Goal: Task Accomplishment & Management: Use online tool/utility

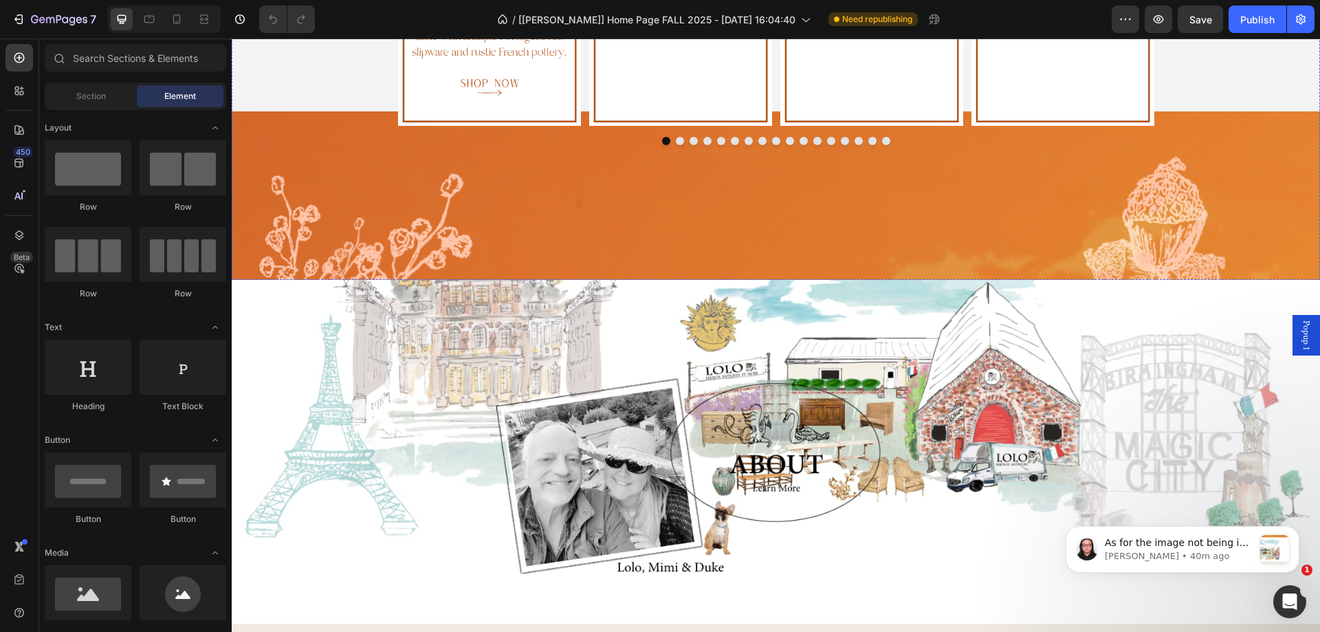
scroll to position [963, 0]
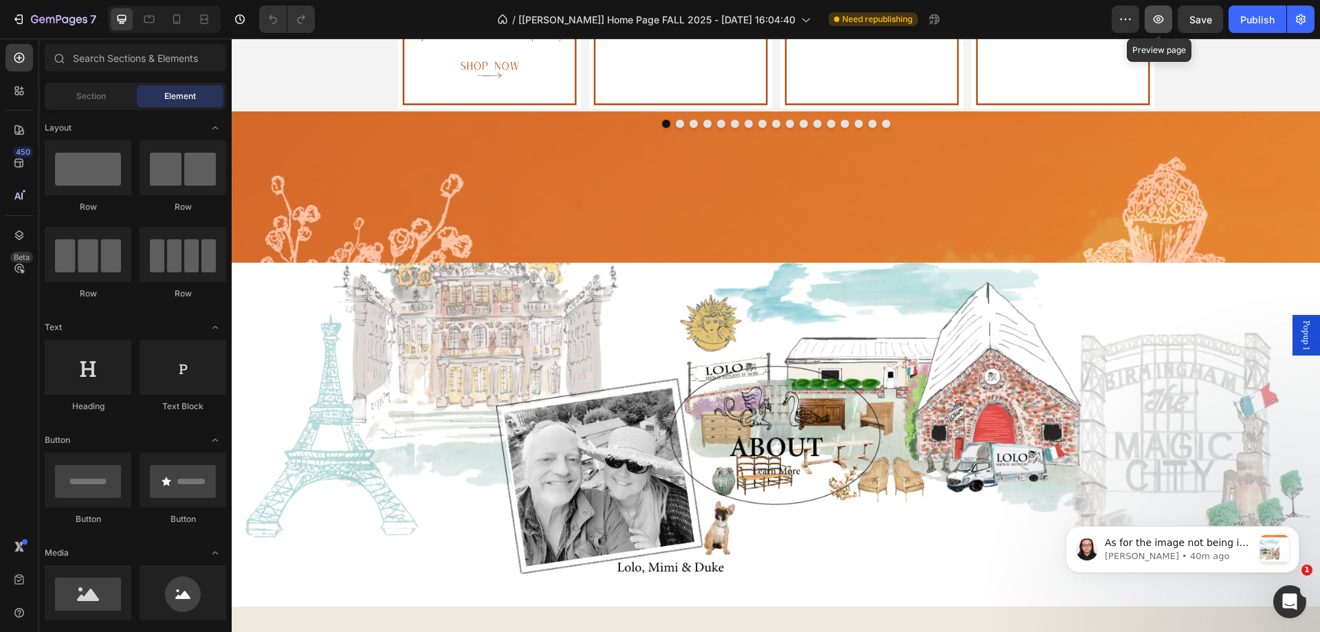
click at [1161, 23] on icon "button" at bounding box center [1159, 19] width 10 height 8
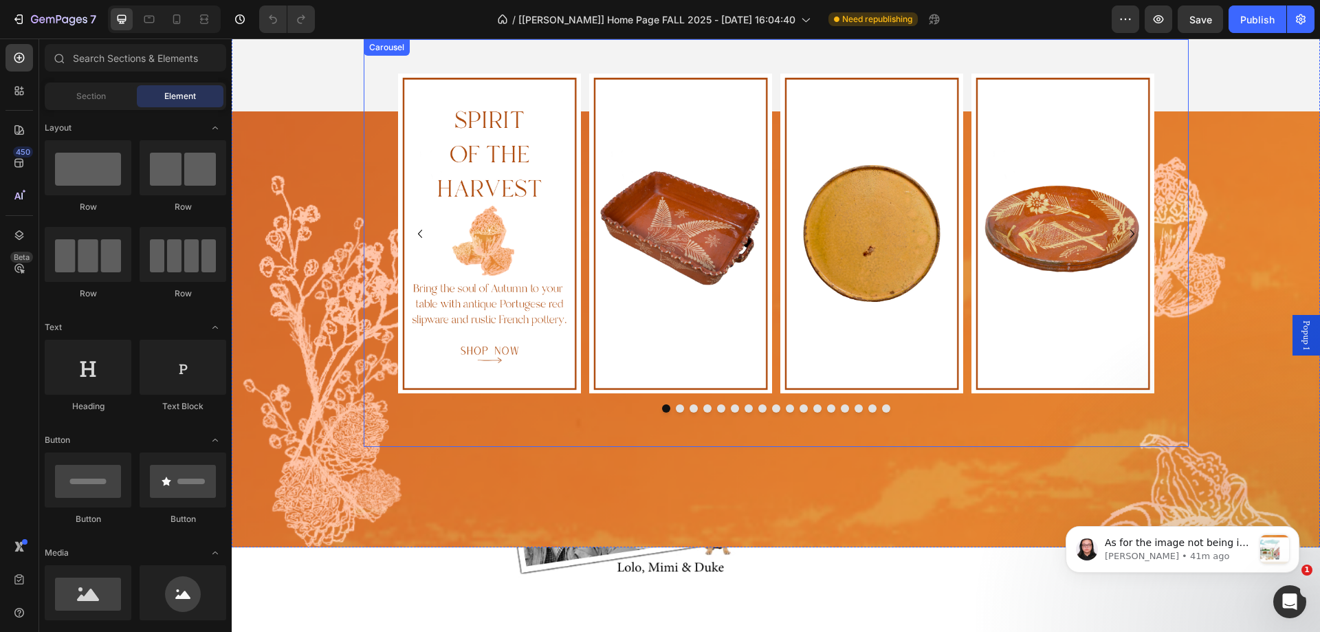
scroll to position [619, 0]
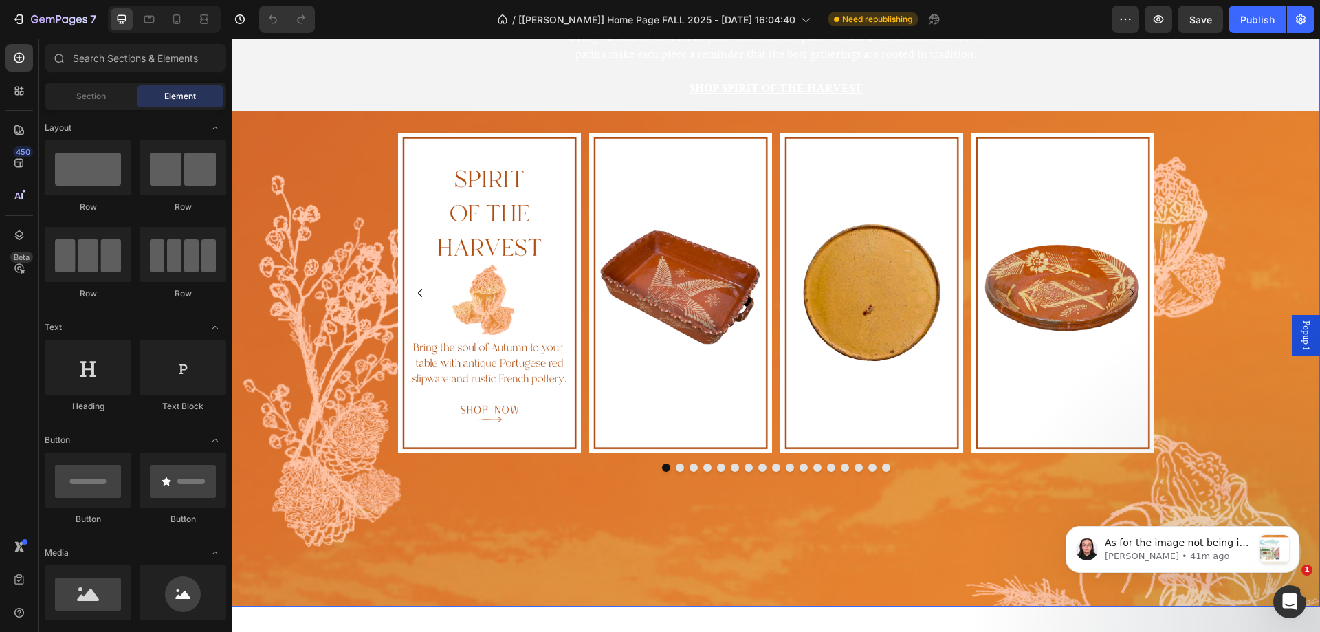
click at [280, 155] on div "Background Image" at bounding box center [776, 474] width 1088 height 890
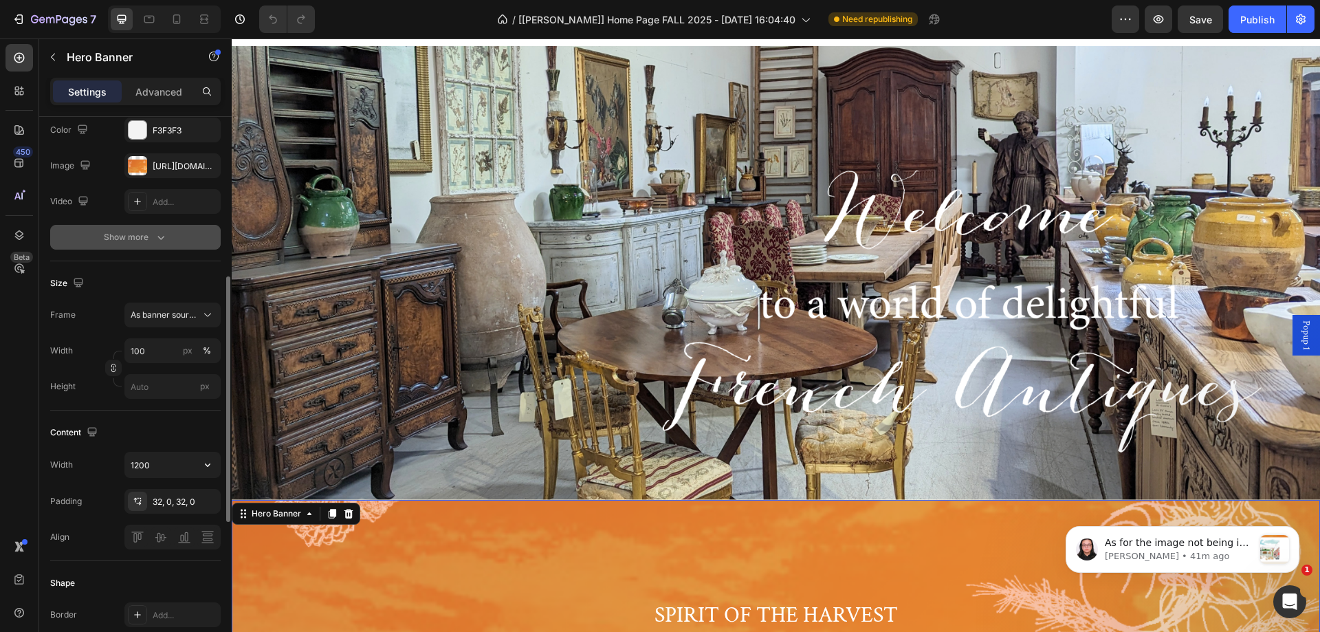
scroll to position [206, 0]
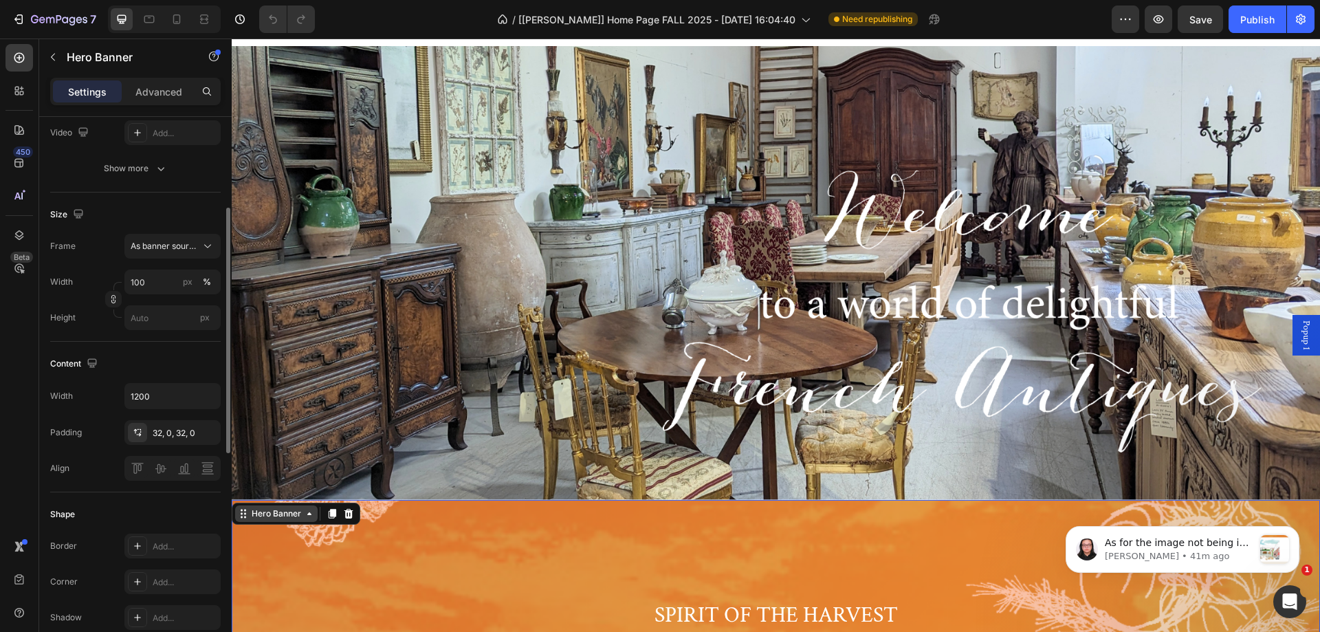
click at [263, 508] on div "Hero Banner" at bounding box center [276, 513] width 55 height 12
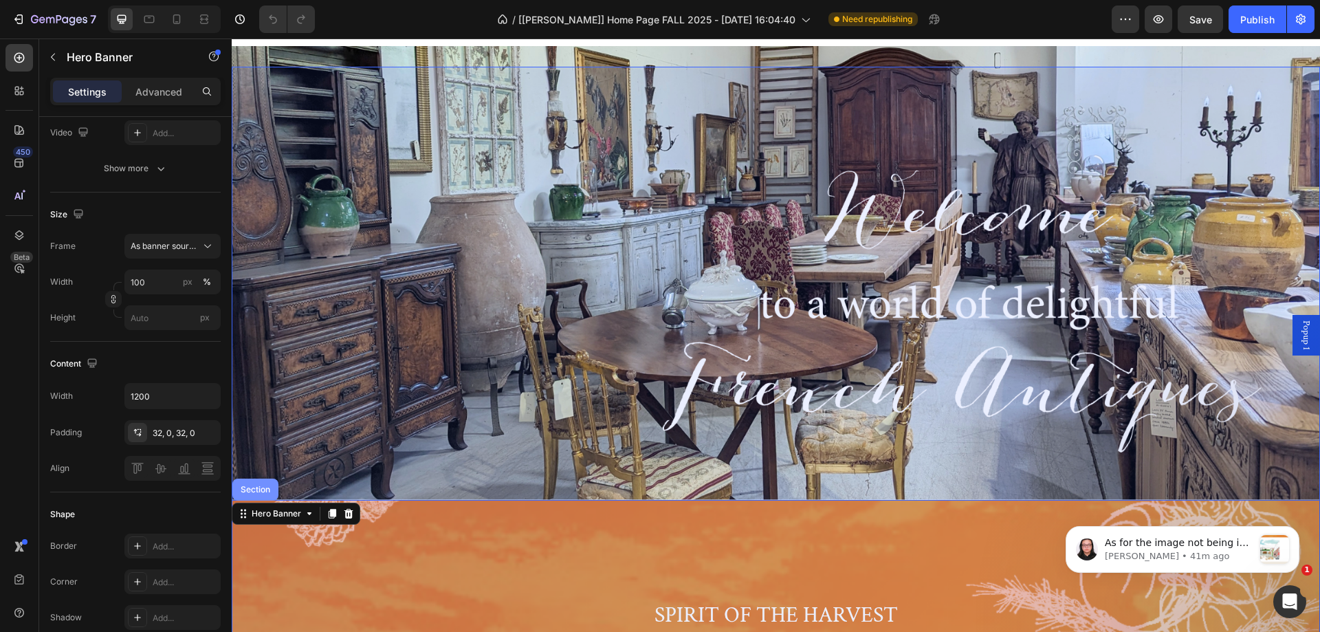
click at [265, 485] on div "Section" at bounding box center [255, 489] width 35 height 8
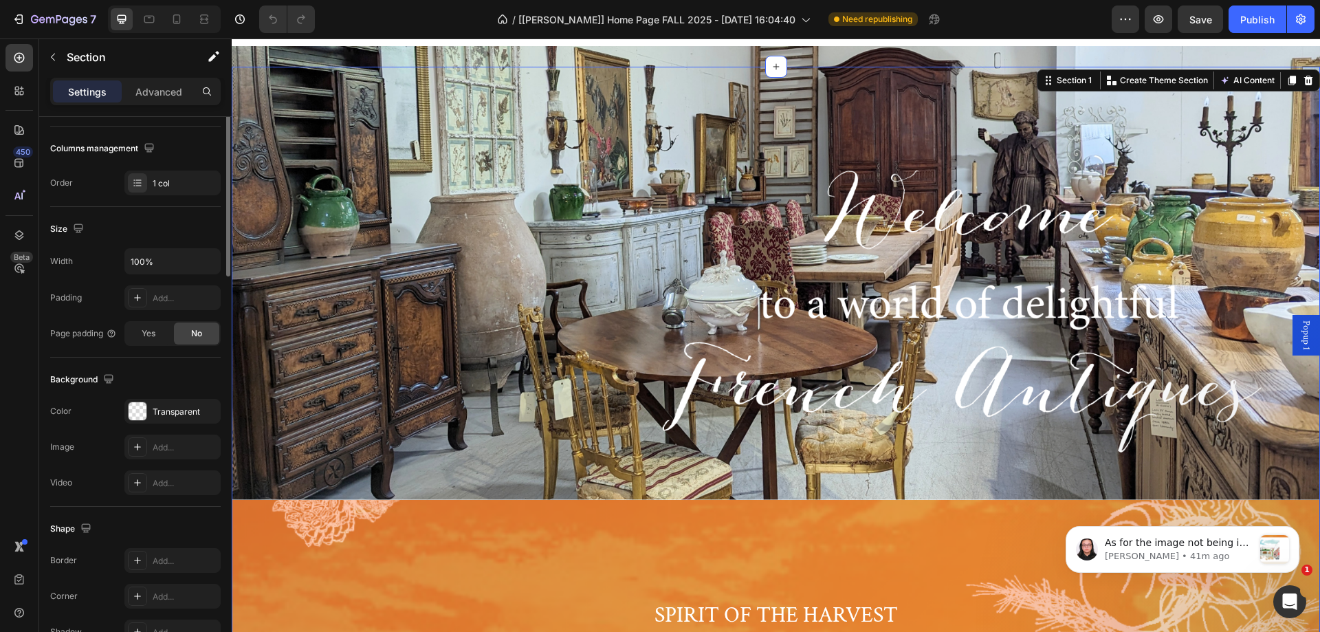
scroll to position [0, 0]
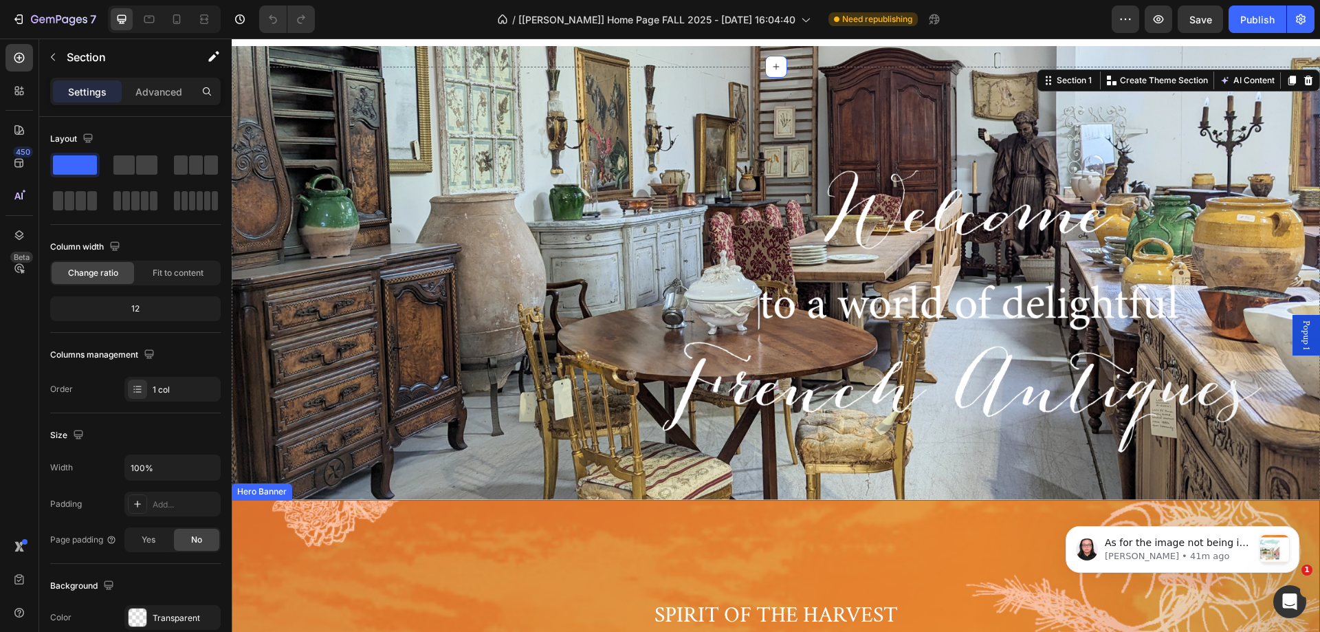
click at [356, 529] on div "Background Image" at bounding box center [776, 474] width 1088 height 890
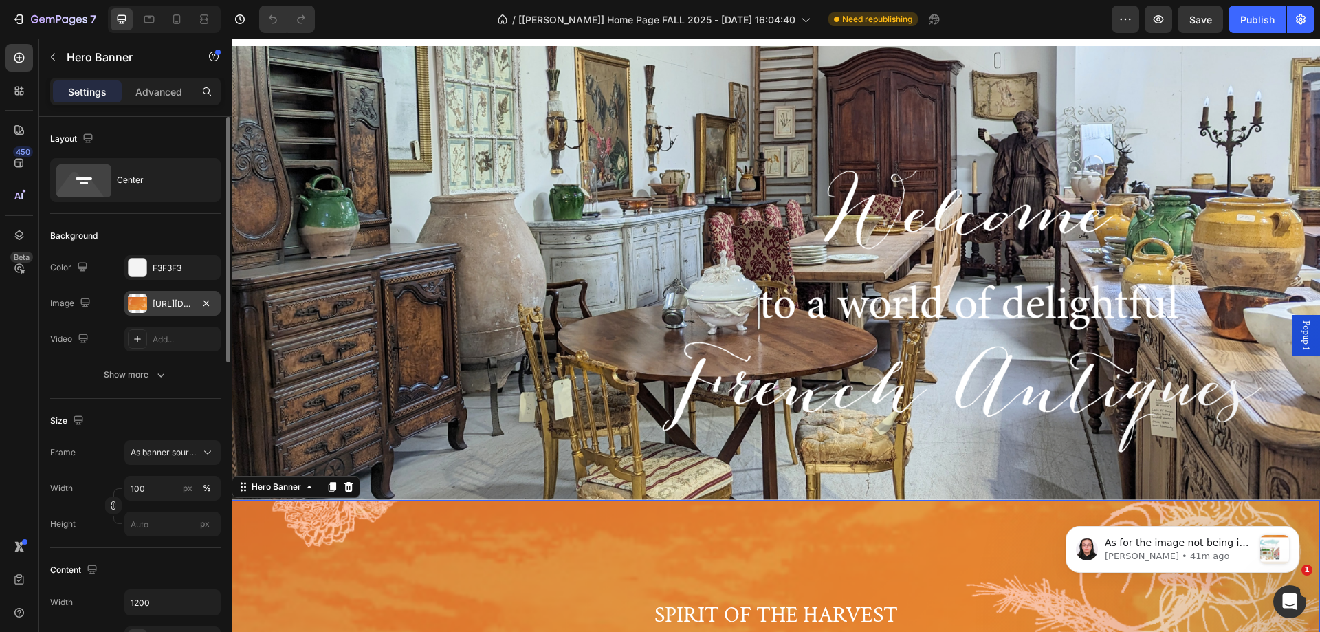
click at [175, 309] on div "https://cdn.shopify.com/s/files/1/1605/5007/files/gempages_525308358450742109-e…" at bounding box center [173, 304] width 40 height 12
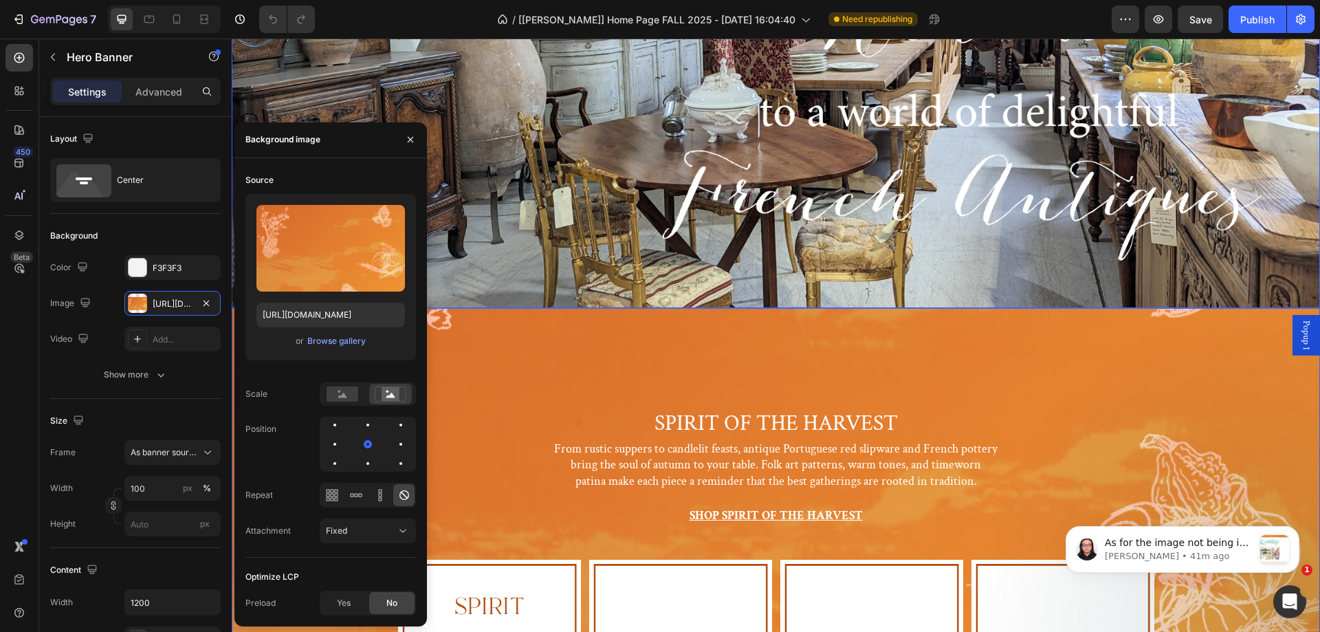
scroll to position [275, 0]
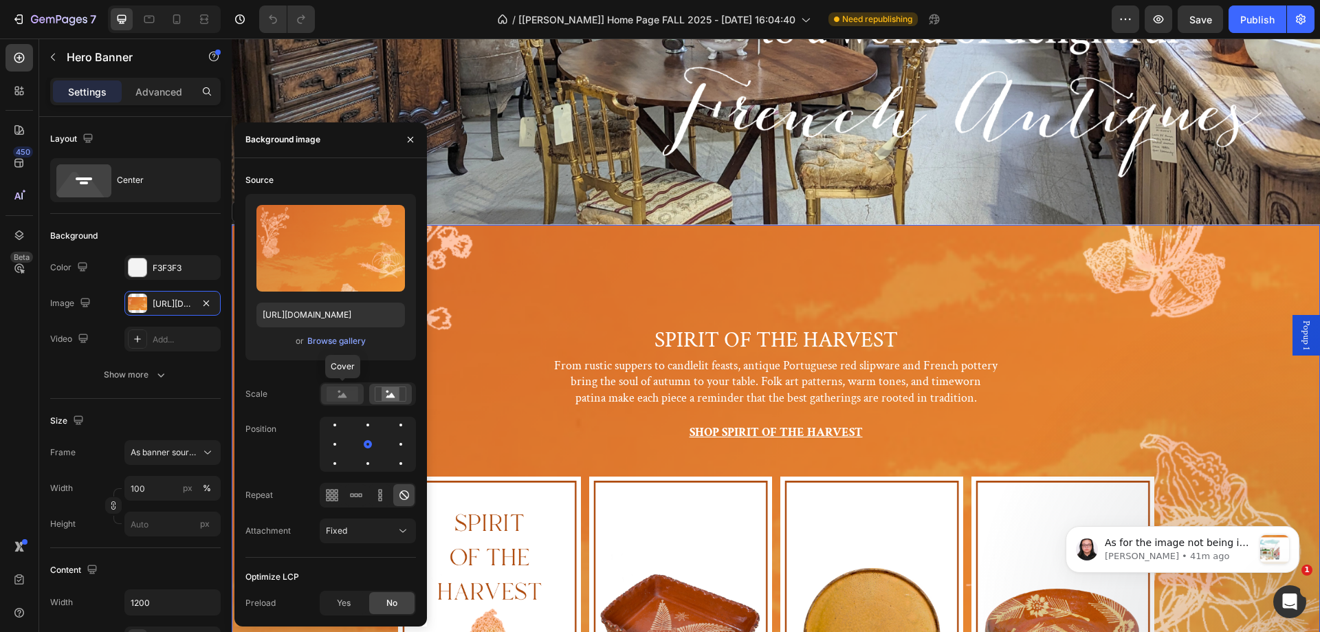
click at [340, 398] on rect at bounding box center [343, 393] width 32 height 15
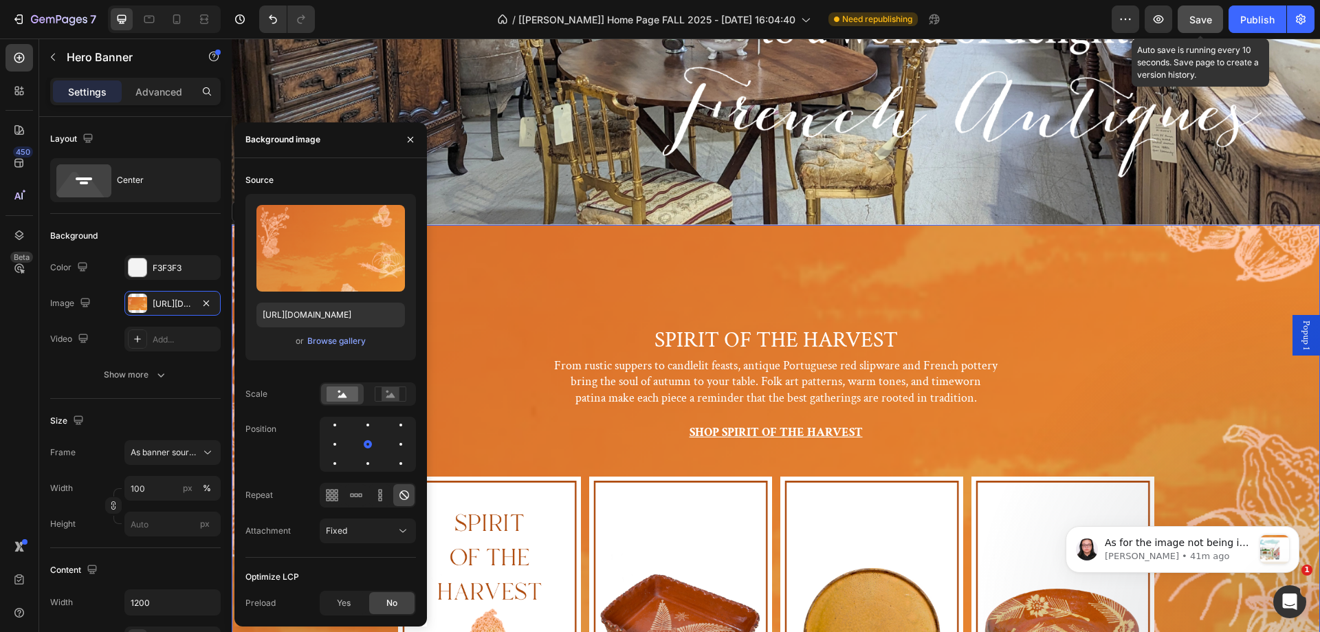
click at [1202, 16] on span "Save" at bounding box center [1200, 20] width 23 height 12
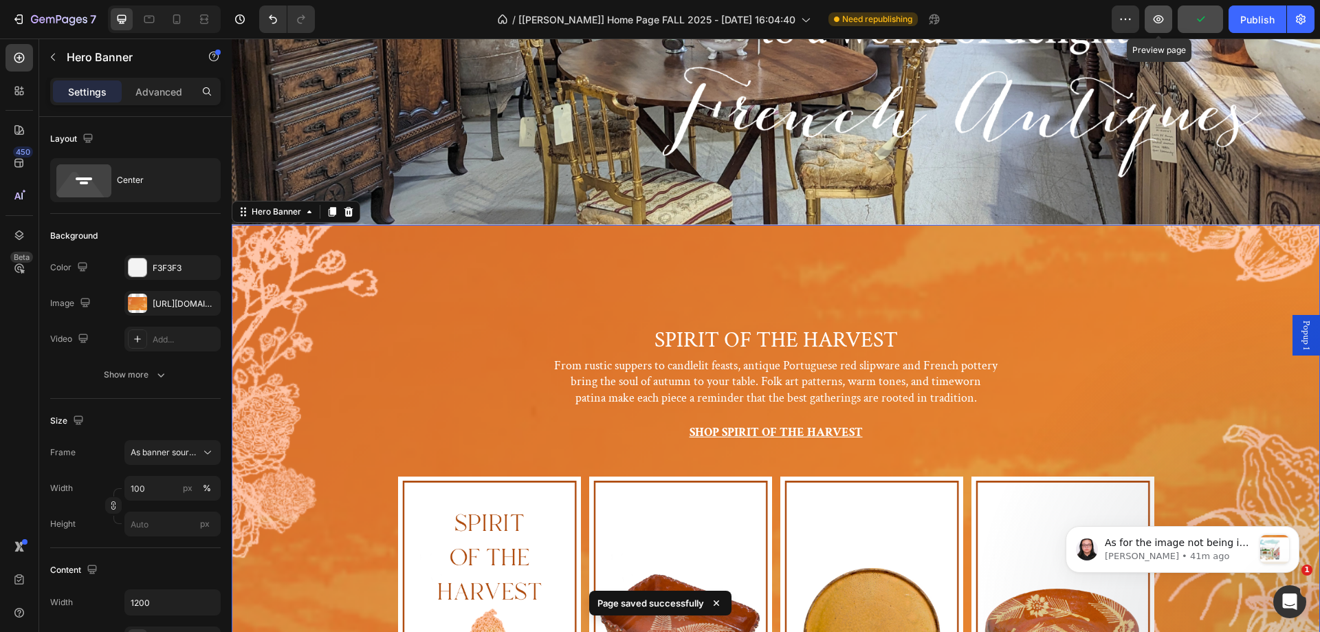
click at [1163, 19] on icon "button" at bounding box center [1159, 19] width 14 height 14
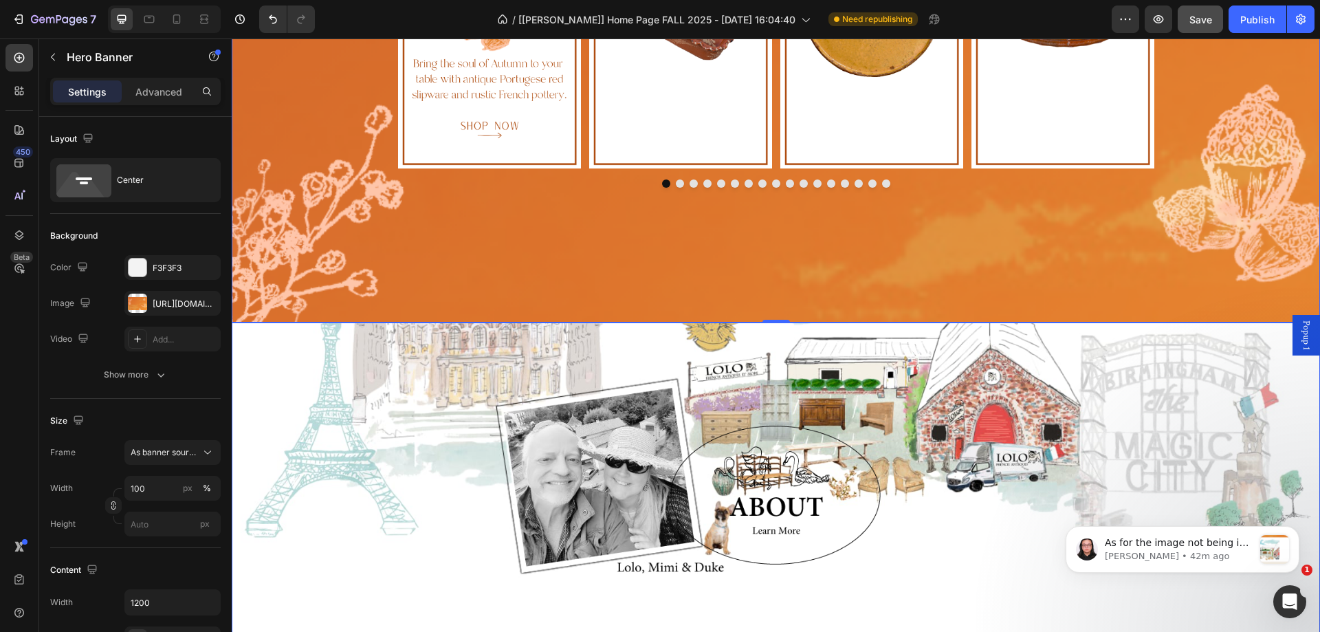
scroll to position [963, 0]
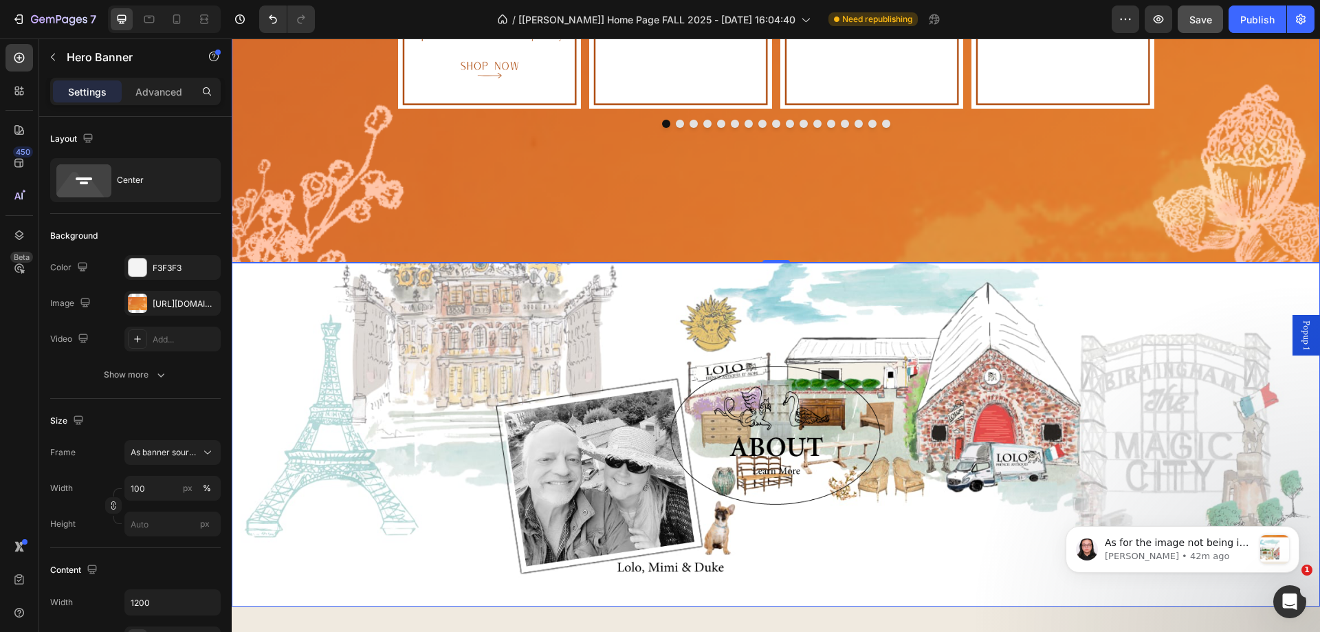
click at [361, 311] on div "Background Image" at bounding box center [776, 460] width 1088 height 890
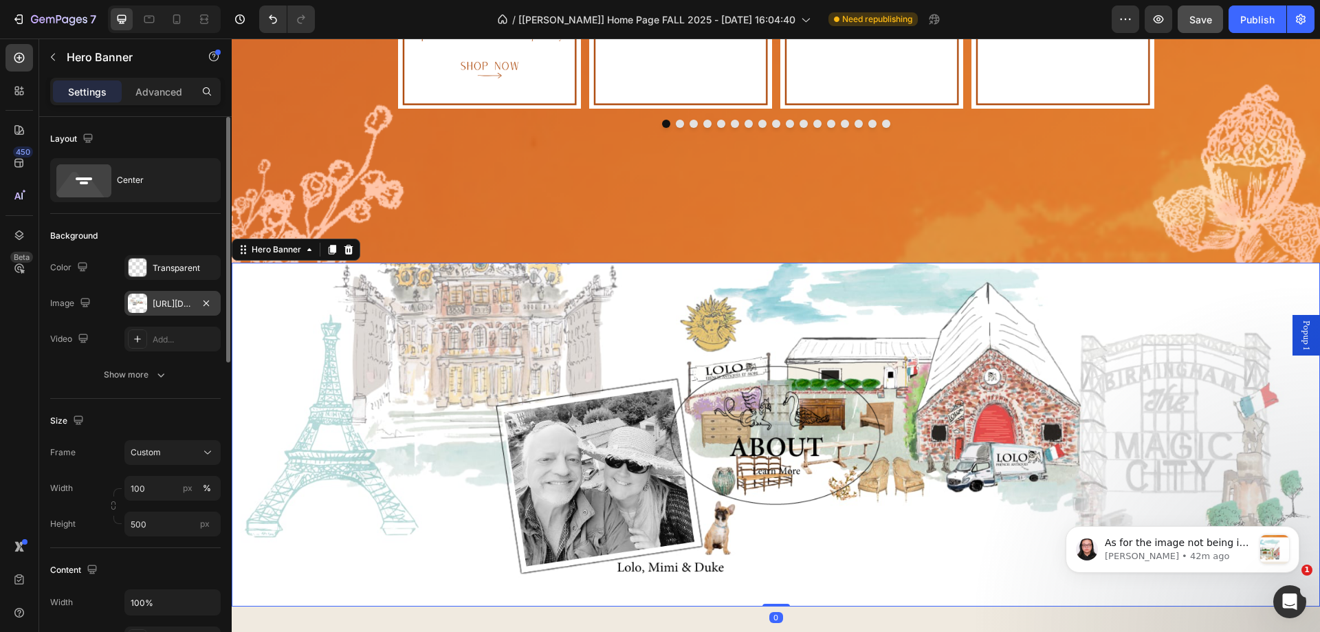
click at [173, 304] on div "https://cdn.shopify.com/s/files/1/1605/5007/files/gempages_525308358450742109-3…" at bounding box center [173, 304] width 40 height 12
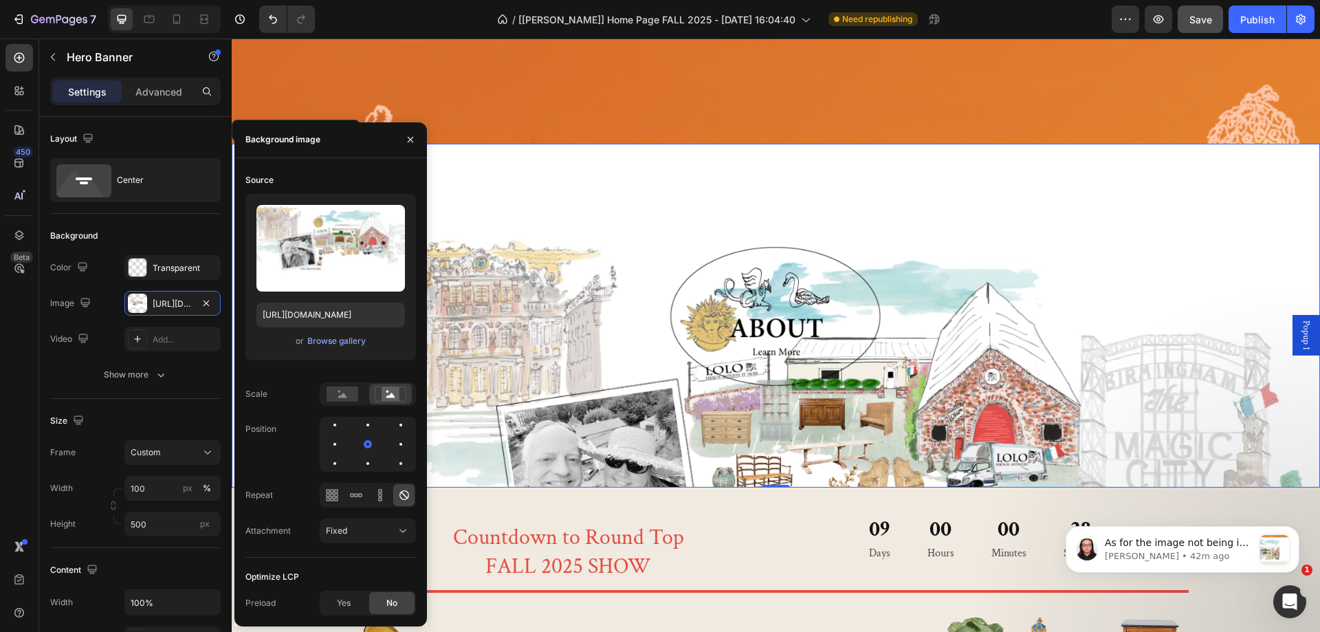
scroll to position [1100, 0]
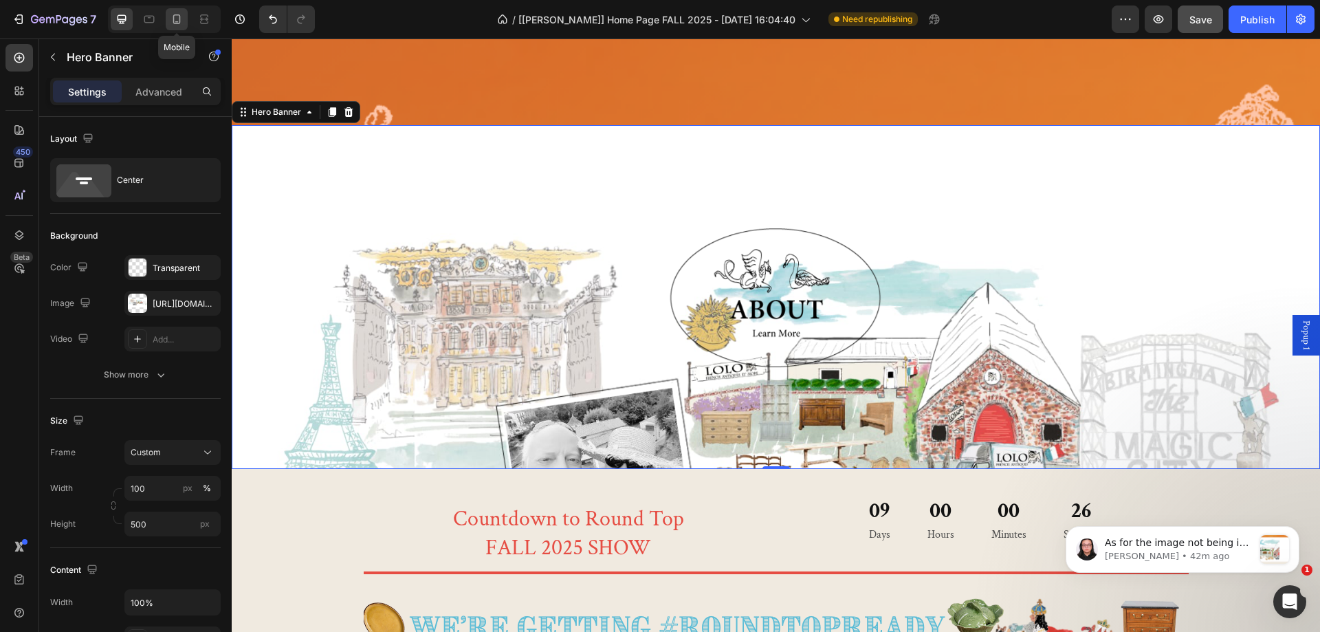
click at [171, 18] on icon at bounding box center [177, 19] width 14 height 14
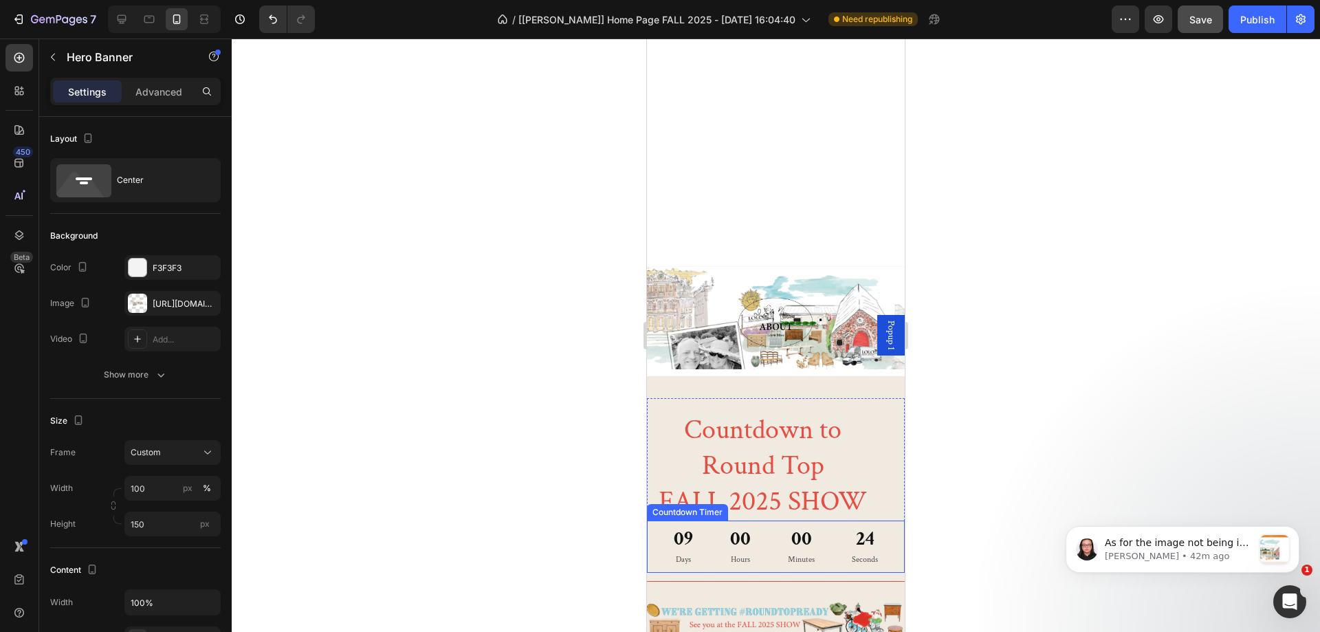
scroll to position [546, 0]
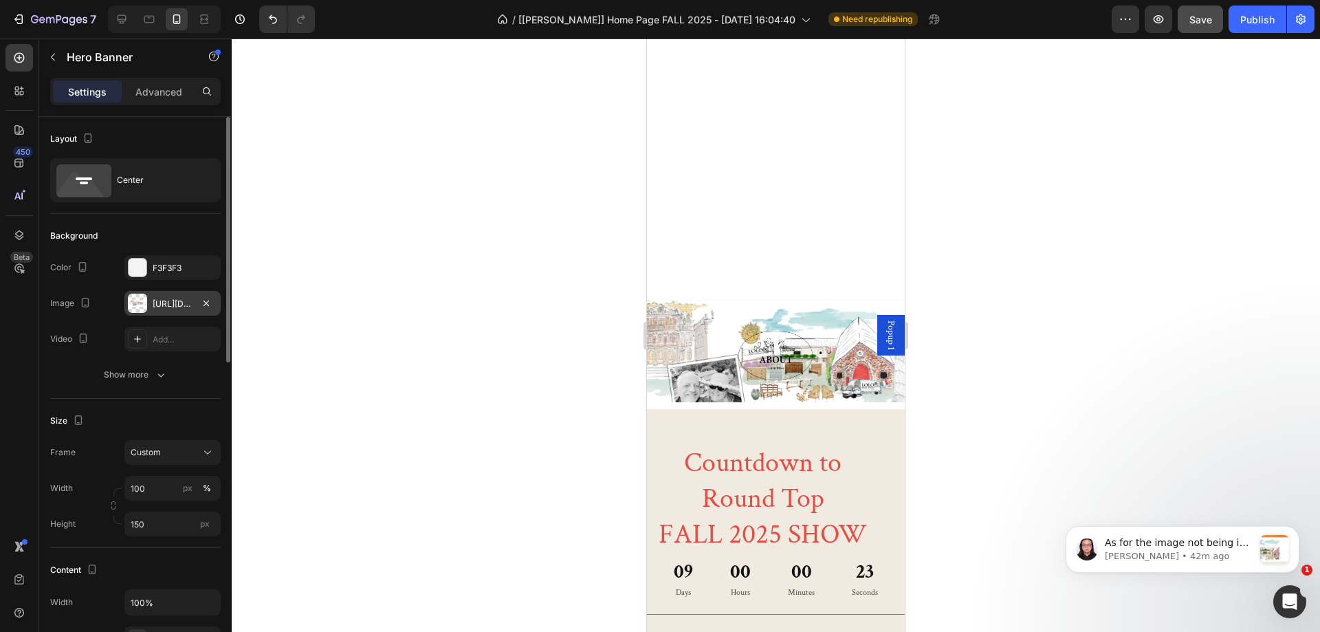
click at [168, 307] on div "https://cdn.shopify.com/s/files/1/1605/5007/files/gempages_525308358450742109-1…" at bounding box center [173, 304] width 40 height 12
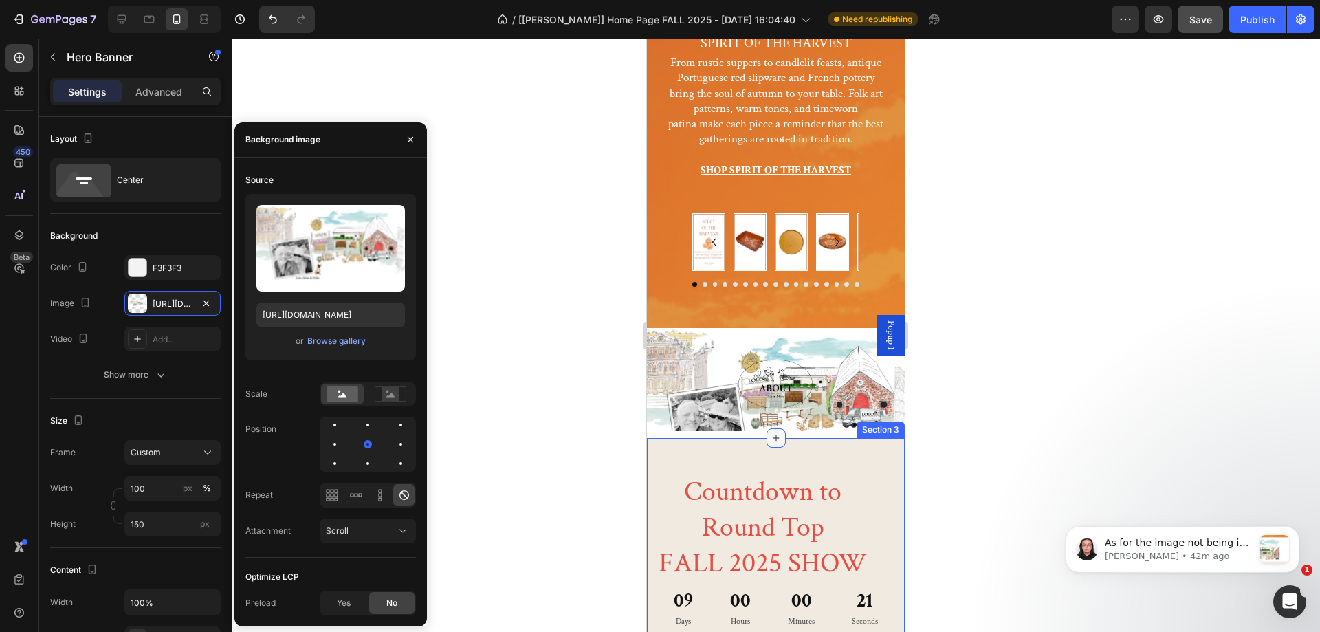
scroll to position [133, 0]
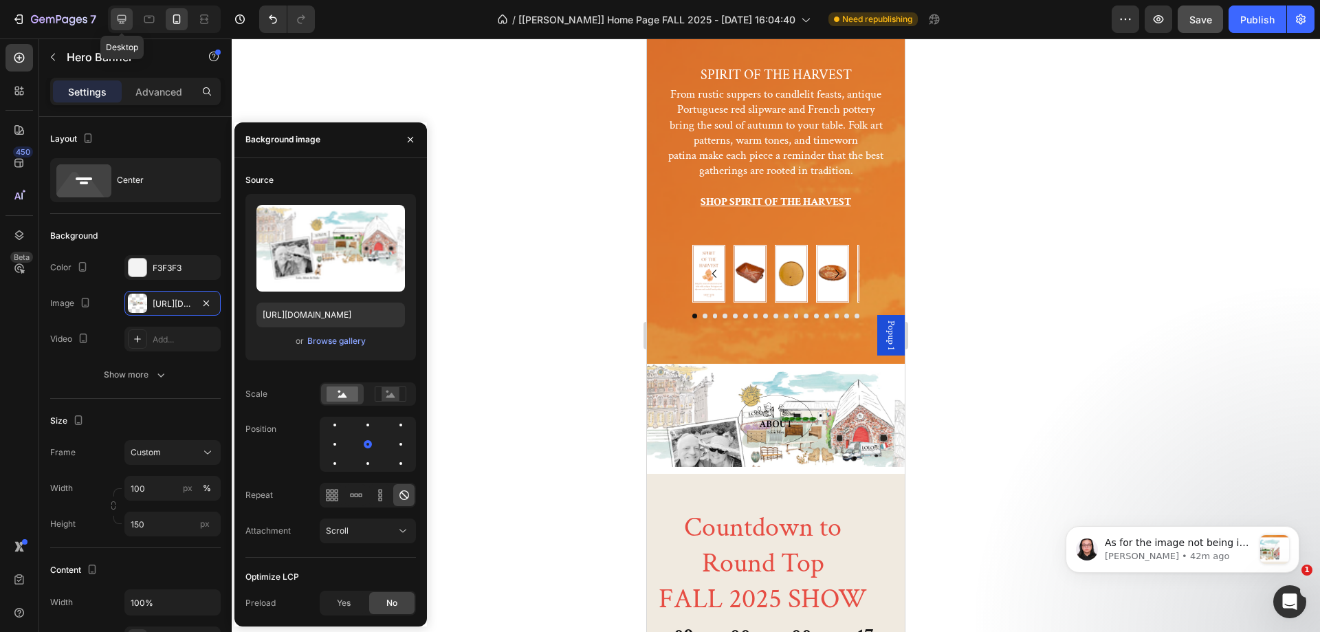
click at [116, 19] on icon at bounding box center [122, 19] width 14 height 14
type input "500"
type input "https://cdn.shopify.com/s/files/1/1605/5007/files/gempages_525308358450742109-3…"
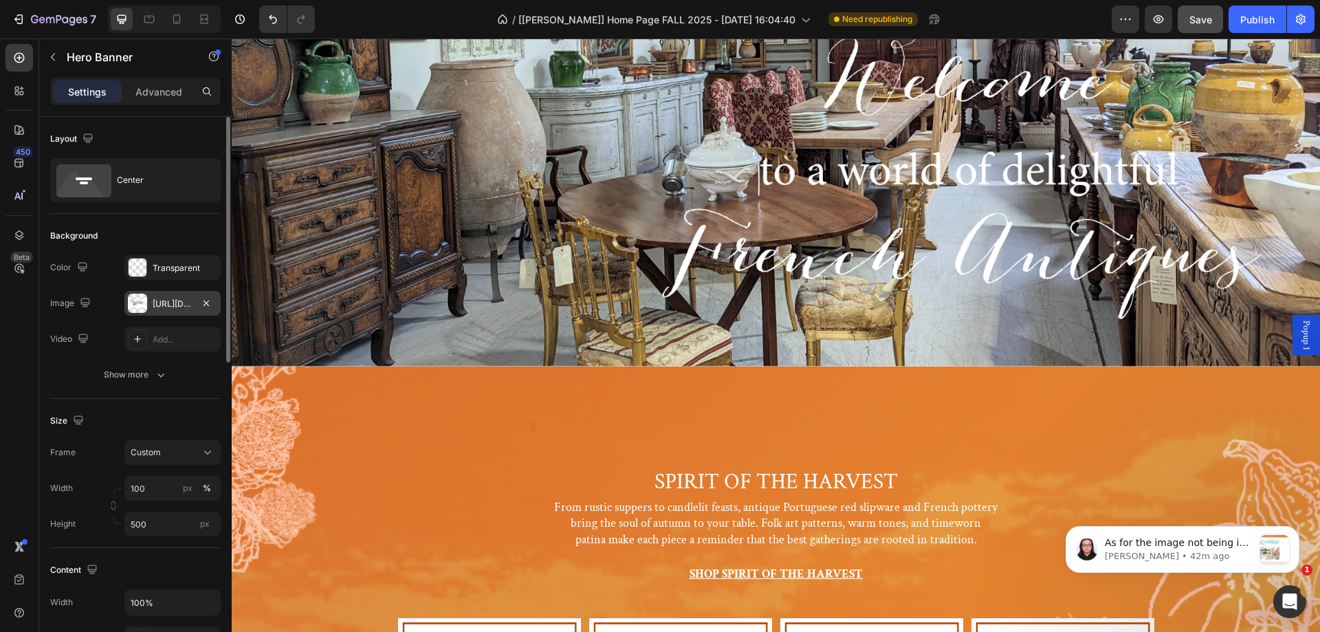
click at [176, 307] on div "https://cdn.shopify.com/s/files/1/1605/5007/files/gempages_525308358450742109-3…" at bounding box center [173, 304] width 40 height 12
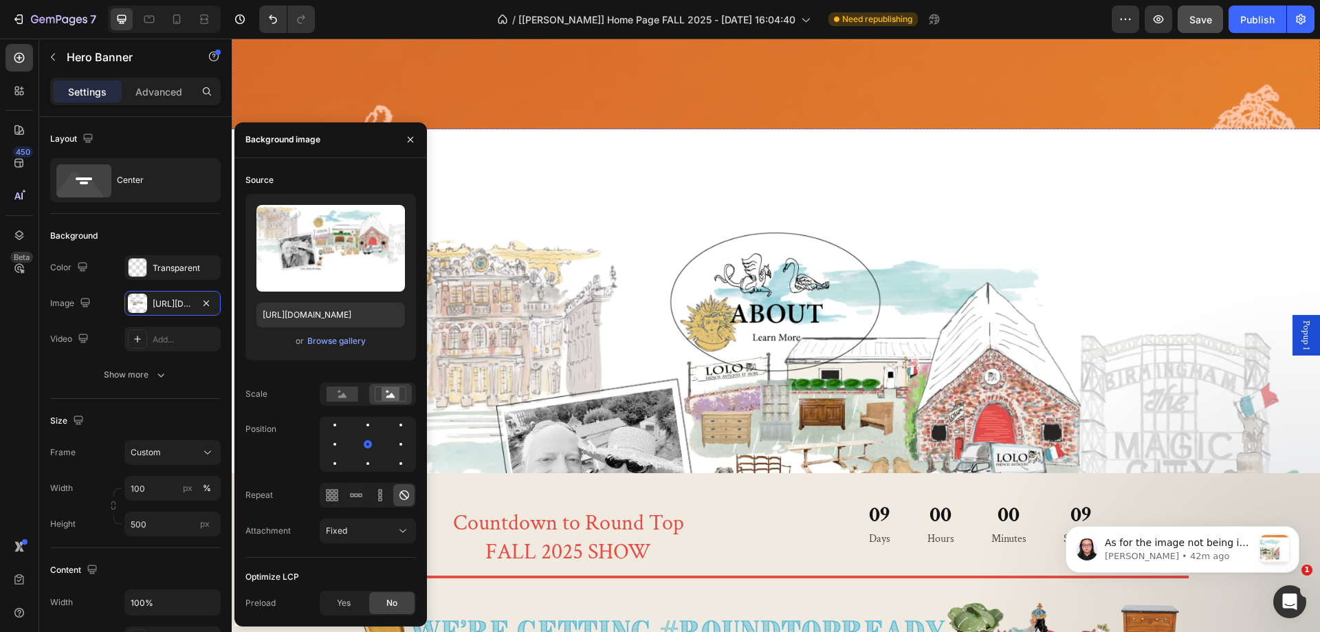
scroll to position [1165, 0]
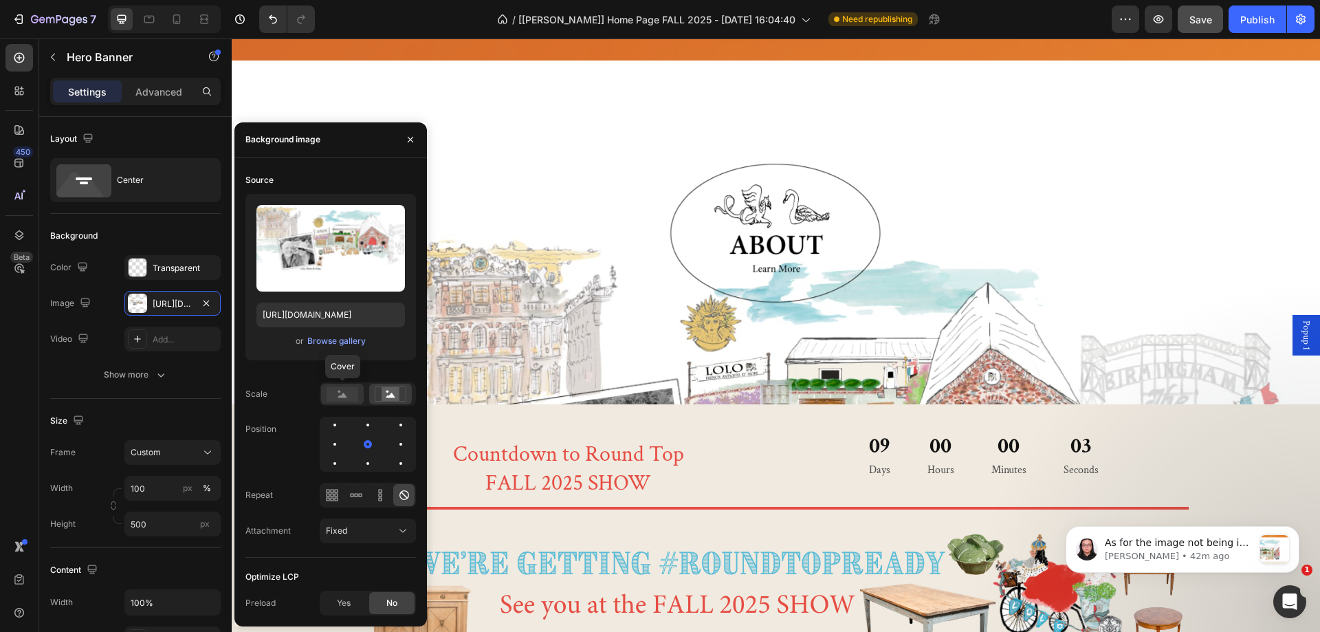
click at [349, 398] on rect at bounding box center [343, 393] width 32 height 15
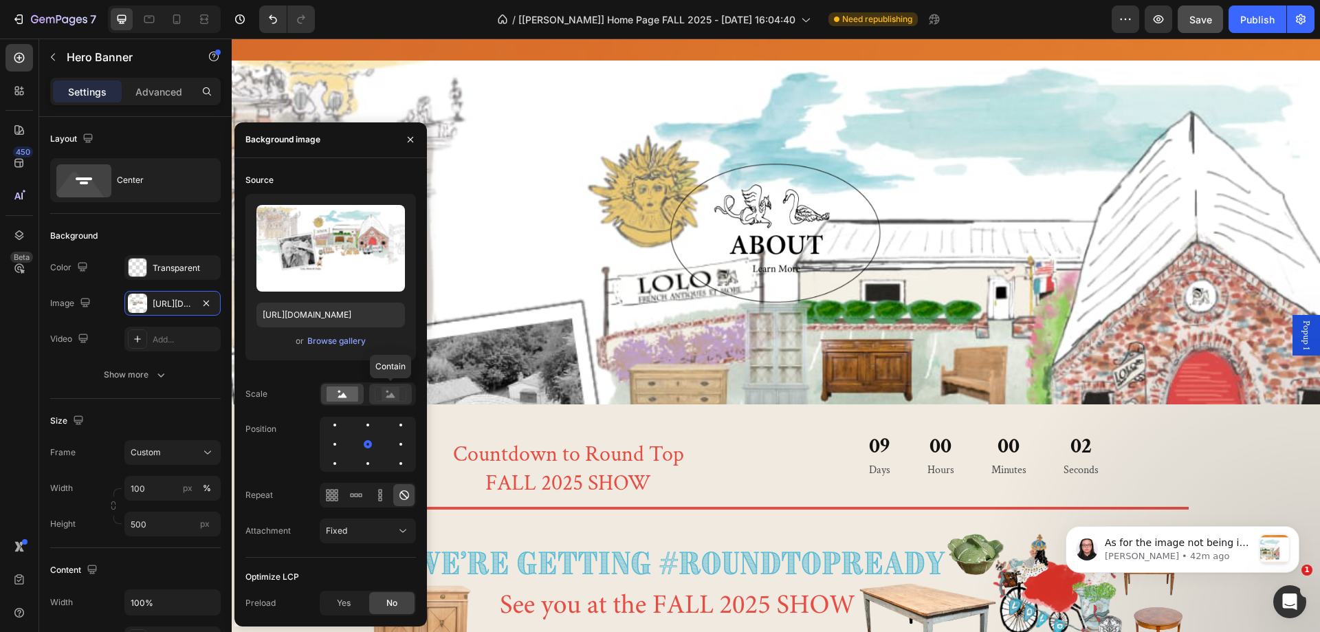
click at [403, 397] on icon at bounding box center [391, 393] width 32 height 15
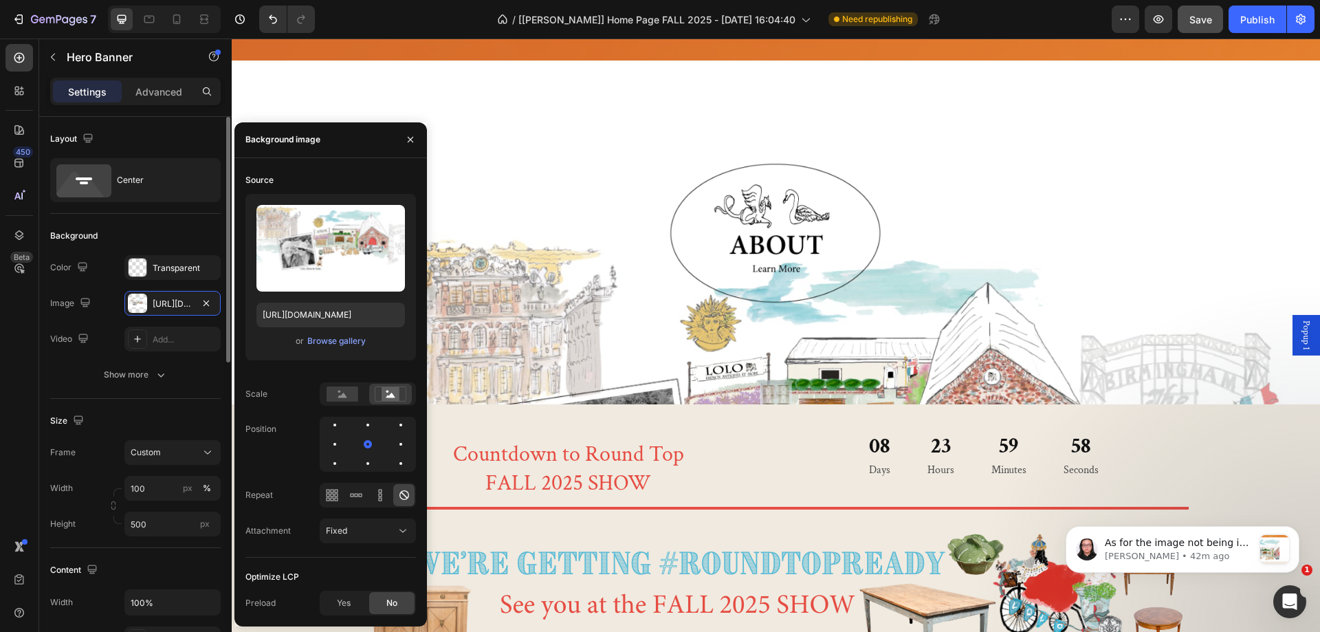
click at [189, 413] on div "Size" at bounding box center [135, 421] width 171 height 22
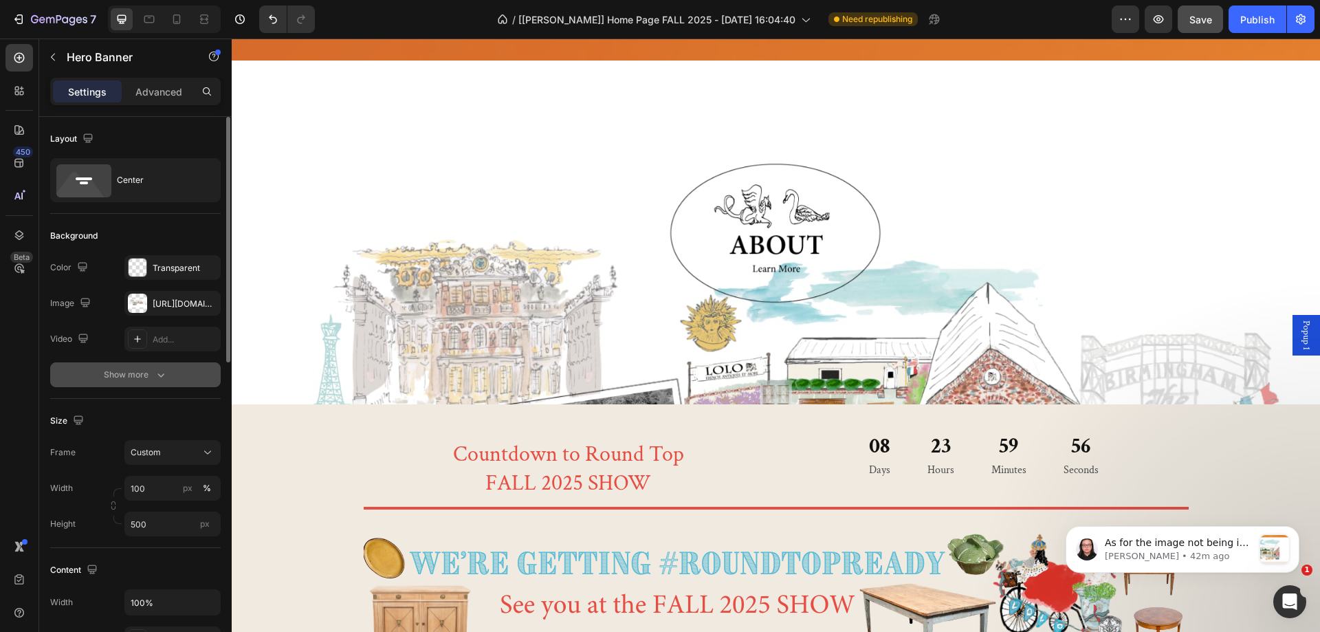
click at [162, 382] on button "Show more" at bounding box center [135, 374] width 171 height 25
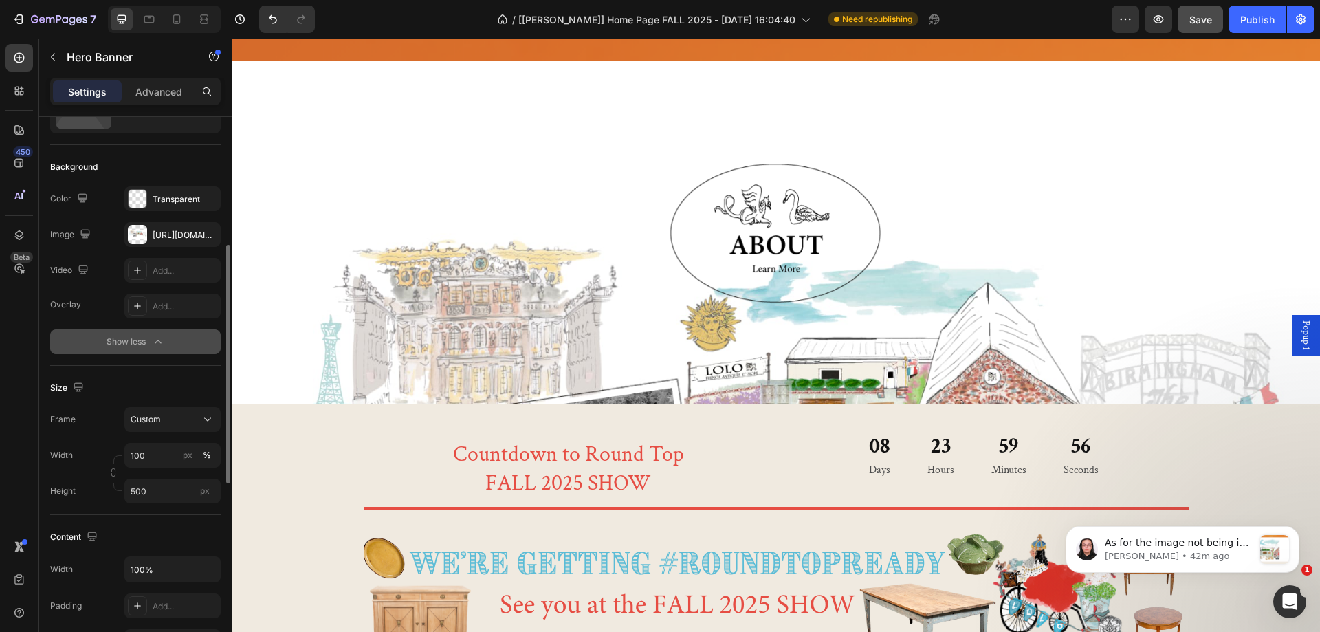
scroll to position [138, 0]
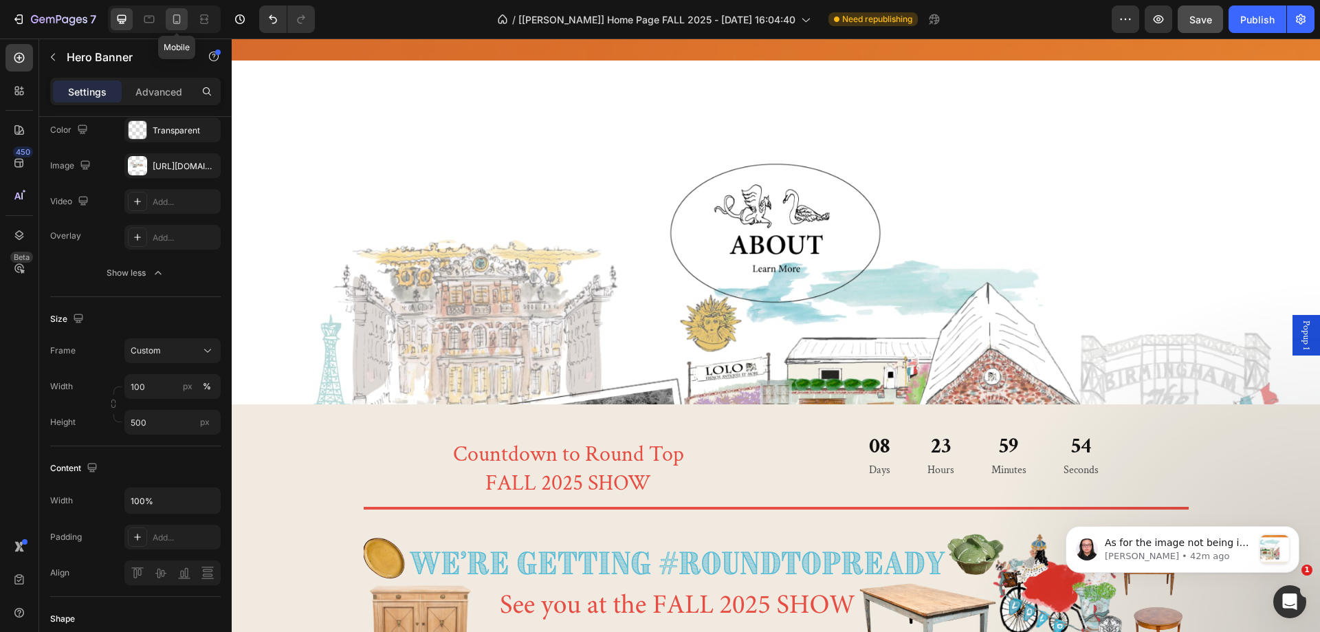
click at [174, 23] on icon at bounding box center [177, 19] width 8 height 10
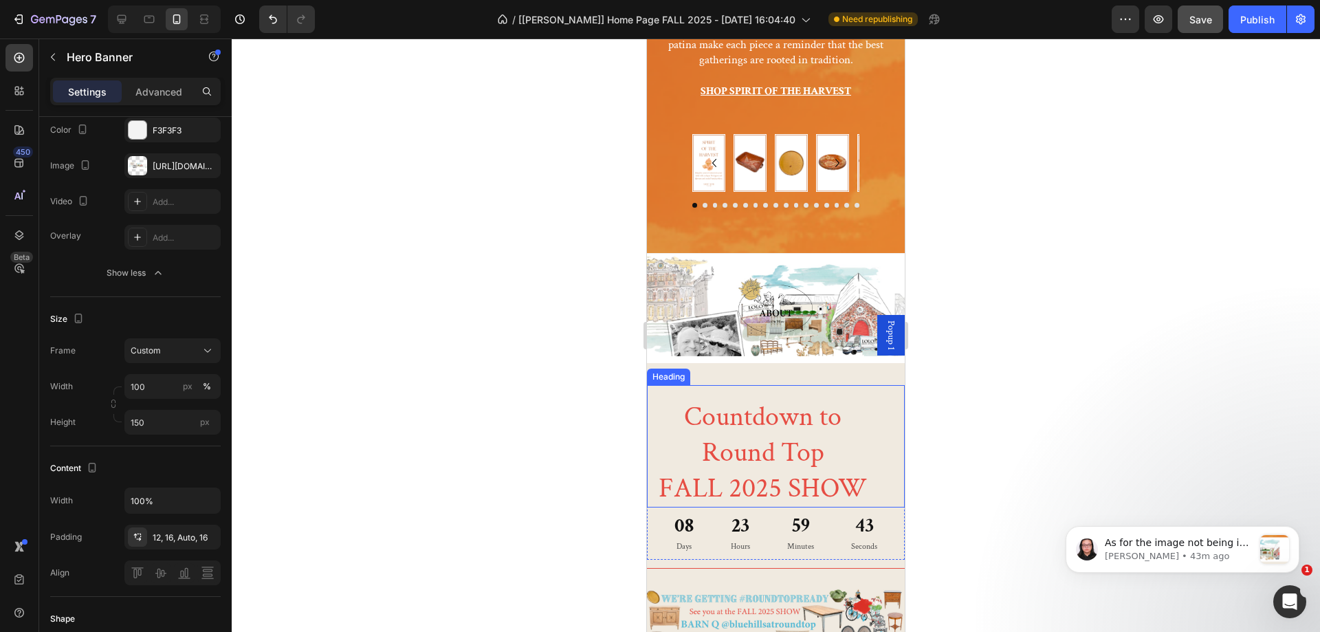
scroll to position [209, 0]
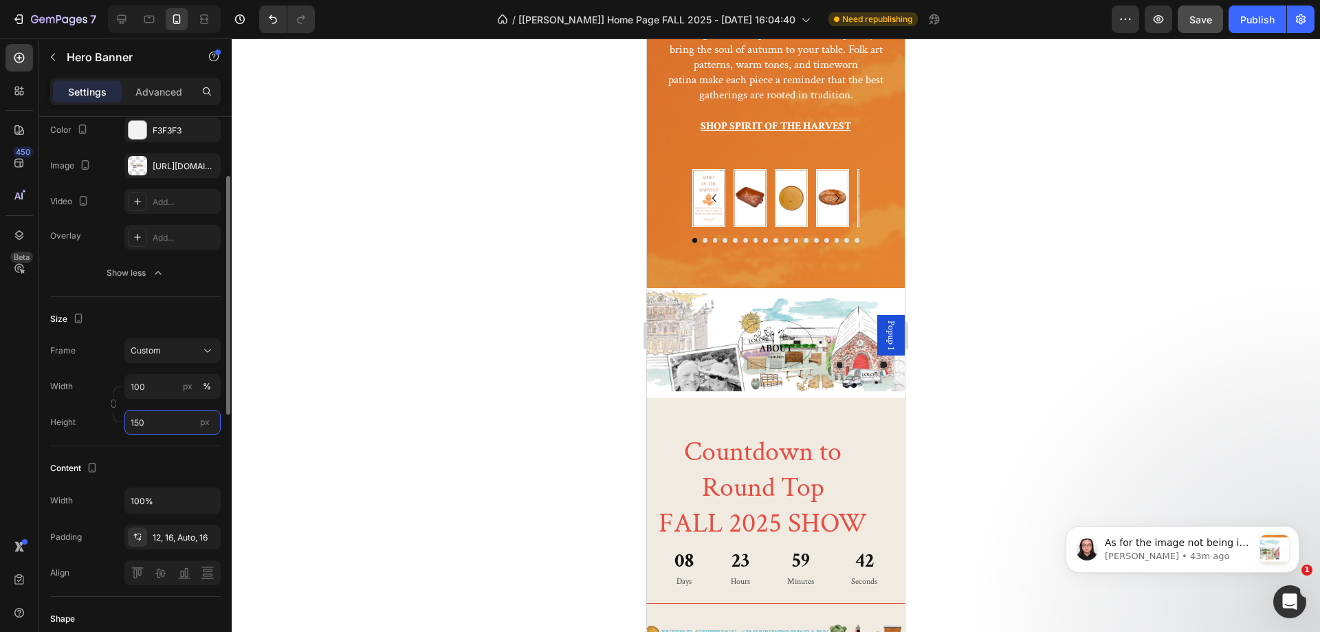
click at [157, 420] on input "150" at bounding box center [172, 422] width 96 height 25
click at [170, 456] on span "Fit content" at bounding box center [150, 455] width 41 height 12
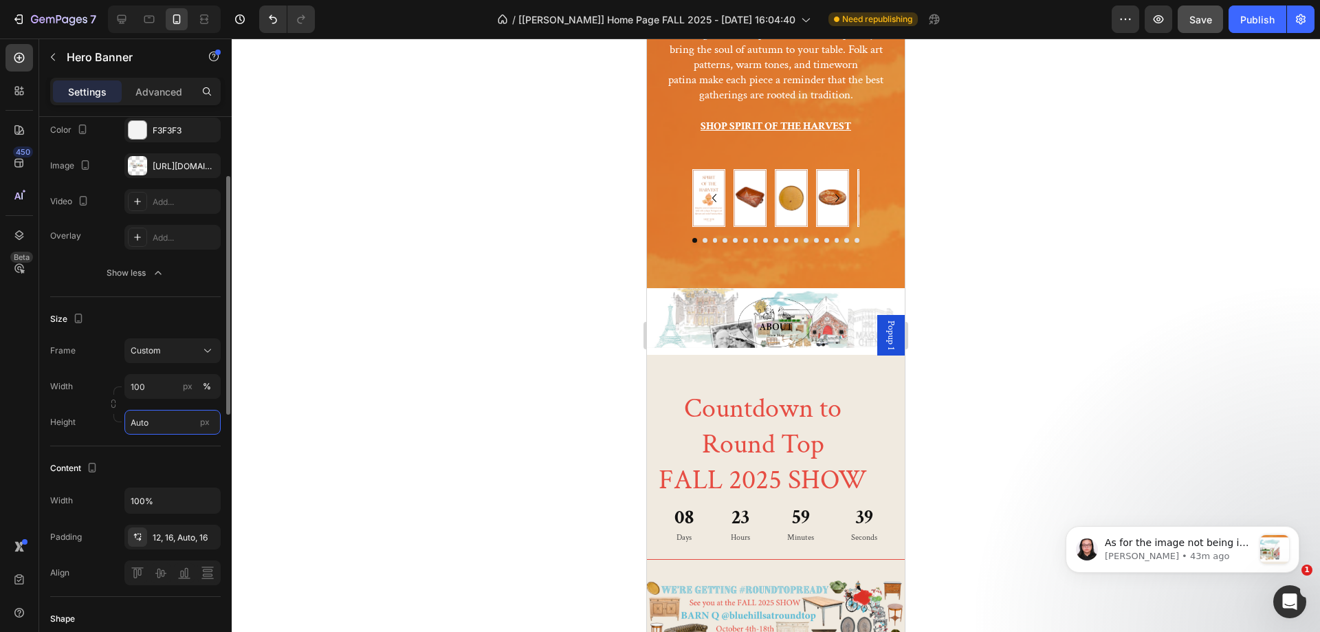
click at [164, 430] on input "Auto" at bounding box center [172, 422] width 96 height 25
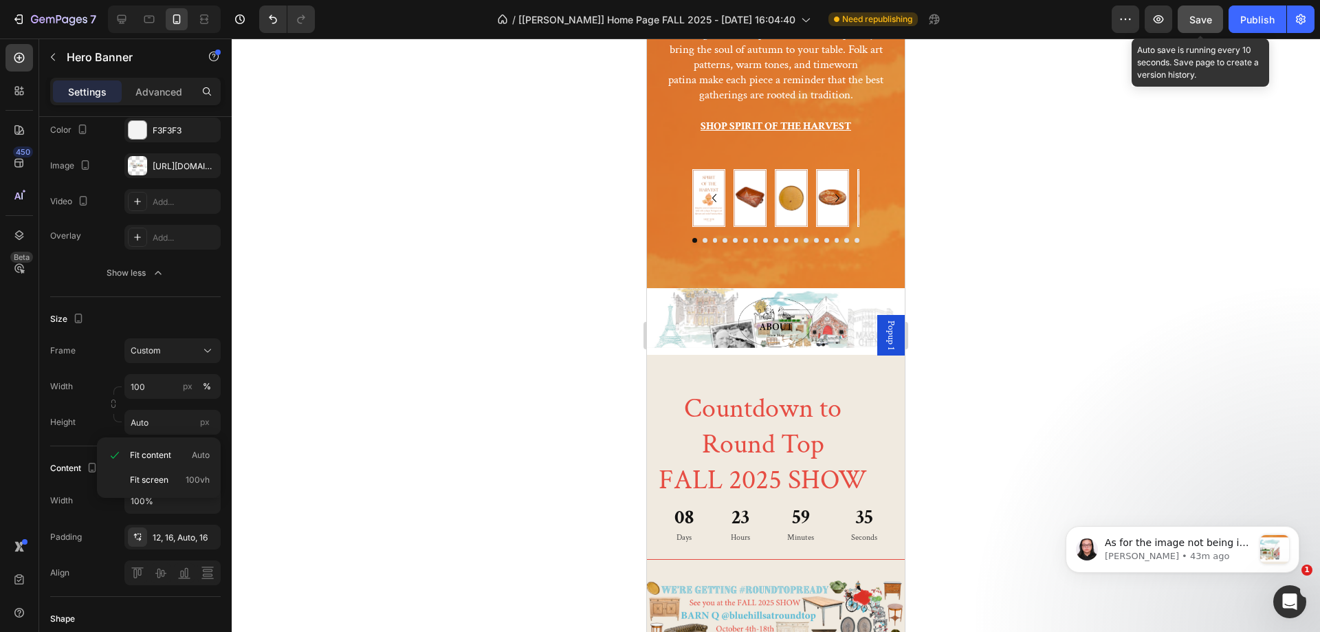
click at [1205, 14] on span "Save" at bounding box center [1200, 20] width 23 height 12
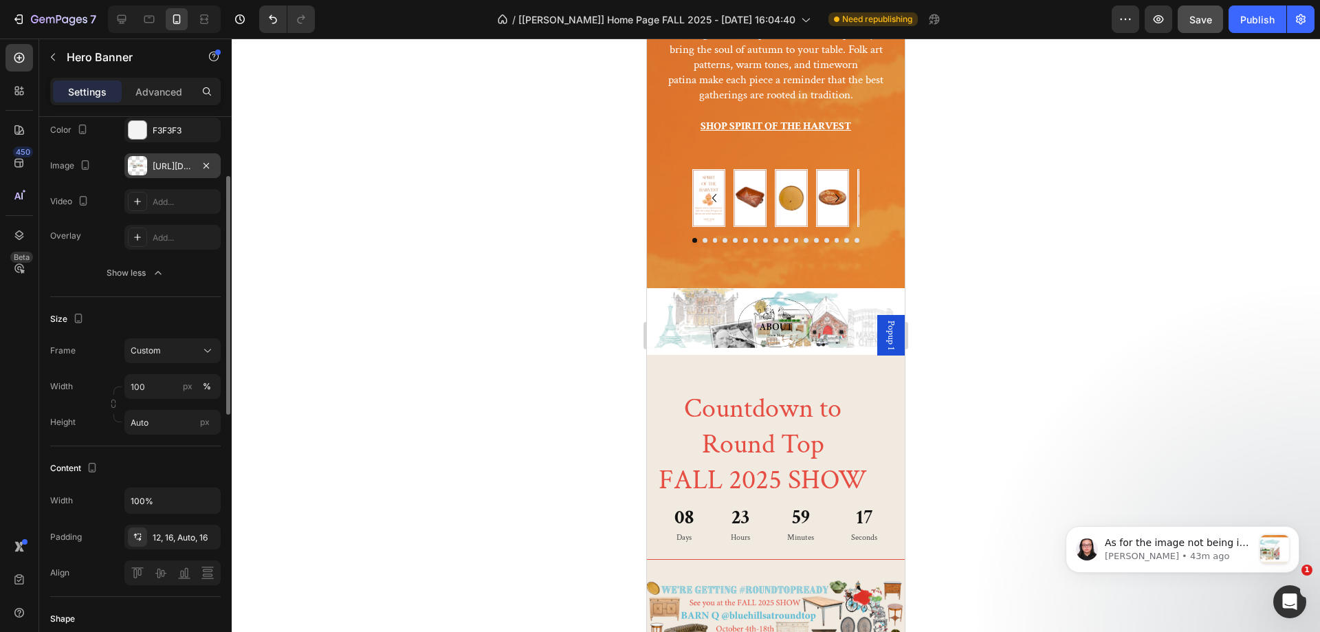
click at [159, 164] on div "https://cdn.shopify.com/s/files/1/1605/5007/files/gempages_525308358450742109-1…" at bounding box center [173, 166] width 40 height 12
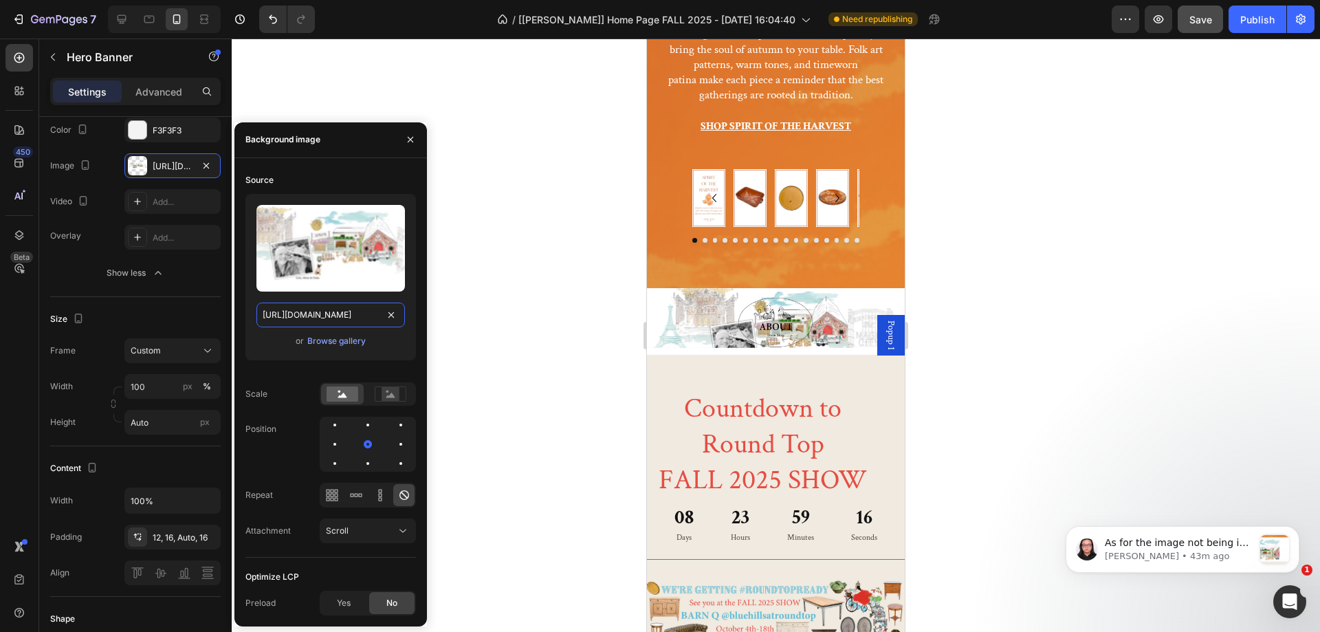
click at [314, 307] on input "https://cdn.shopify.com/s/files/1/1605/5007/files/gempages_525308358450742109-1…" at bounding box center [330, 315] width 149 height 25
click at [391, 393] on icon at bounding box center [390, 395] width 9 height 5
click at [348, 395] on rect at bounding box center [343, 393] width 32 height 15
click at [386, 395] on rect at bounding box center [391, 394] width 18 height 14
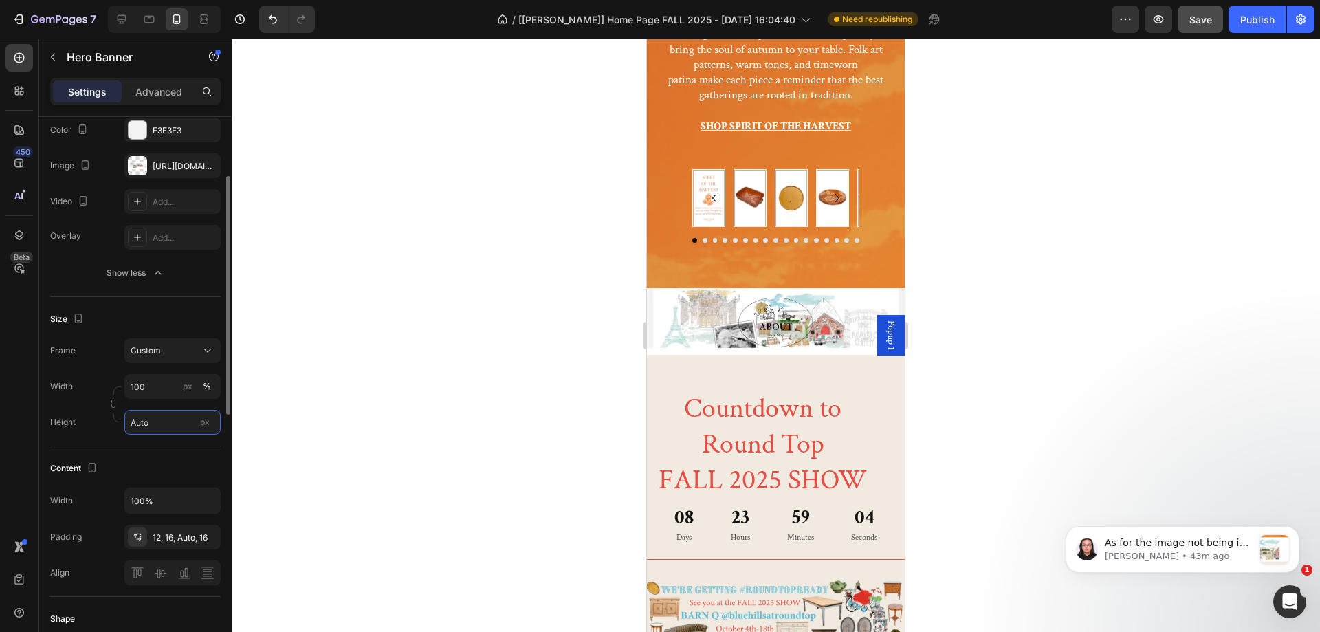
click at [153, 419] on input "Auto" at bounding box center [172, 422] width 96 height 25
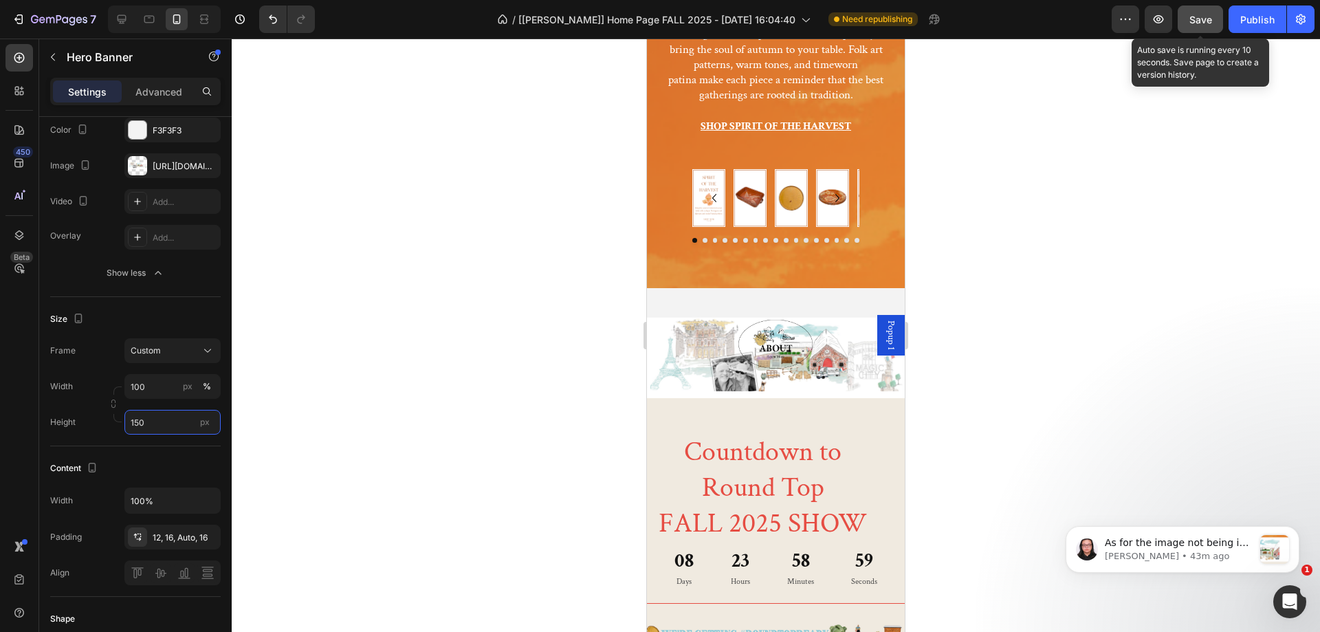
type input "150"
click at [1198, 25] on span "Save" at bounding box center [1200, 20] width 23 height 12
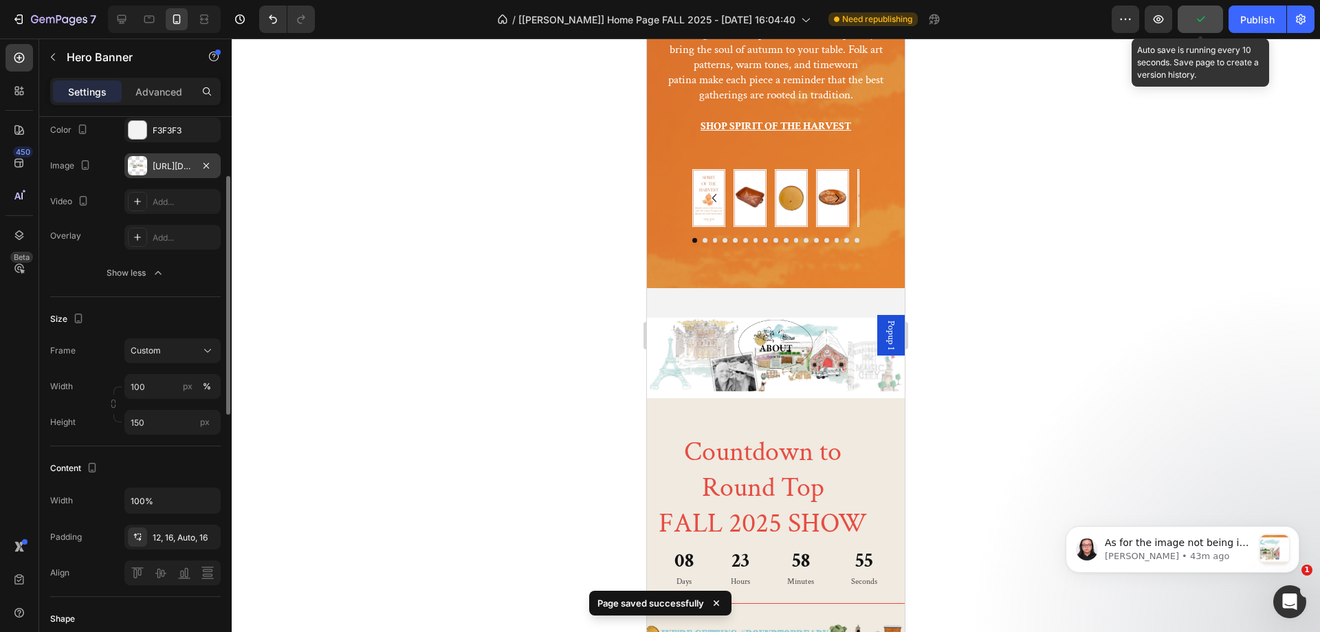
click at [160, 165] on div "https://cdn.shopify.com/s/files/1/1605/5007/files/gempages_525308358450742109-1…" at bounding box center [173, 166] width 40 height 12
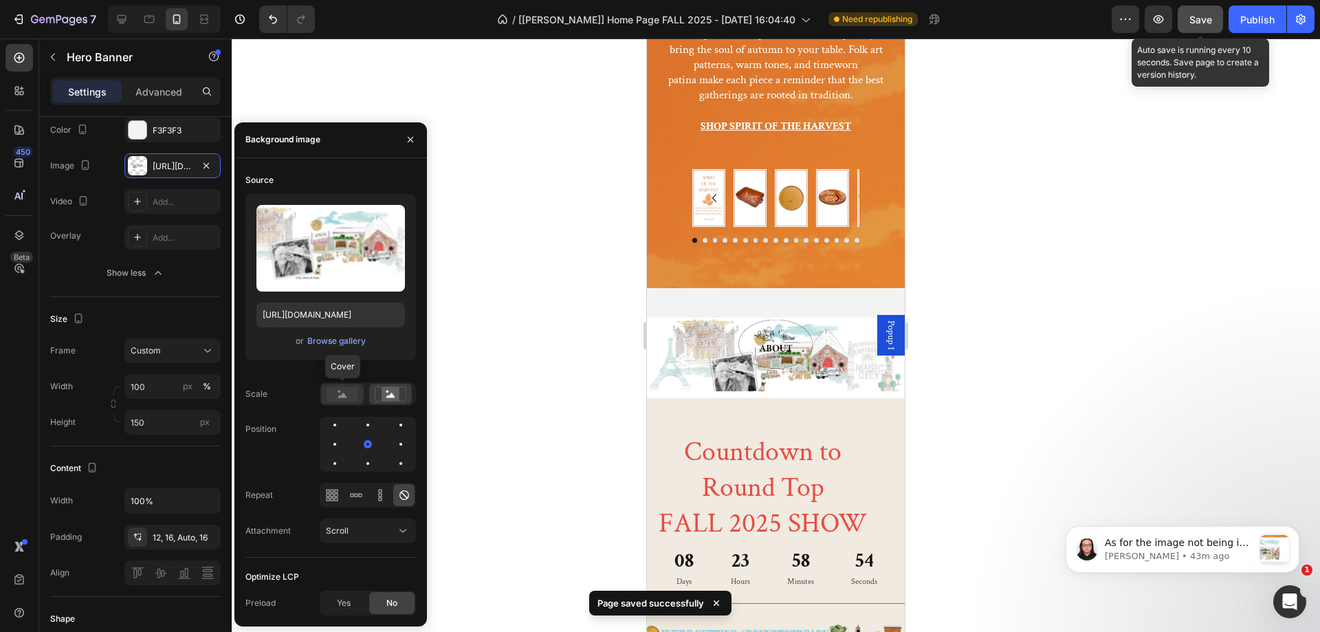
click at [349, 397] on rect at bounding box center [343, 393] width 32 height 15
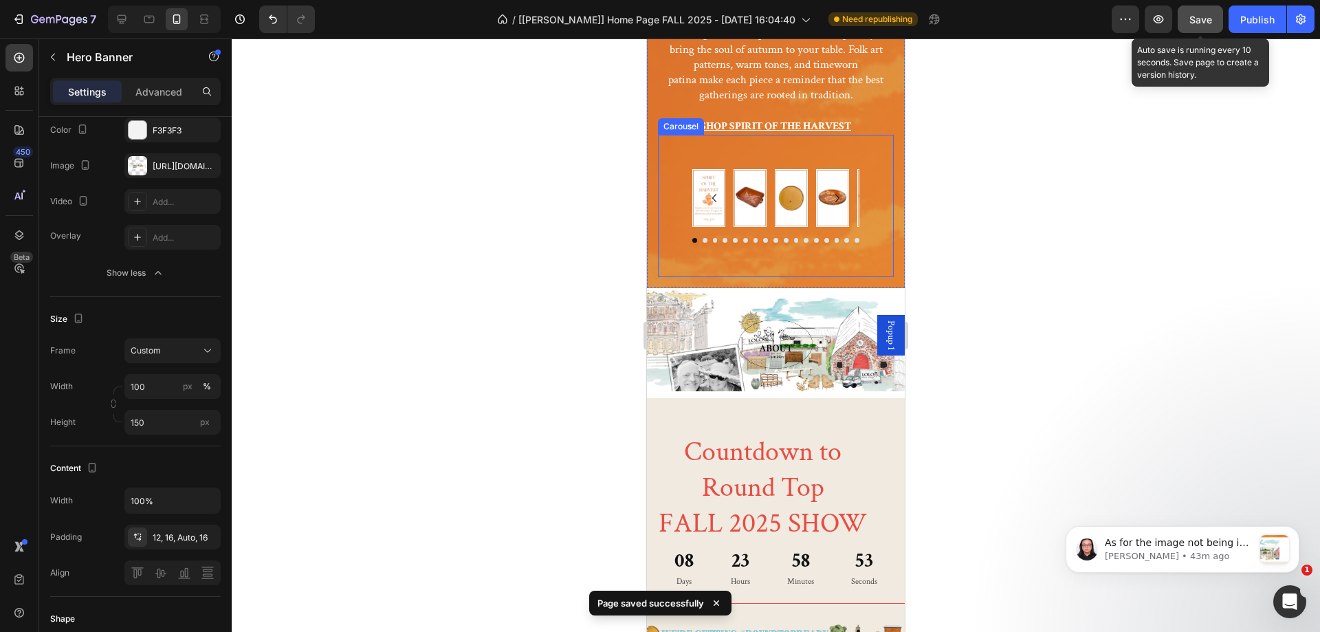
click at [1193, 23] on span "Save" at bounding box center [1200, 20] width 23 height 12
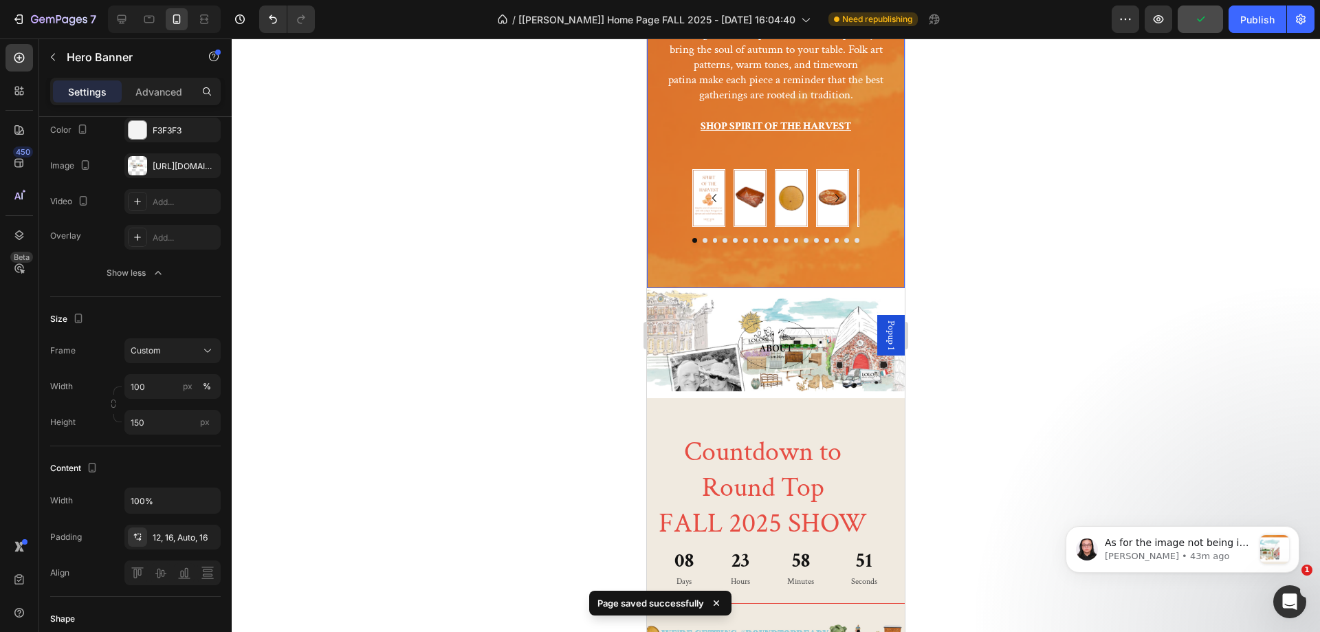
click at [890, 215] on div "SPIRIT OF THE HARVEST Heading From rustic suppers to candlelit feasts, antique …" at bounding box center [776, 133] width 258 height 310
click at [167, 175] on div "https://cdn.shopify.com/s/files/1/1605/5007/files/gempages_525308358450742109-e…" at bounding box center [172, 165] width 96 height 25
click at [164, 171] on div "https://cdn.shopify.com/s/files/1/1605/5007/files/gempages_525308358450742109-e…" at bounding box center [173, 166] width 40 height 12
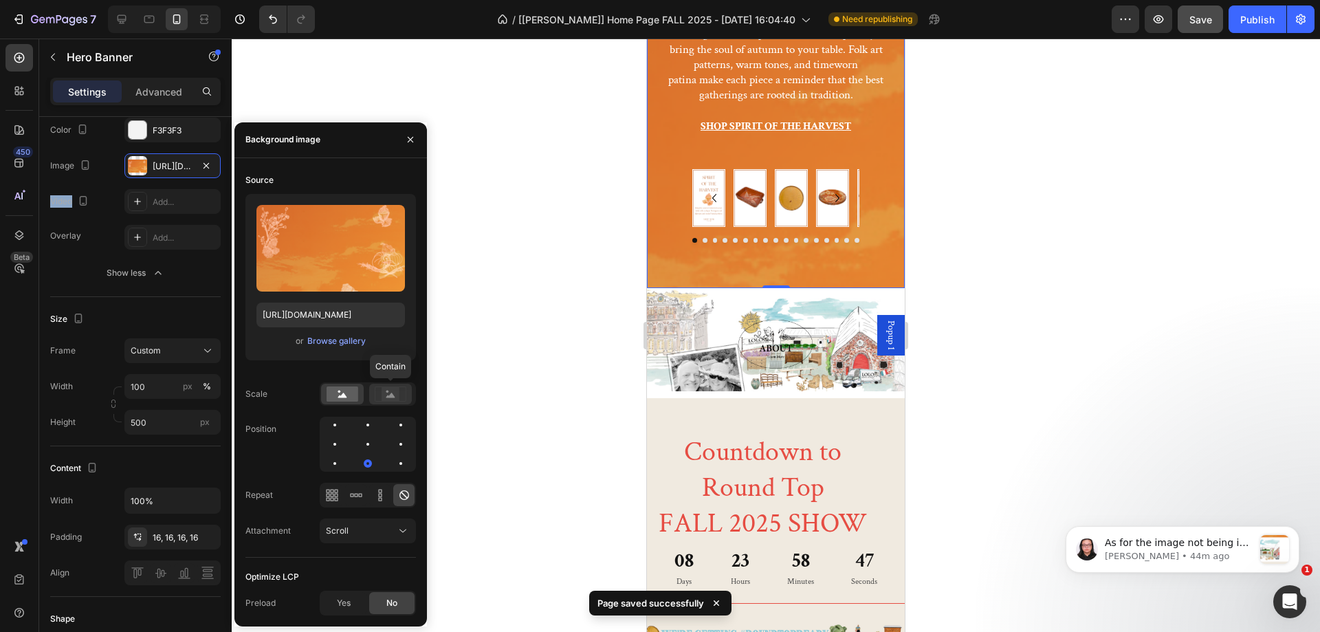
click at [392, 397] on icon at bounding box center [390, 395] width 9 height 5
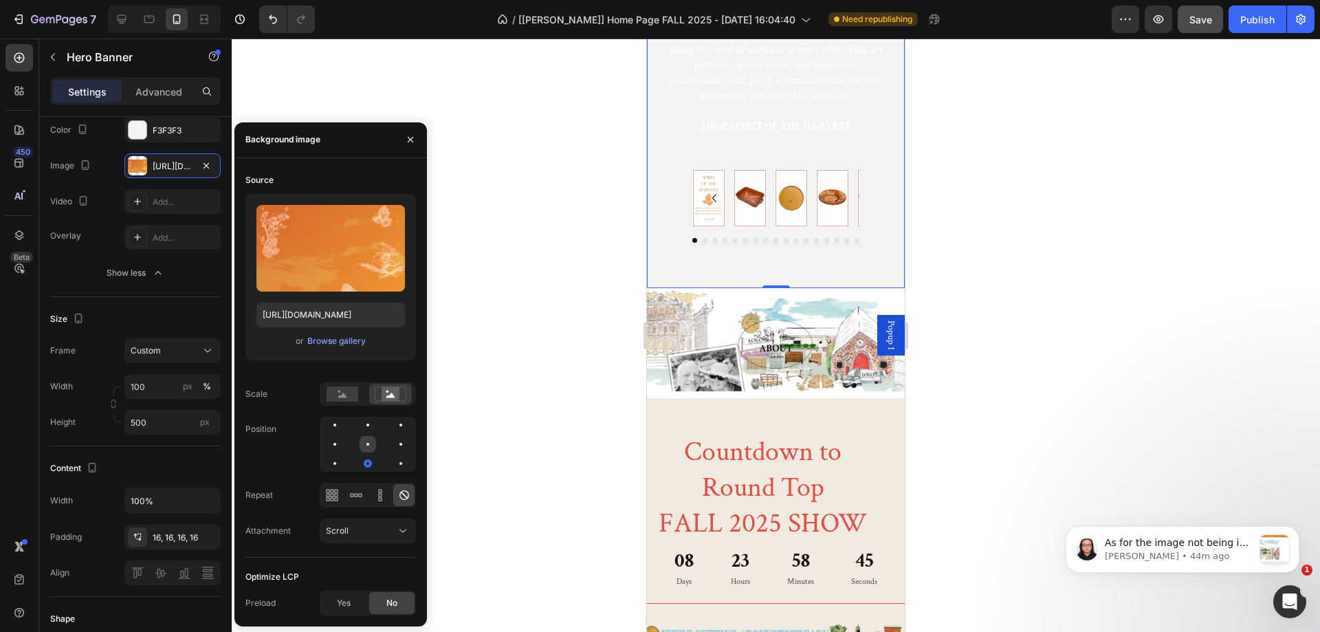
click at [367, 447] on div at bounding box center [368, 444] width 17 height 17
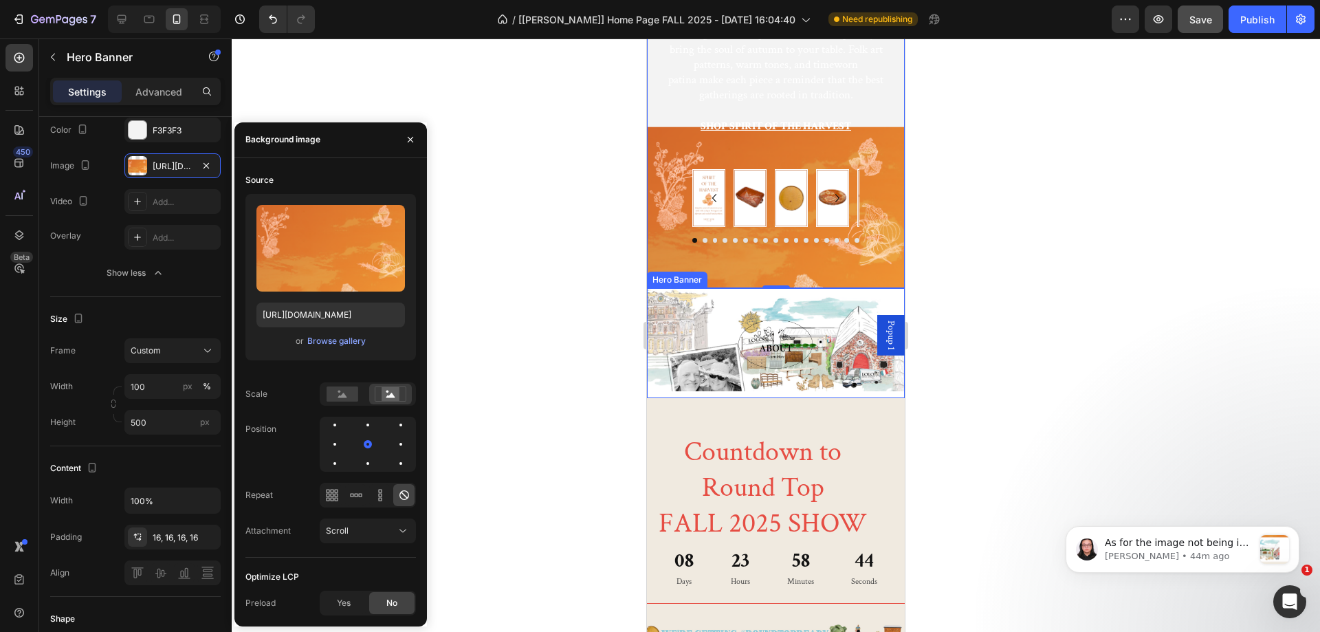
scroll to position [0, 0]
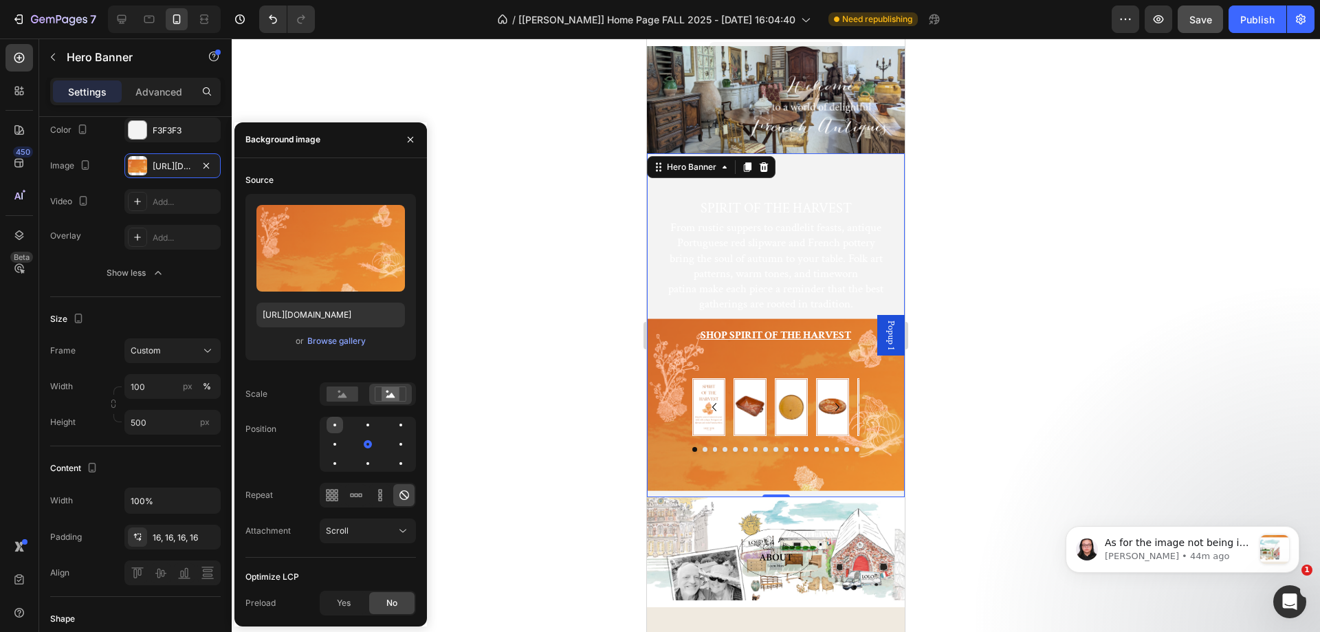
click at [342, 422] on div at bounding box center [335, 425] width 17 height 17
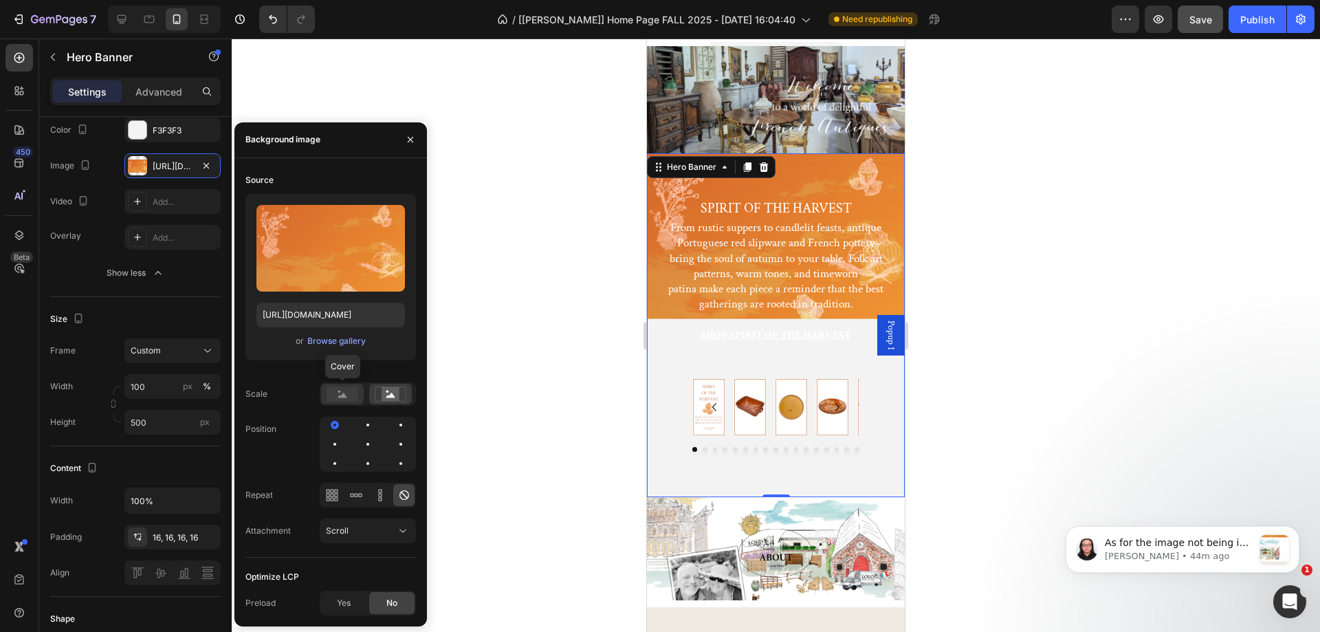
click at [343, 392] on rect at bounding box center [343, 393] width 32 height 15
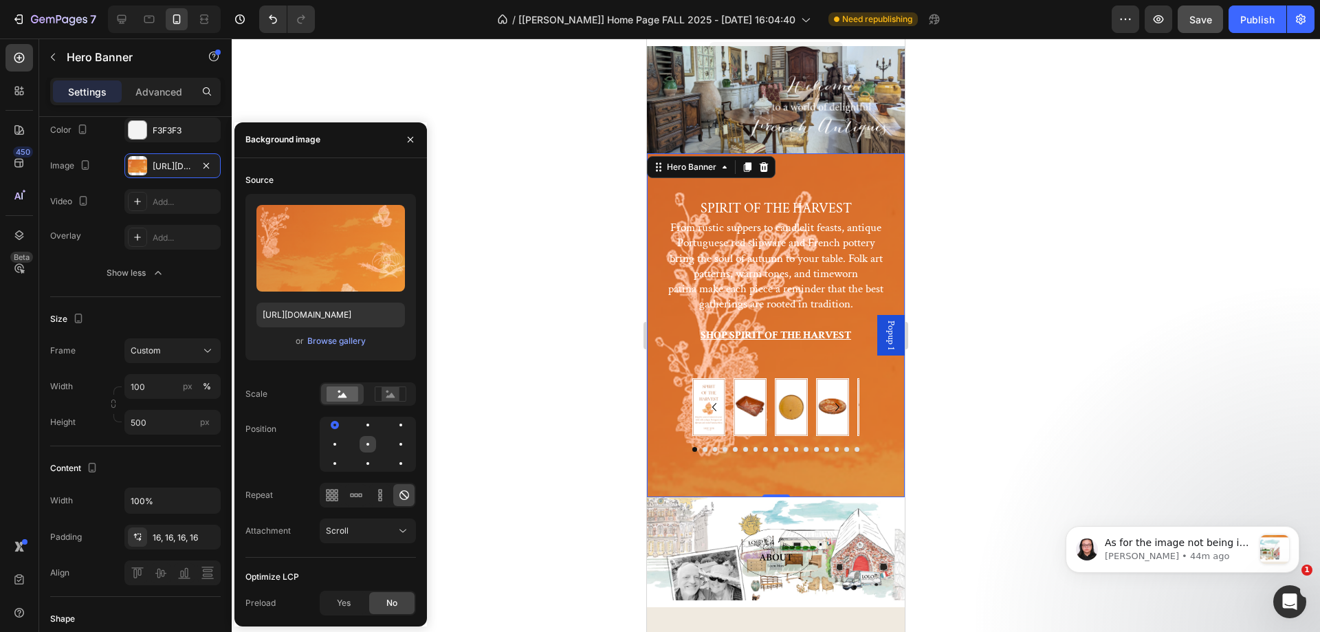
click at [375, 441] on div at bounding box center [368, 444] width 17 height 17
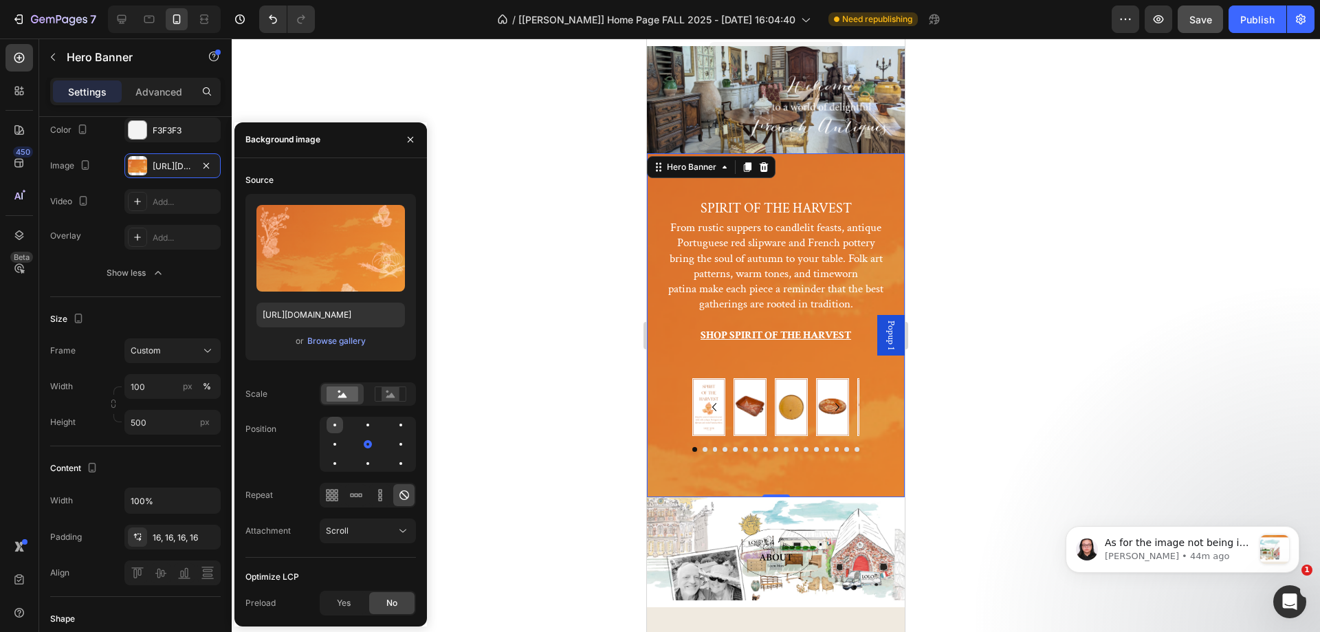
click at [332, 423] on div at bounding box center [335, 425] width 17 height 17
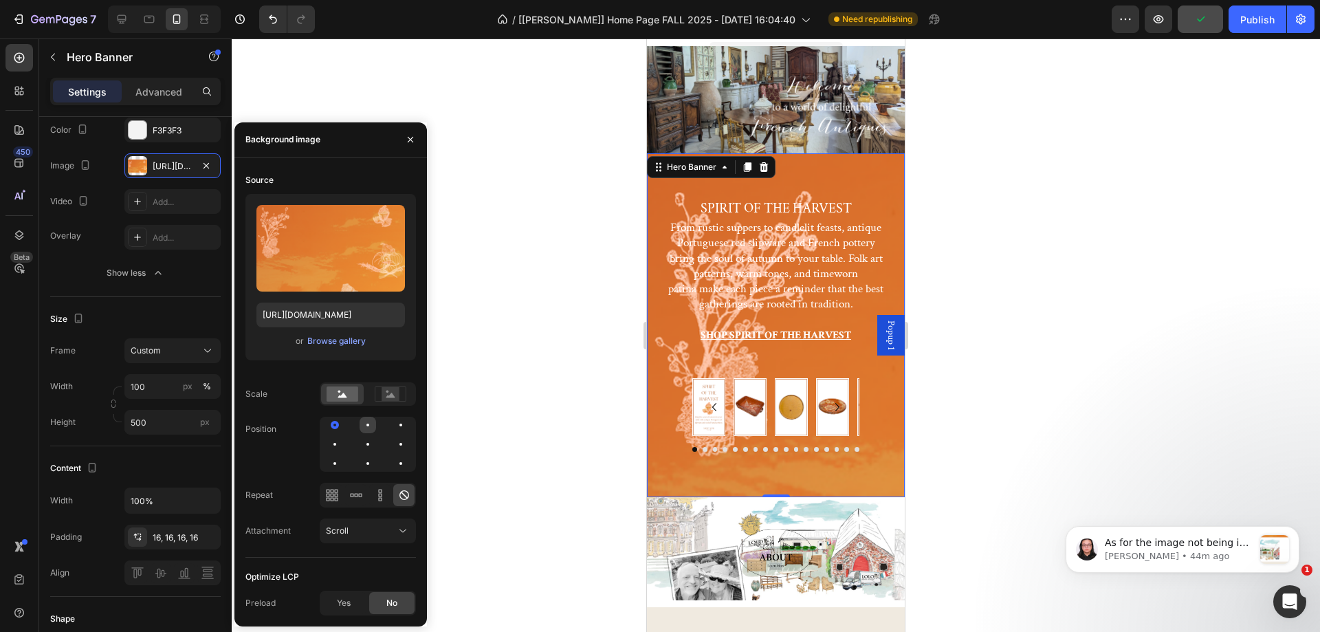
click at [366, 419] on div at bounding box center [368, 425] width 17 height 17
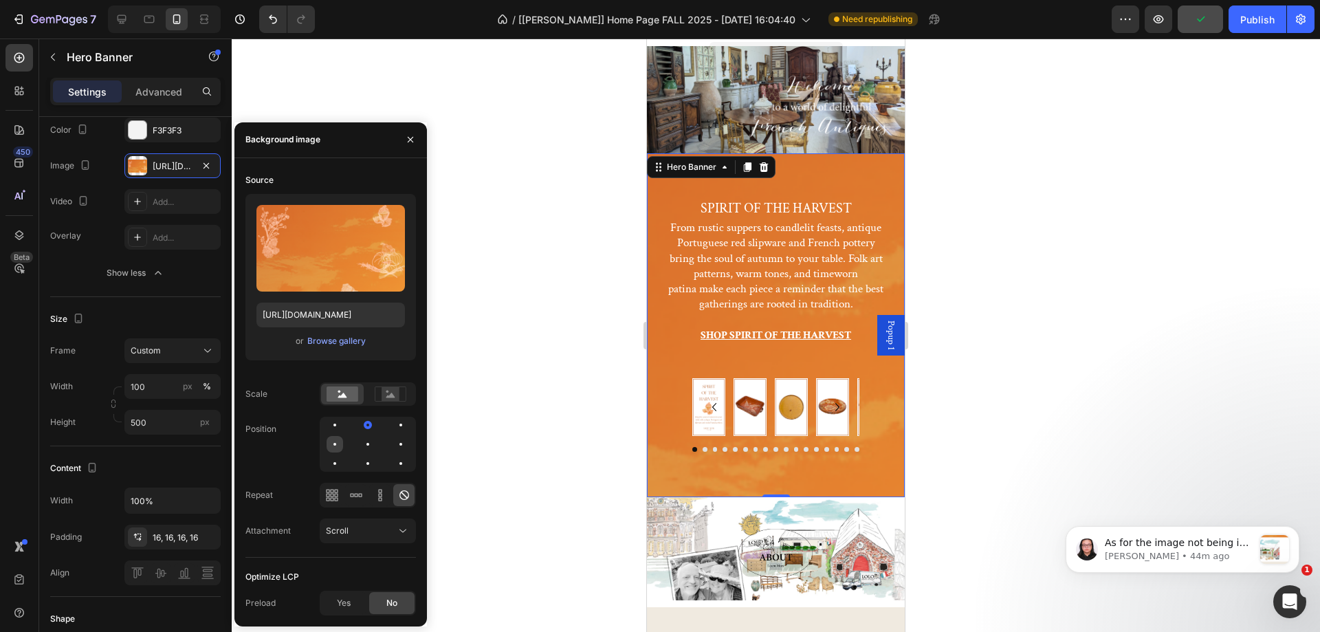
click at [339, 448] on div at bounding box center [335, 444] width 17 height 17
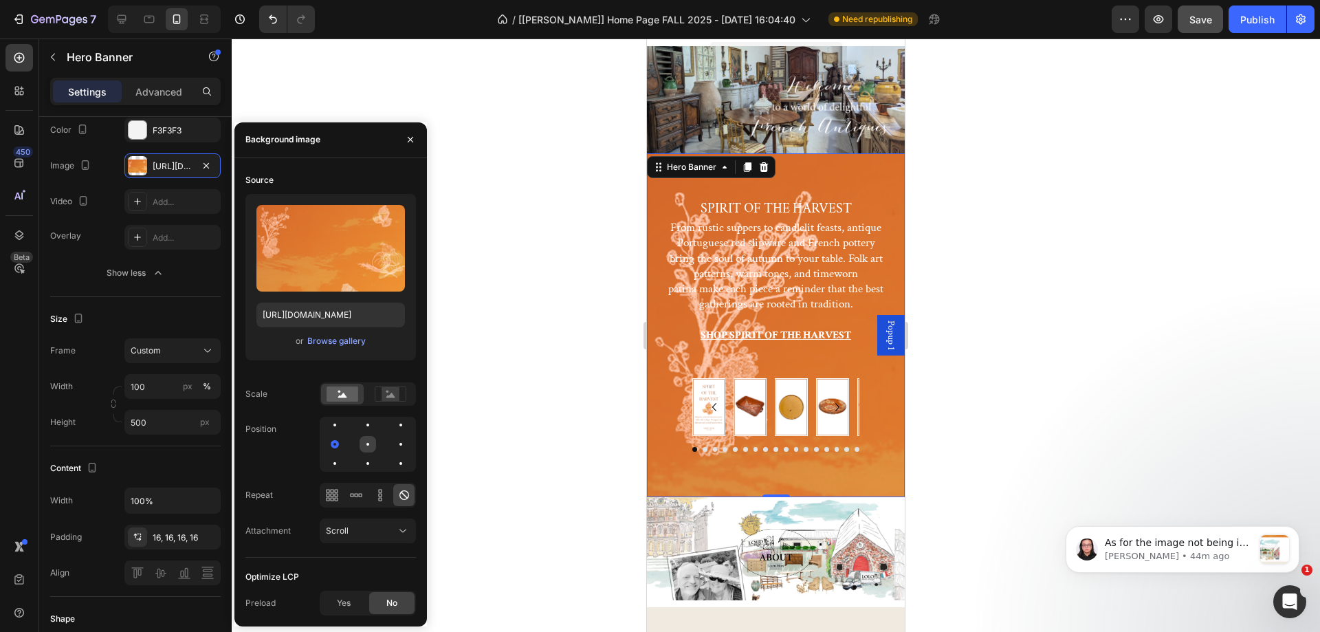
click at [367, 442] on div at bounding box center [368, 444] width 17 height 17
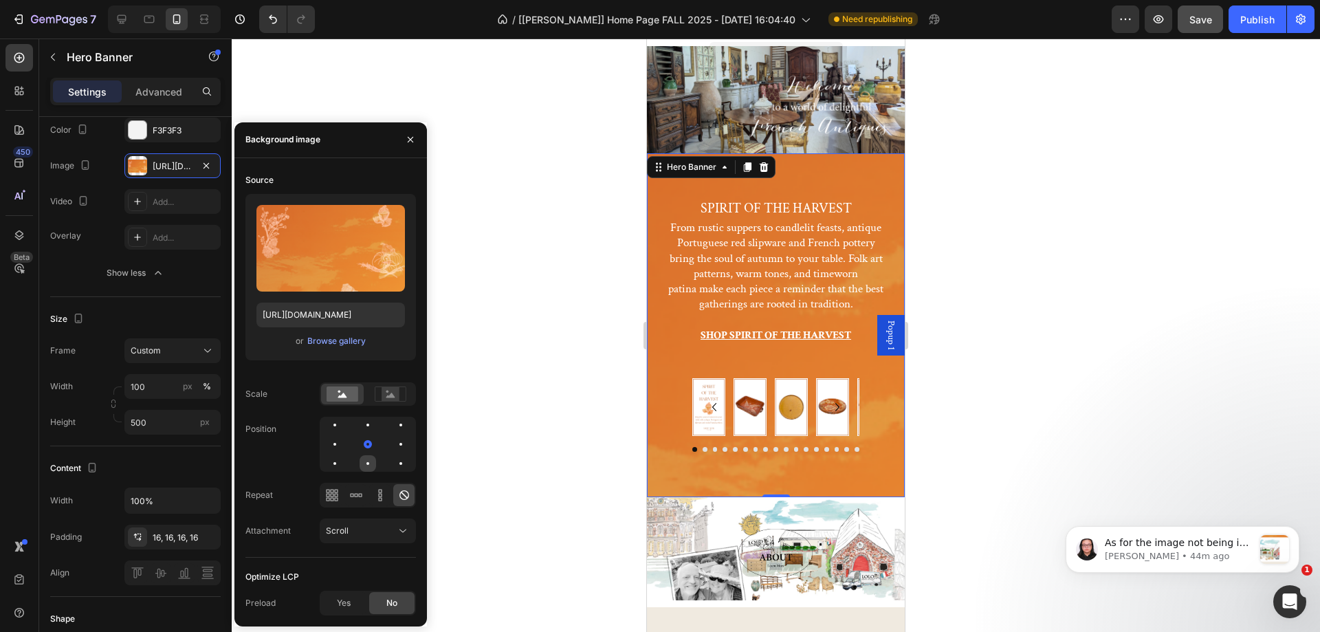
click at [371, 468] on div at bounding box center [368, 463] width 17 height 17
click at [369, 448] on div at bounding box center [368, 444] width 17 height 17
click at [338, 428] on div at bounding box center [335, 425] width 17 height 17
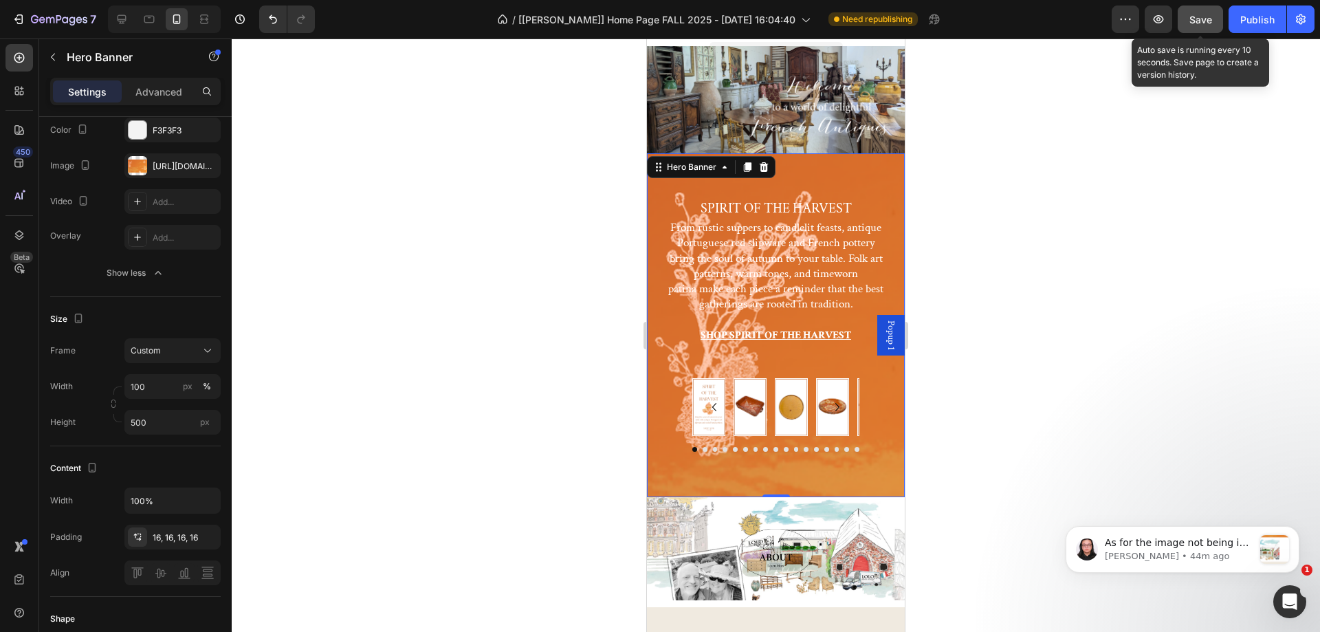
click at [1187, 23] on button "Save" at bounding box center [1200, 20] width 45 height 28
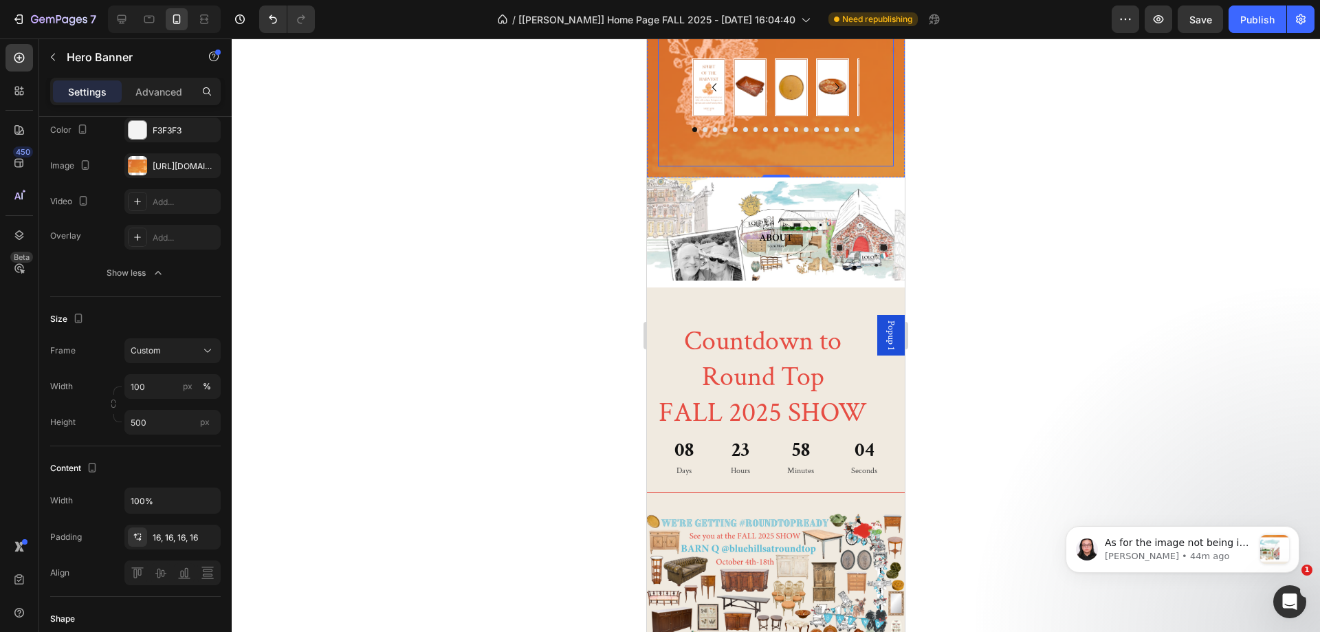
scroll to position [344, 0]
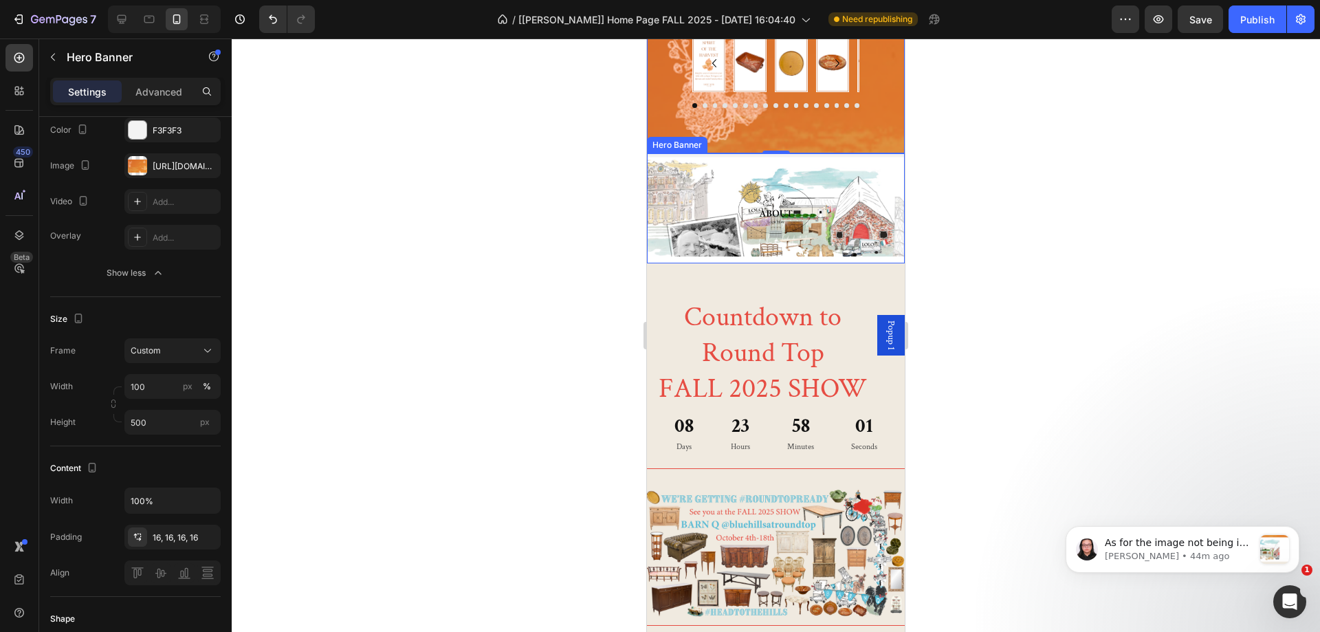
click at [663, 168] on div "Background Image" at bounding box center [776, 234] width 258 height 155
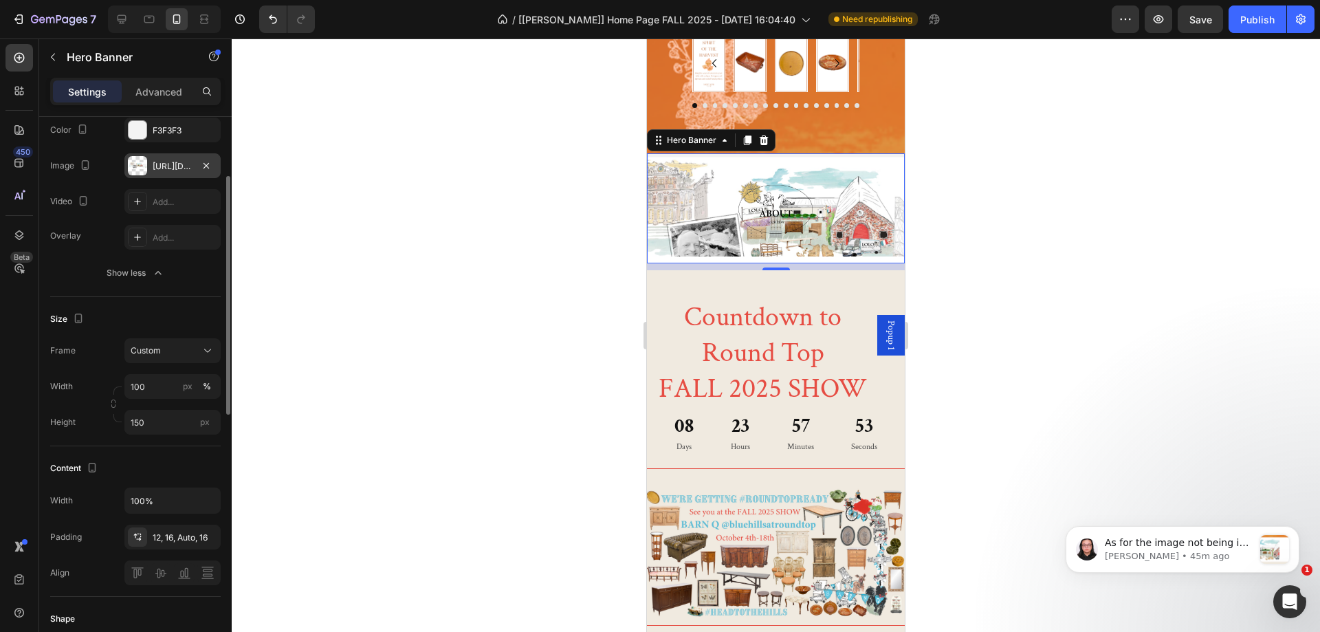
click at [176, 157] on div "https://cdn.shopify.com/s/files/1/1605/5007/files/gempages_525308358450742109-1…" at bounding box center [172, 165] width 96 height 25
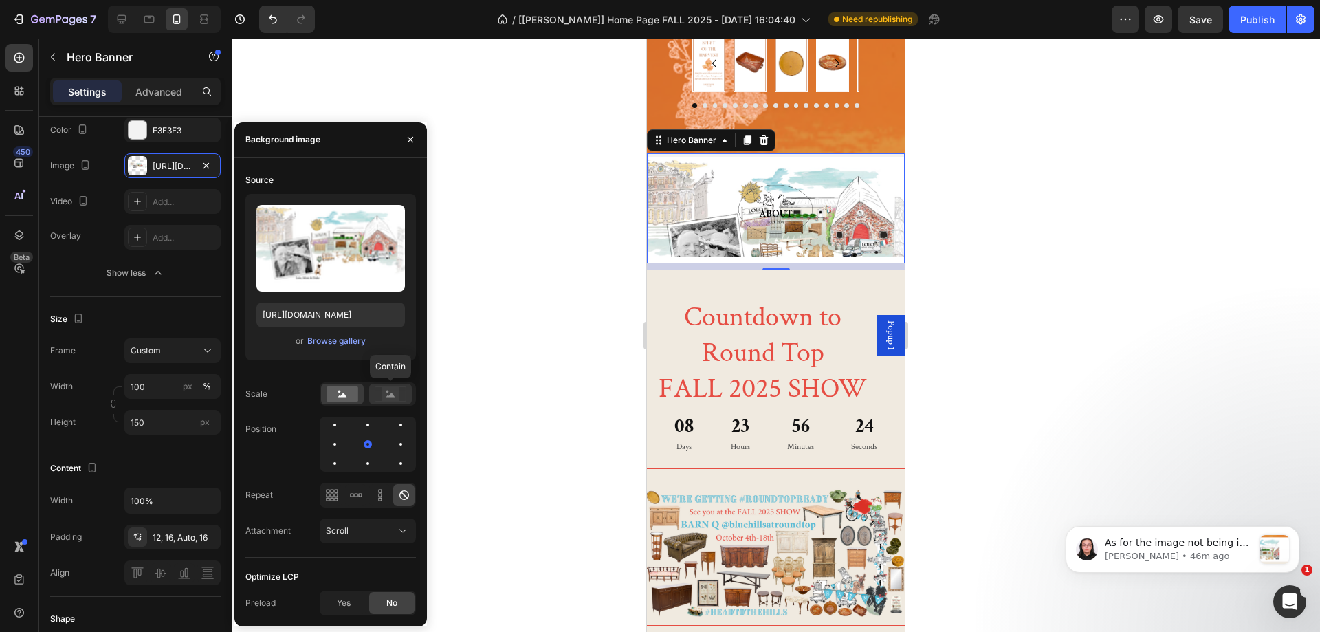
click at [394, 390] on rect at bounding box center [391, 394] width 18 height 14
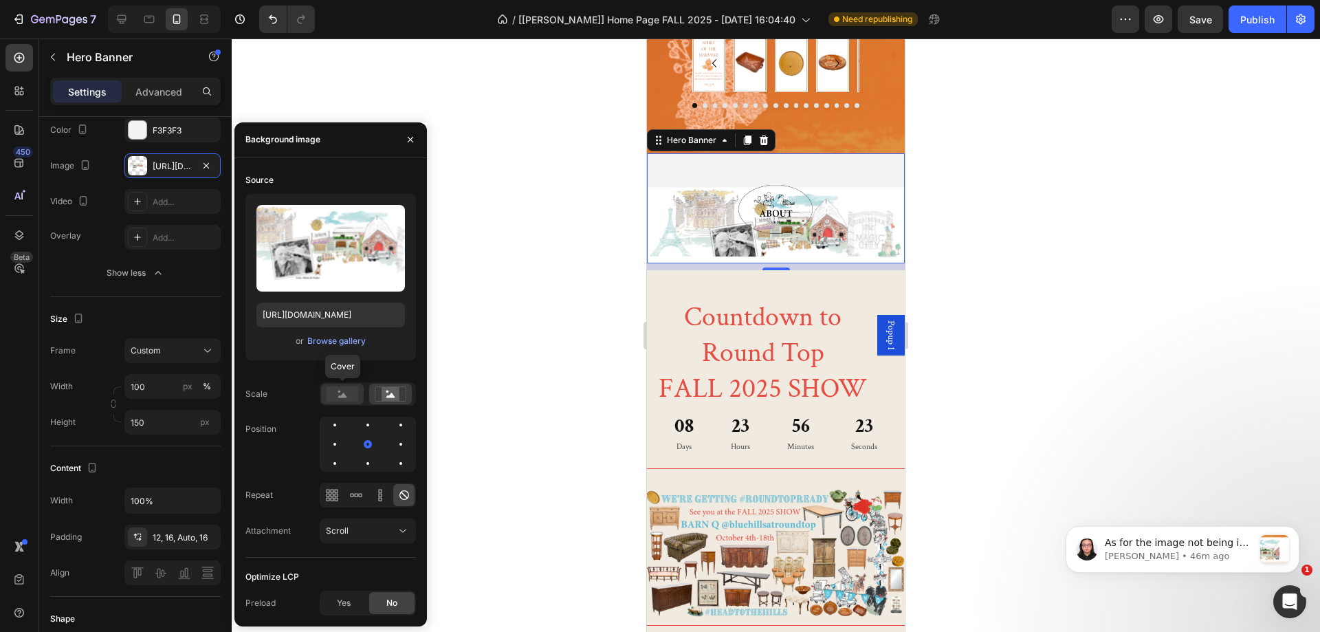
click at [349, 399] on rect at bounding box center [343, 393] width 32 height 15
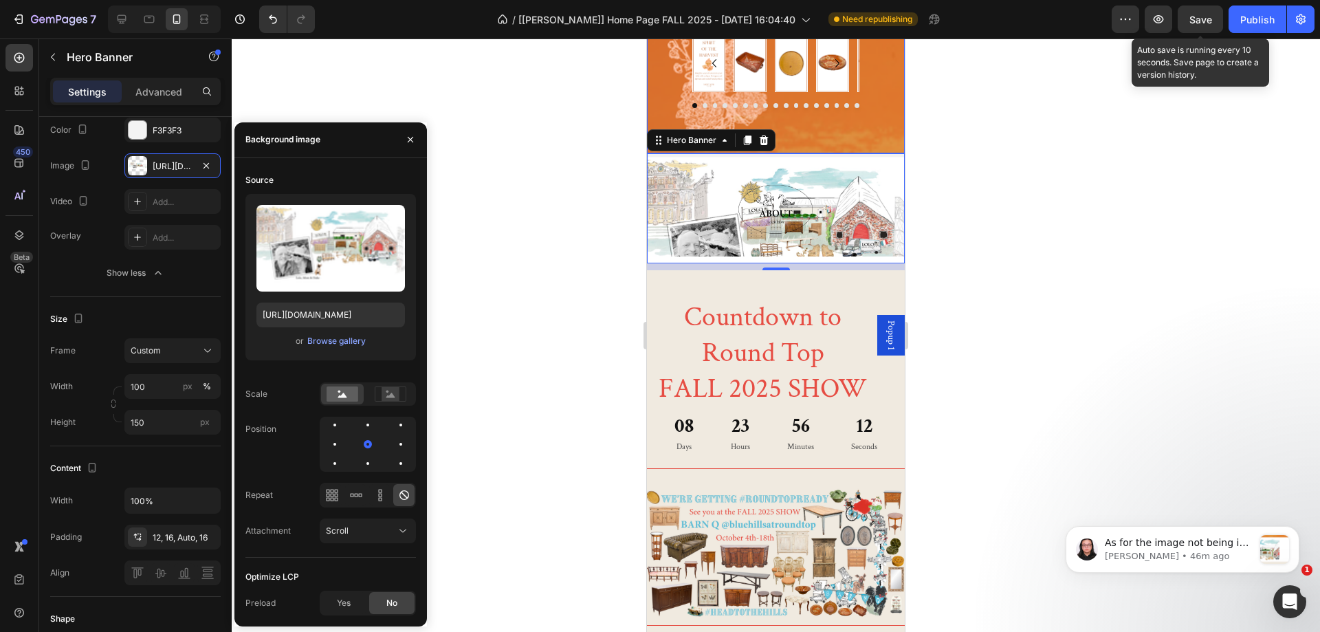
click at [1196, 21] on span "Save" at bounding box center [1200, 20] width 23 height 12
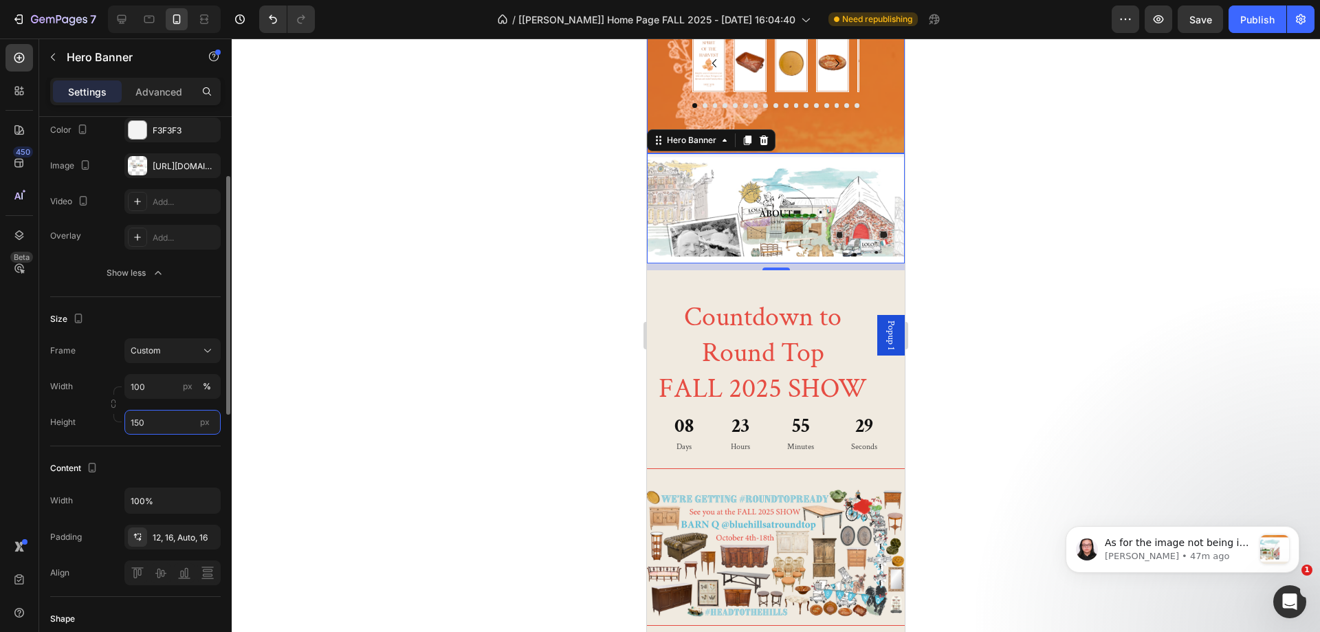
click at [178, 427] on input "150" at bounding box center [172, 422] width 96 height 25
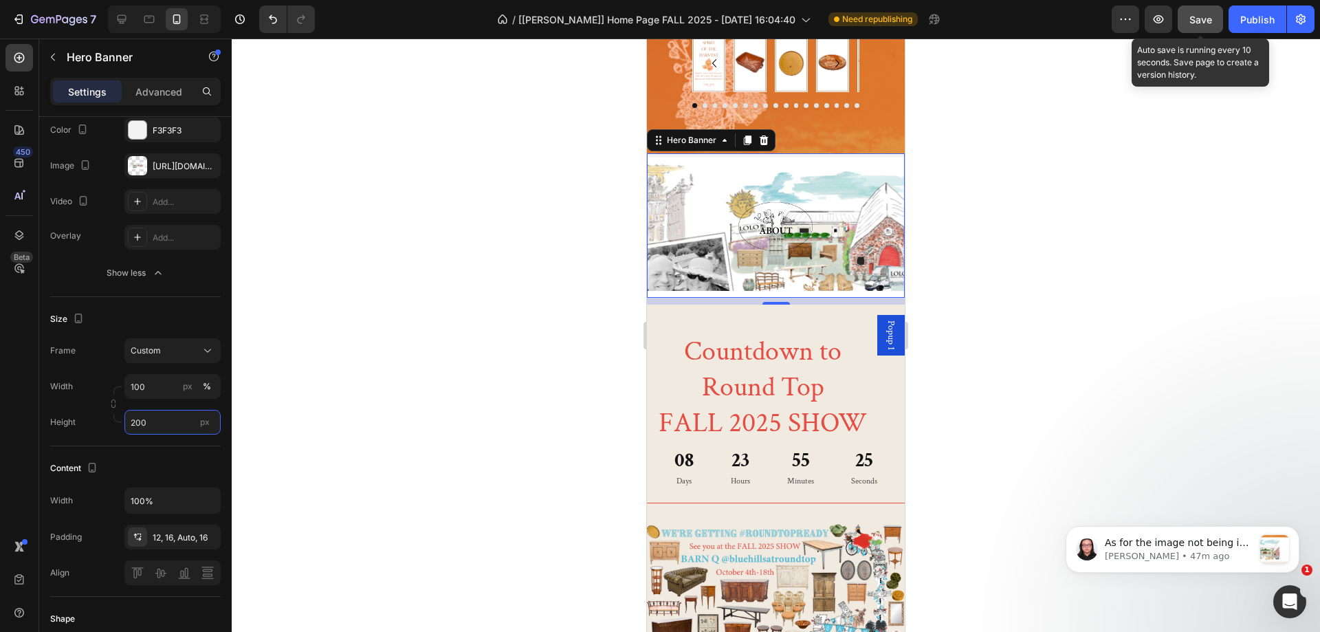
type input "200"
click at [1187, 23] on button "Save" at bounding box center [1200, 20] width 45 height 28
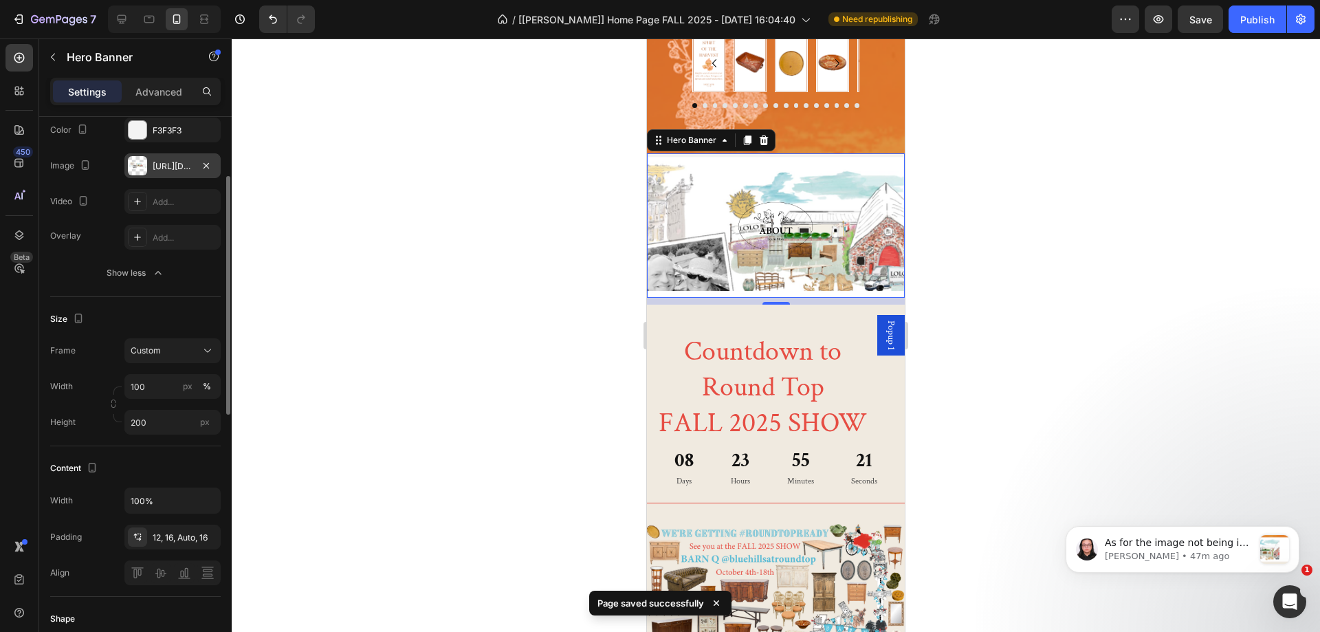
click at [152, 166] on div "https://cdn.shopify.com/s/files/1/1605/5007/files/gempages_525308358450742109-1…" at bounding box center [172, 165] width 96 height 25
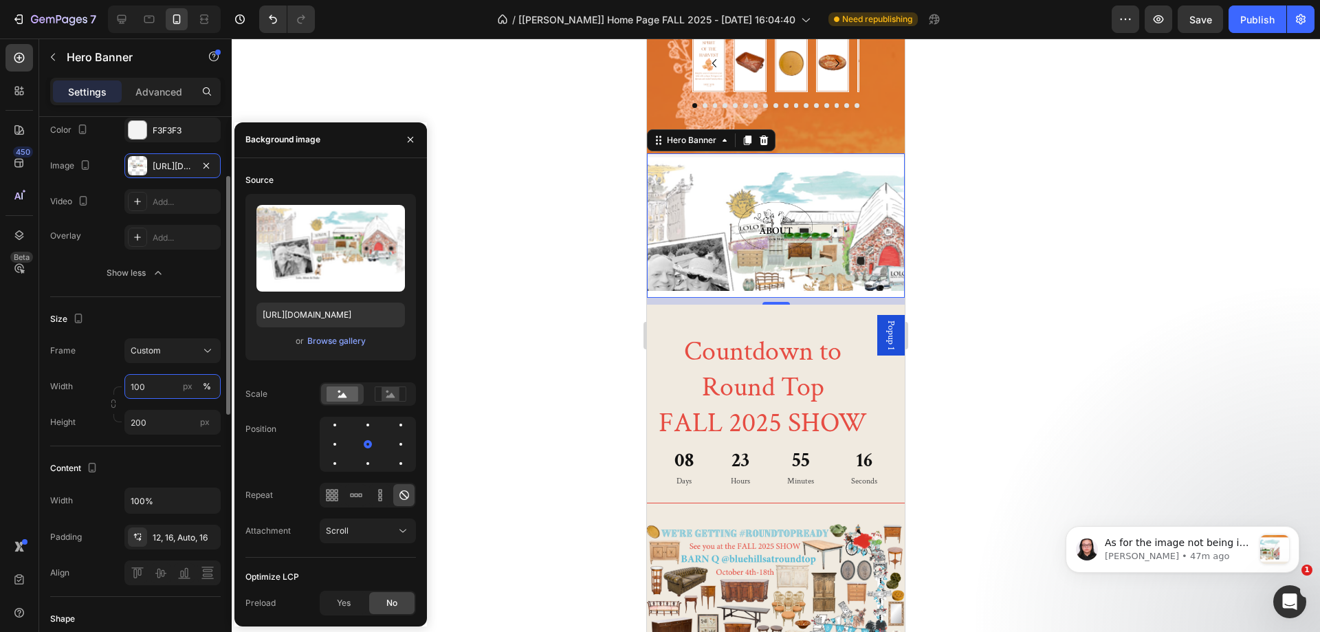
click at [175, 387] on input "100" at bounding box center [172, 386] width 96 height 25
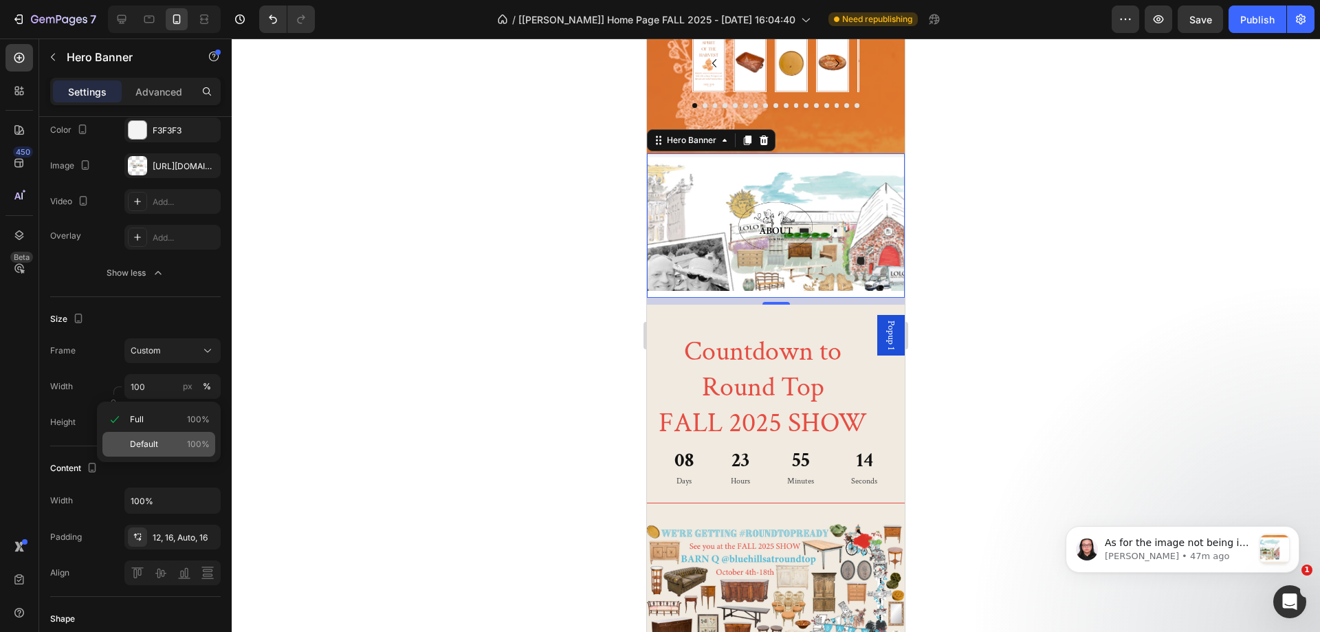
click at [168, 439] on p "Default 100%" at bounding box center [170, 444] width 80 height 12
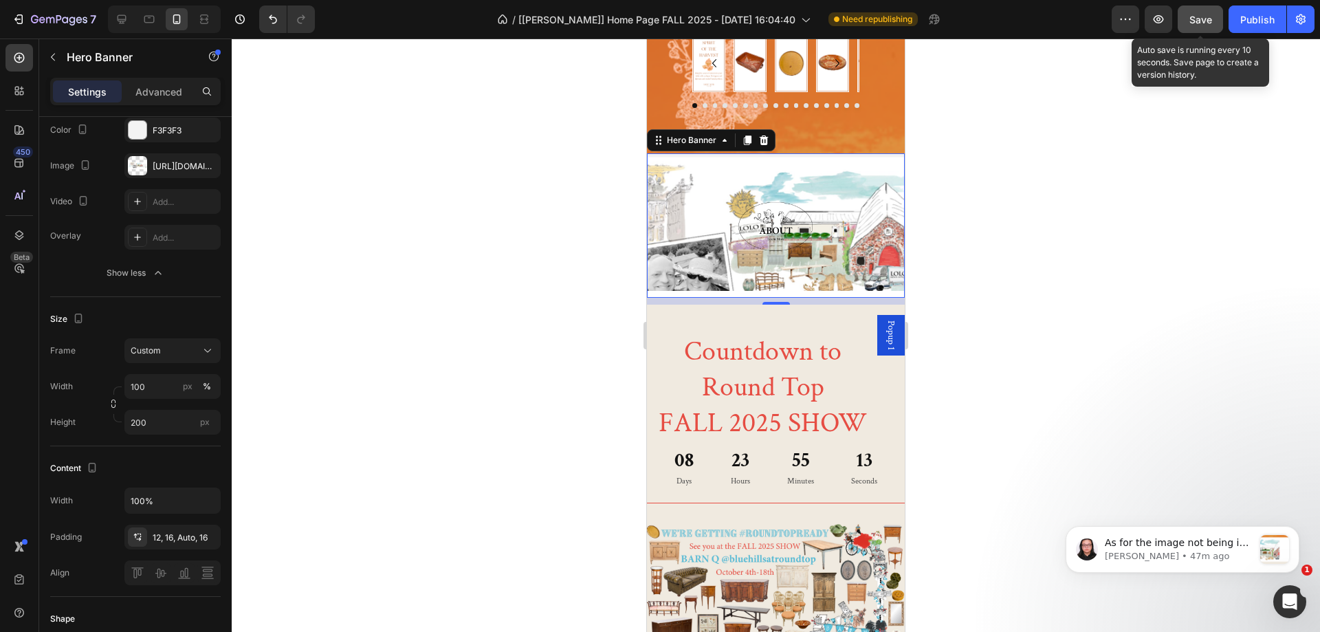
click at [1202, 10] on button "Save" at bounding box center [1200, 20] width 45 height 28
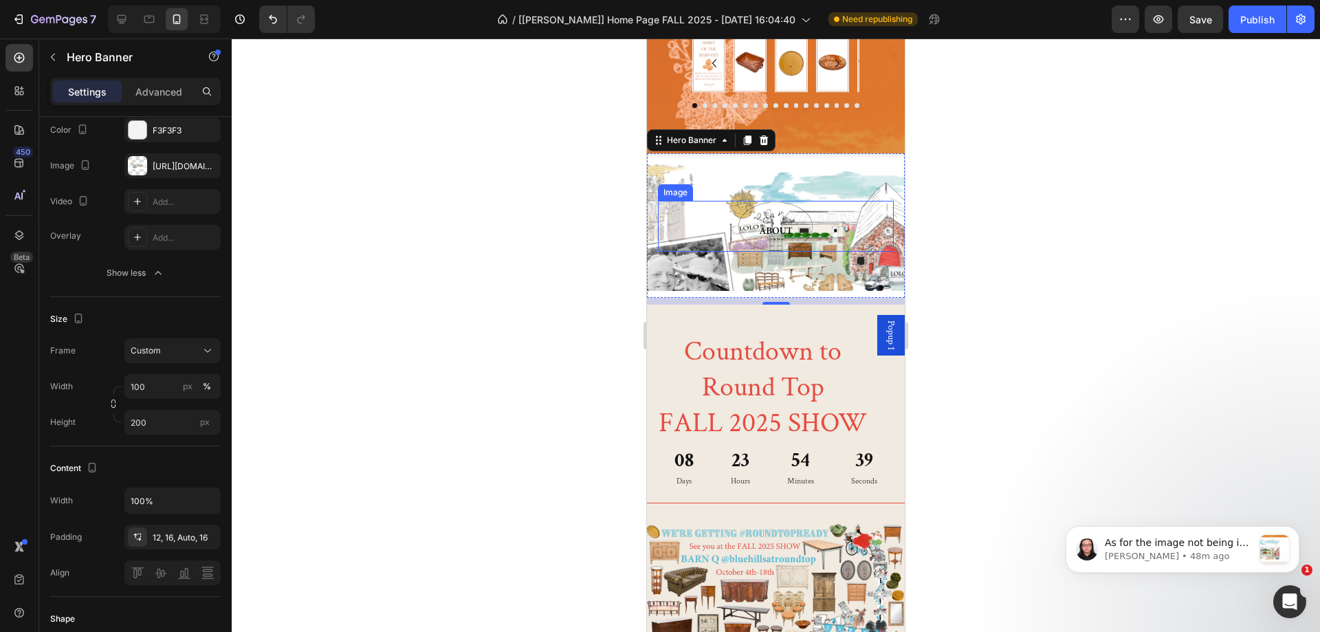
click at [849, 219] on link at bounding box center [776, 226] width 236 height 51
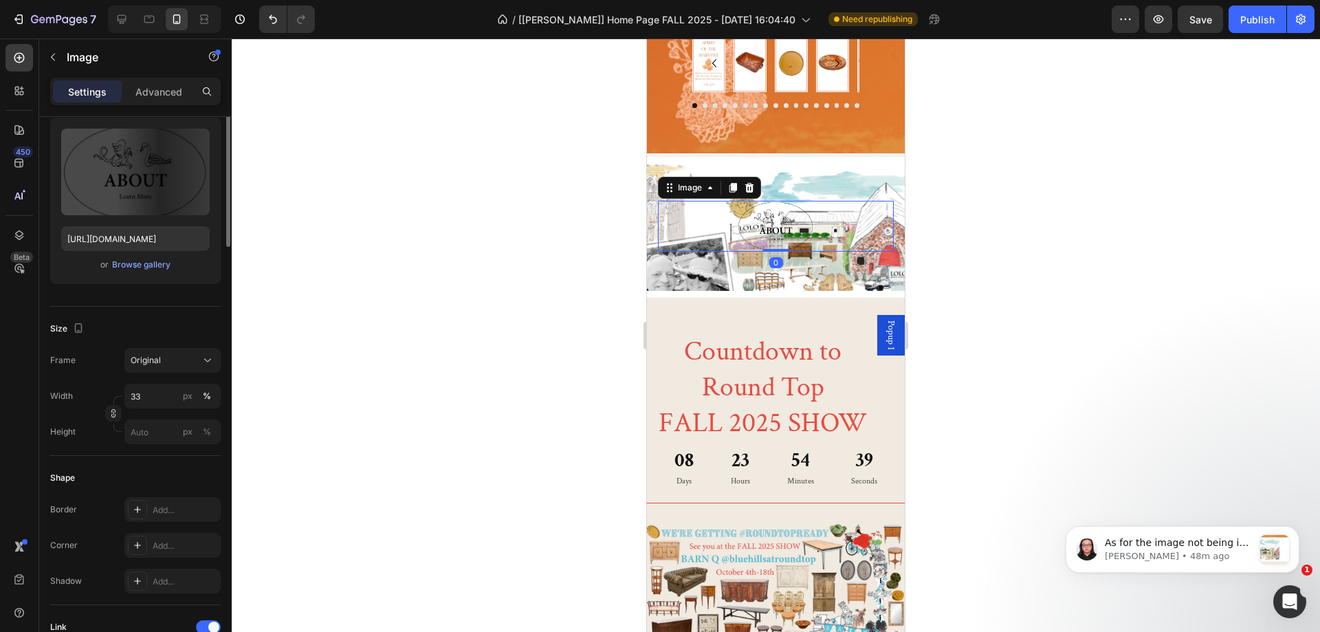
scroll to position [0, 0]
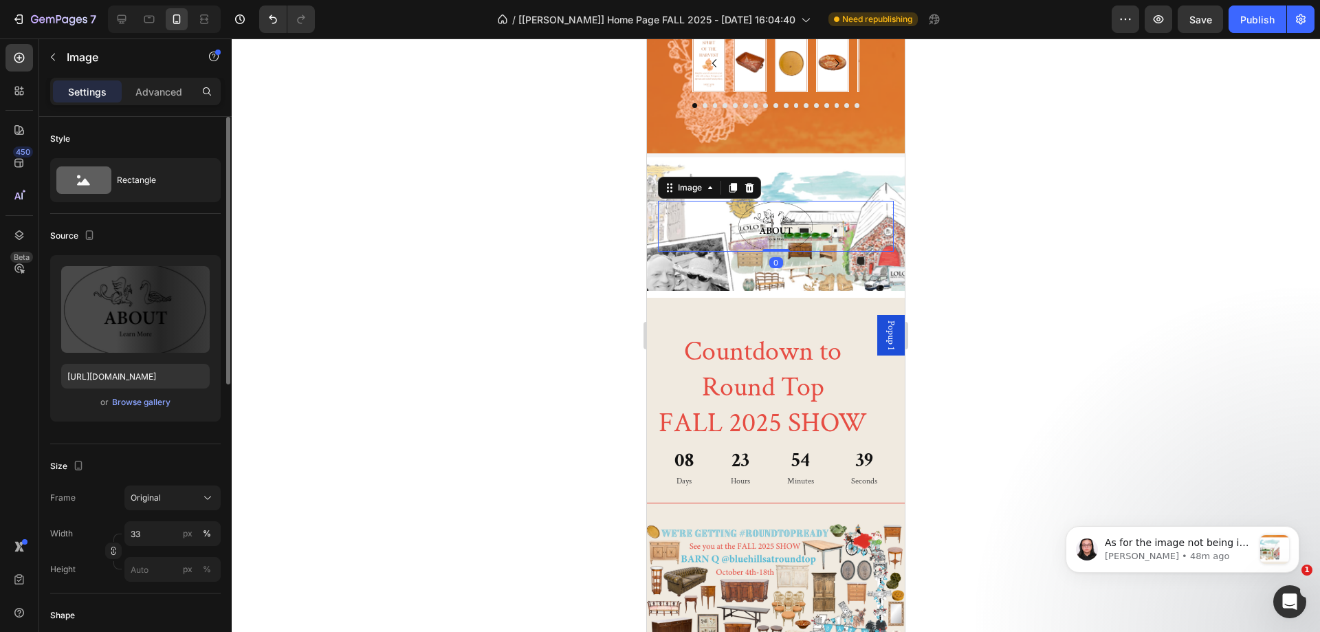
click at [836, 184] on div "Background Image" at bounding box center [776, 260] width 258 height 206
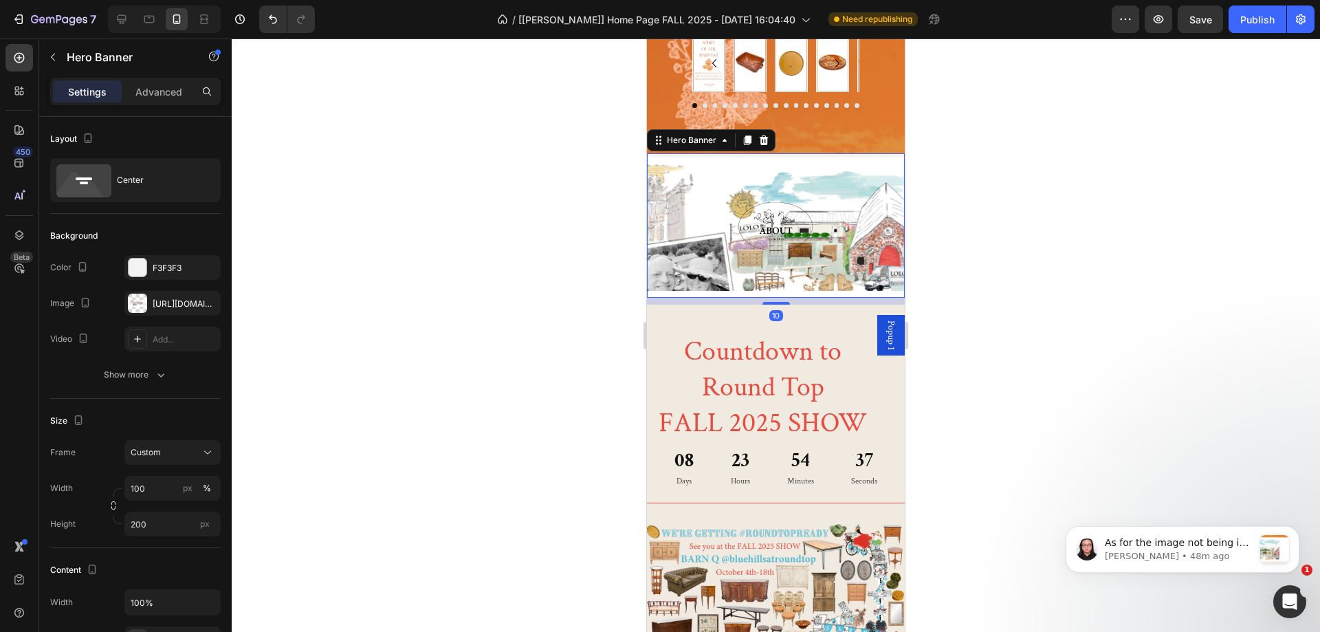
click at [760, 185] on div "Background Image" at bounding box center [776, 260] width 258 height 206
click at [54, 56] on icon "button" at bounding box center [52, 57] width 11 height 11
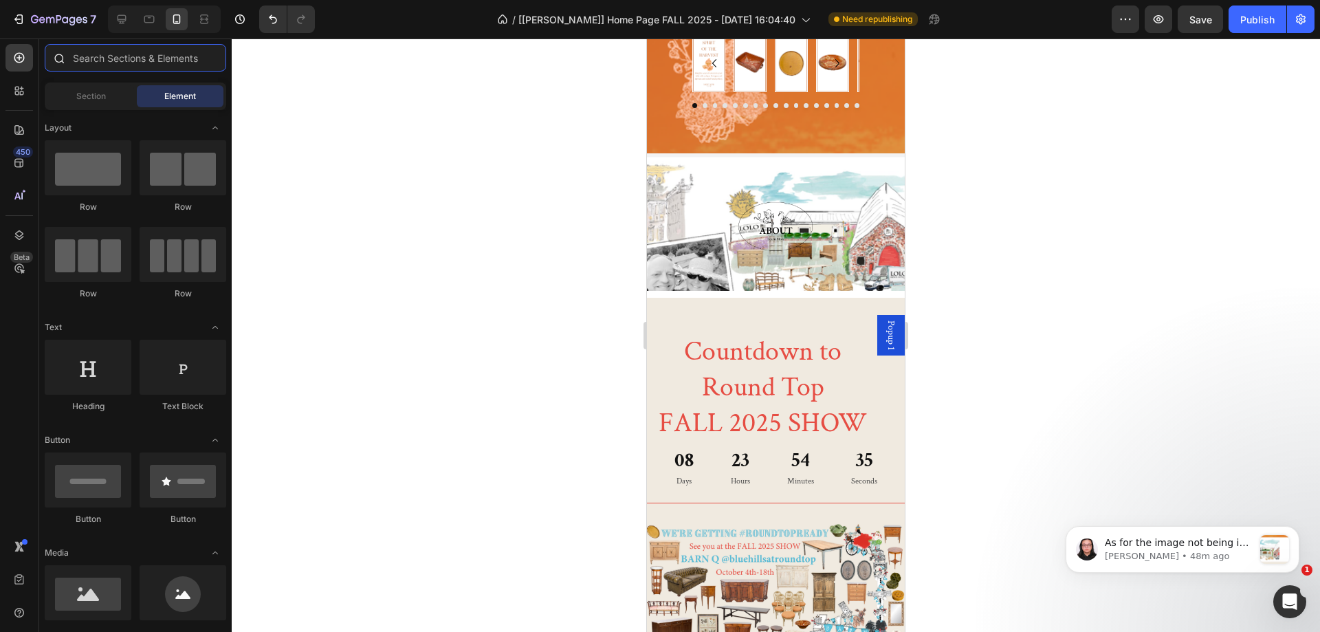
click at [120, 64] on input "text" at bounding box center [136, 58] width 182 height 28
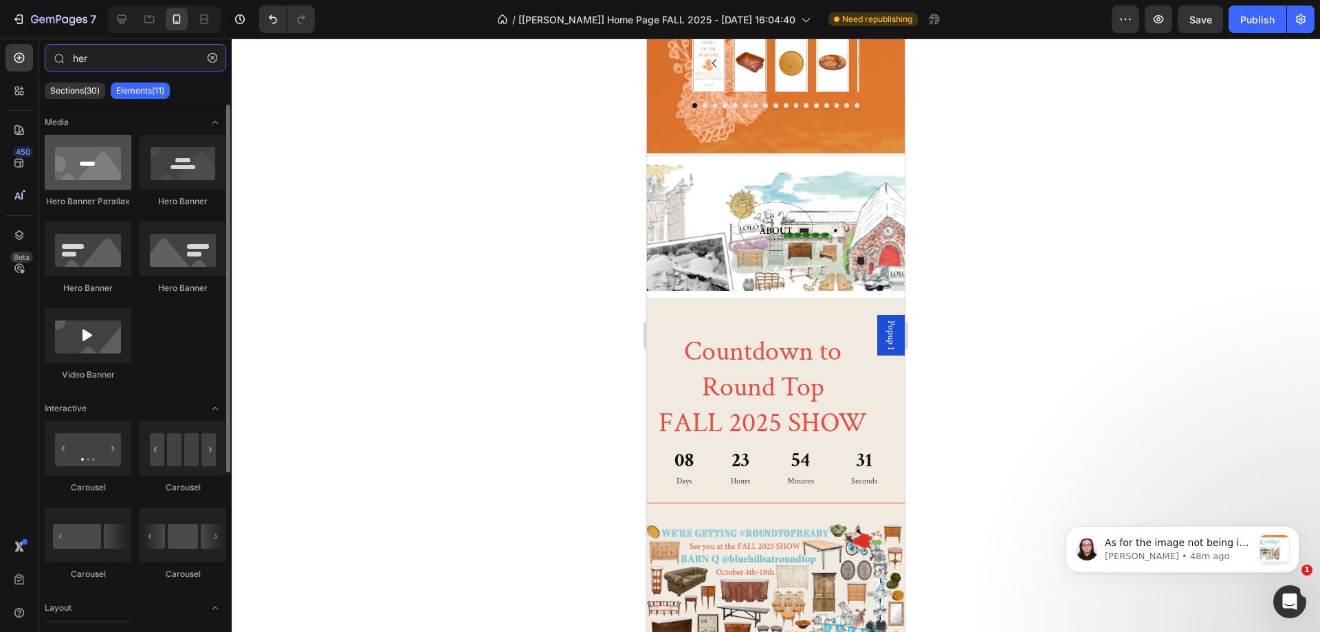
type input "her"
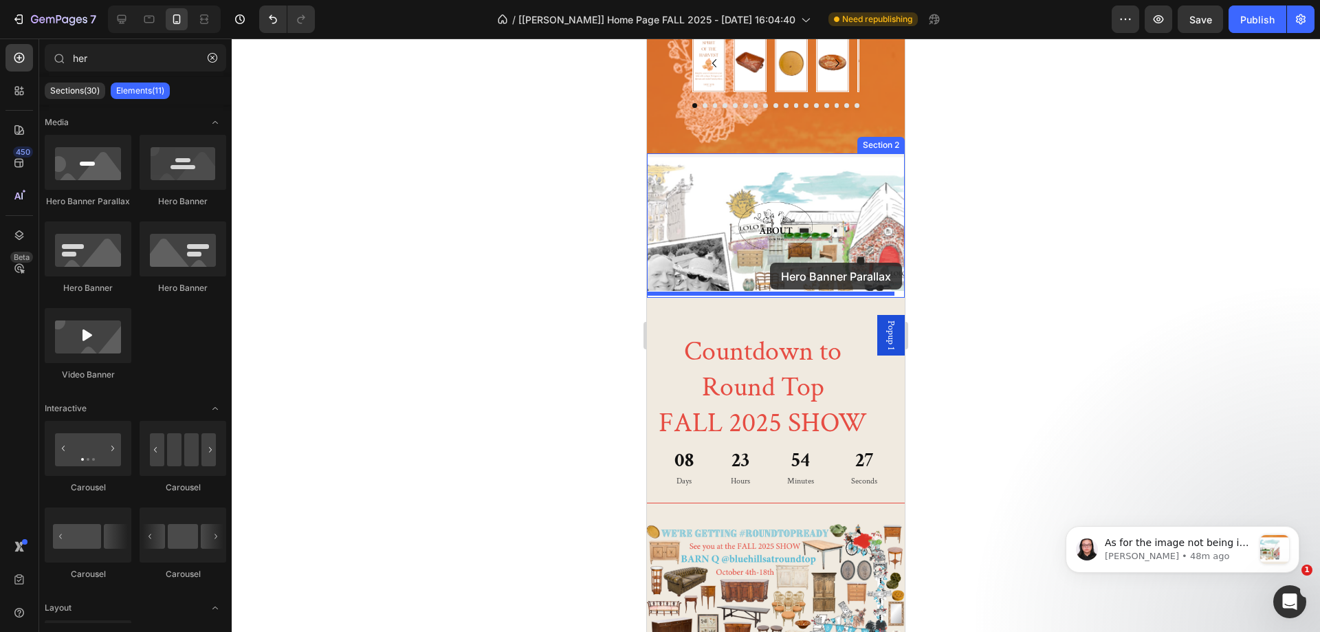
drag, startPoint x: 736, startPoint y: 214, endPoint x: 770, endPoint y: 263, distance: 59.7
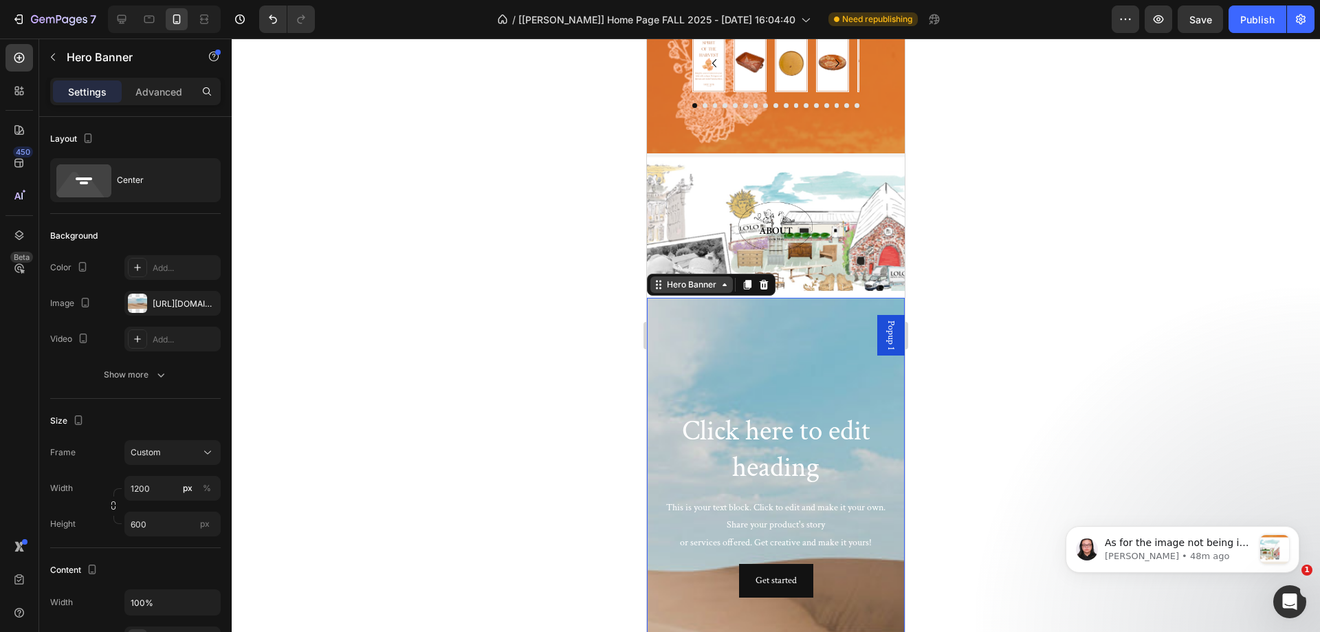
click at [696, 284] on div "Hero Banner" at bounding box center [691, 284] width 55 height 12
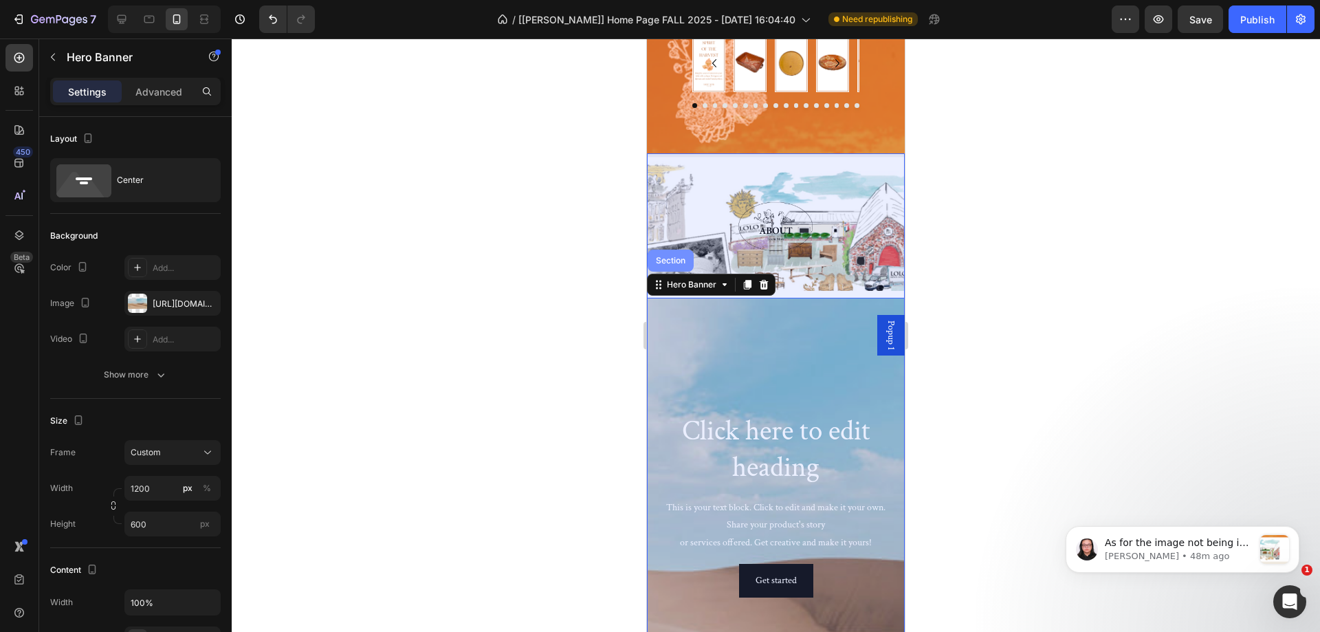
click at [679, 261] on div "Section" at bounding box center [671, 261] width 46 height 22
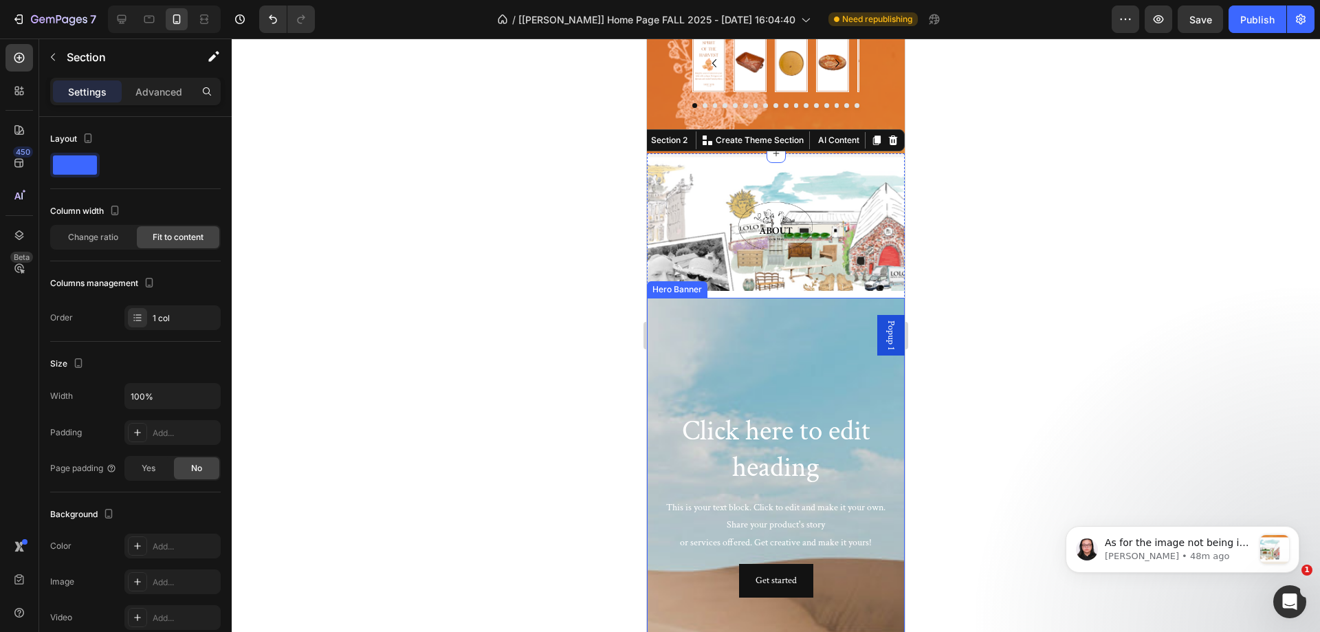
click at [756, 333] on div "Background Image" at bounding box center [776, 579] width 258 height 619
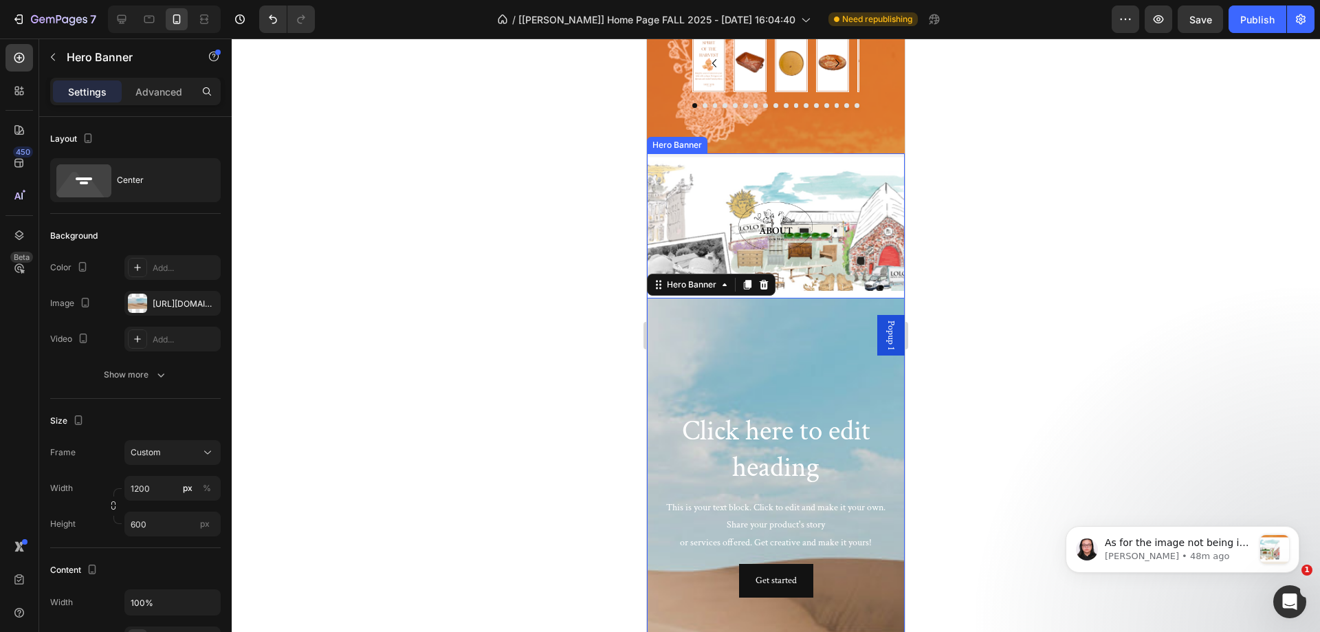
click at [699, 256] on div "Background Image" at bounding box center [776, 260] width 258 height 206
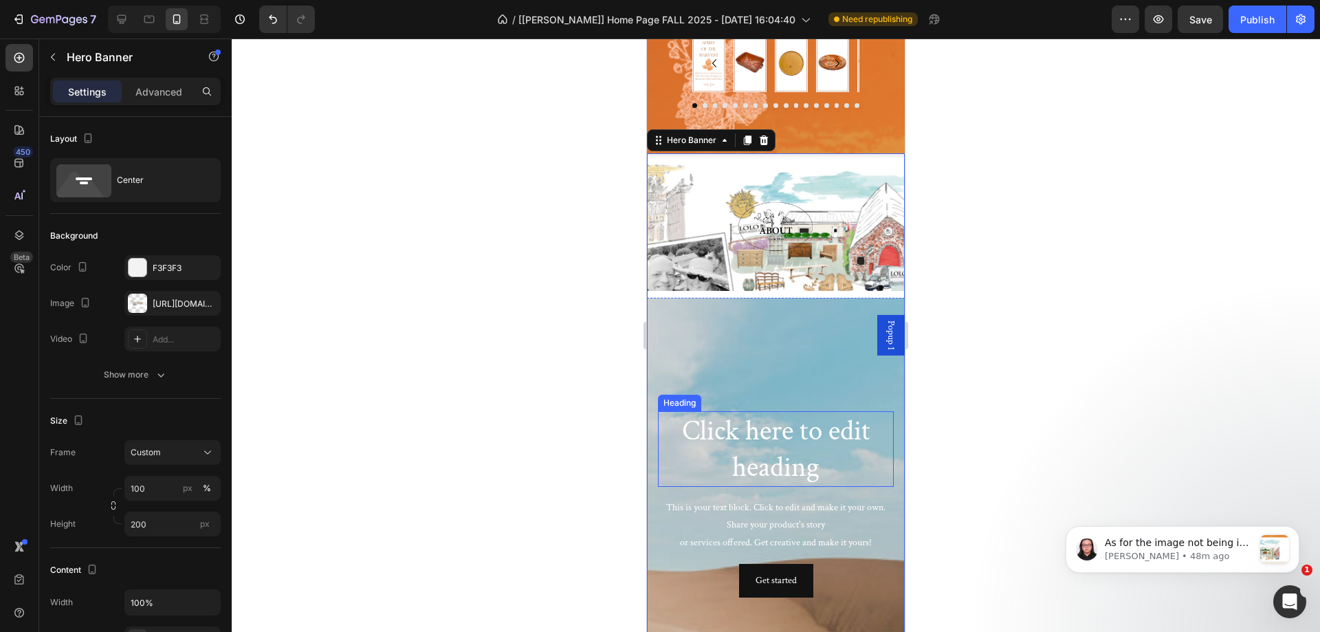
click at [757, 441] on h2 "Click here to edit heading" at bounding box center [776, 449] width 236 height 76
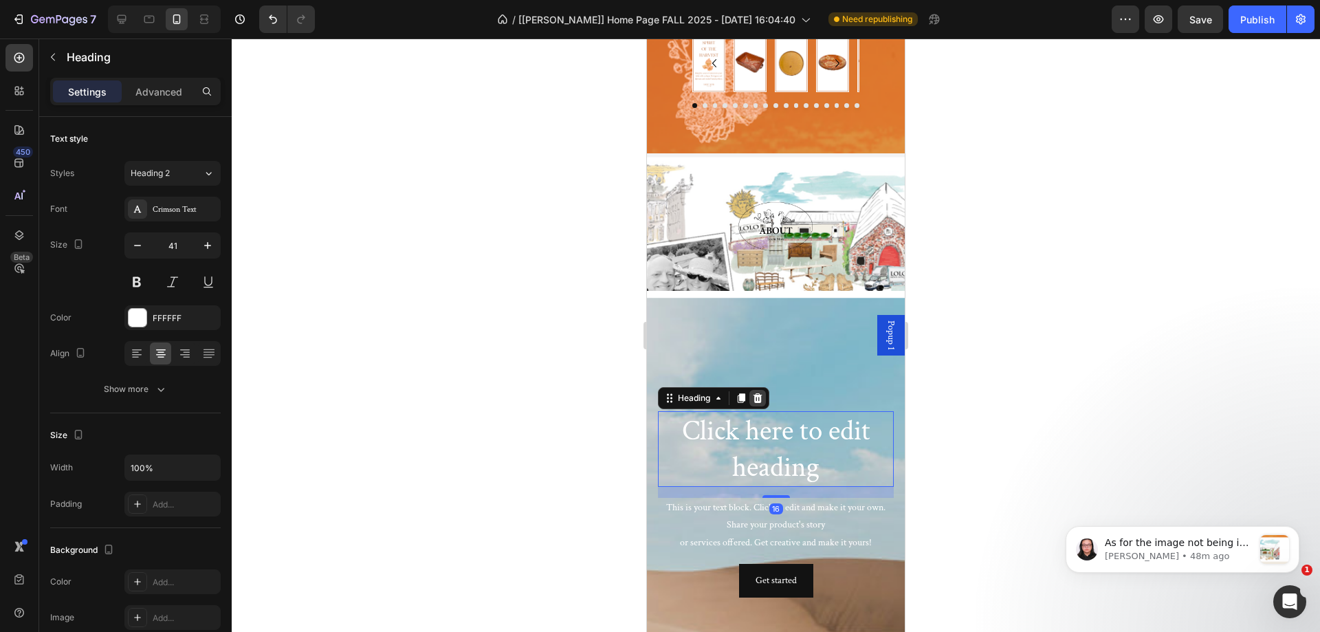
click at [760, 393] on icon at bounding box center [757, 398] width 11 height 11
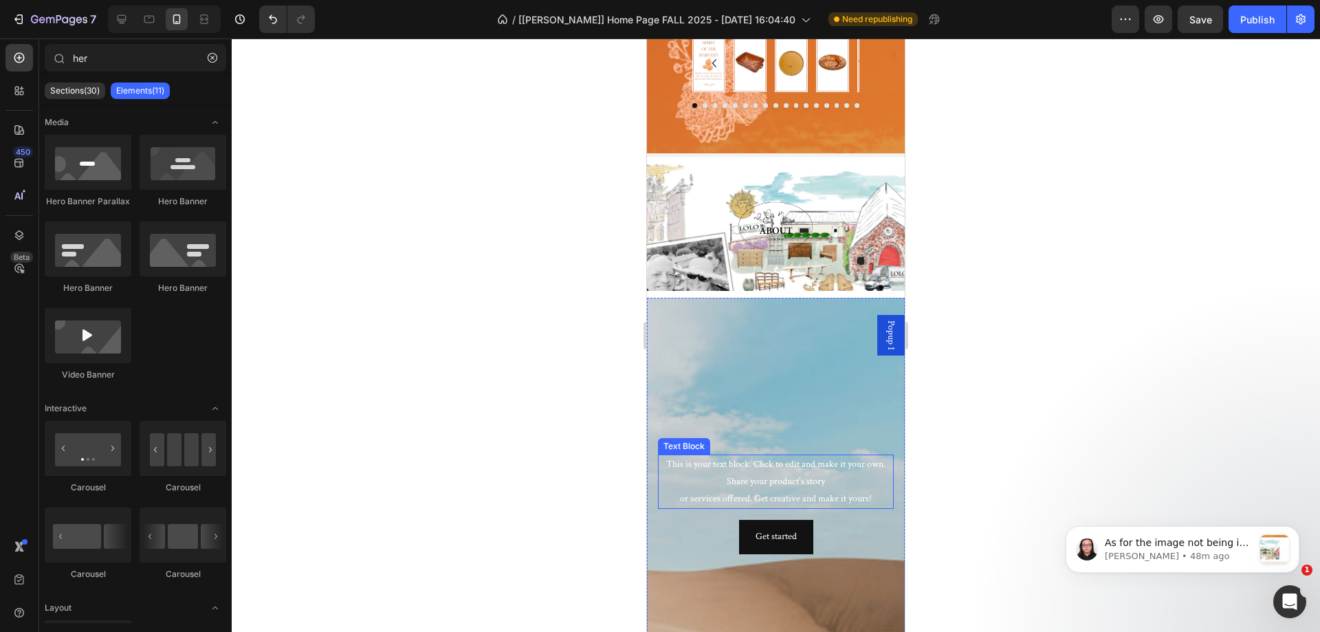
click at [728, 468] on div "This is your text block. Click to edit and make it your own. Share your product…" at bounding box center [776, 481] width 236 height 55
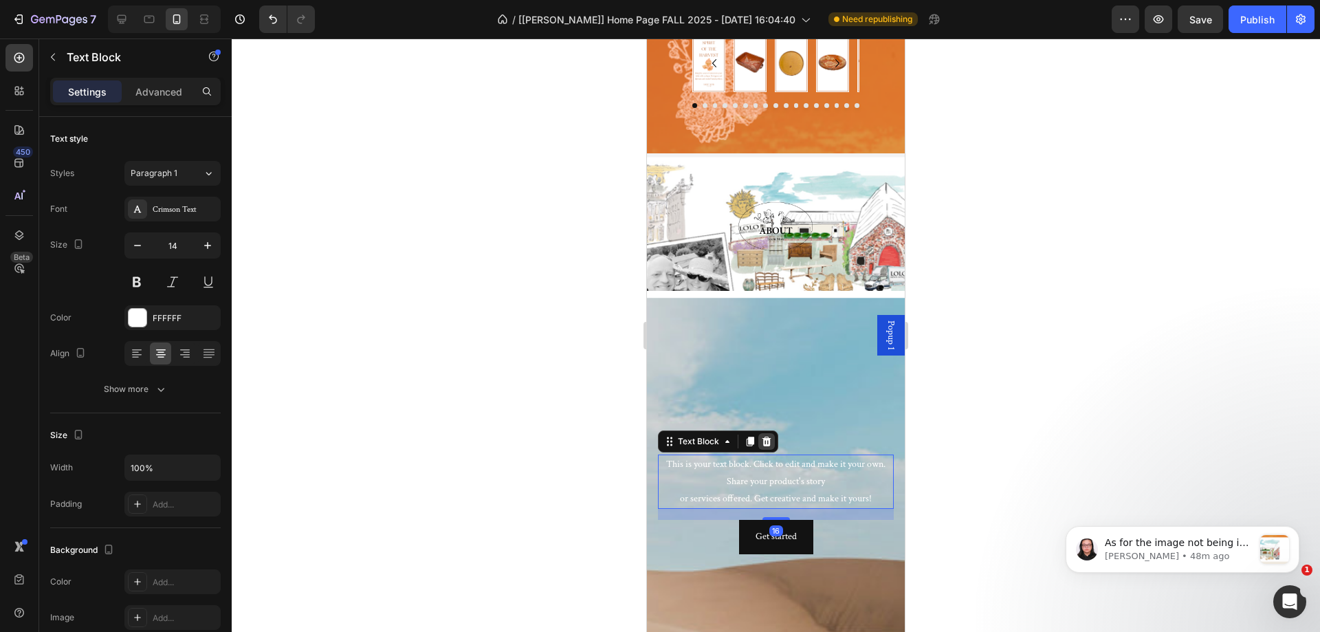
click at [767, 437] on icon at bounding box center [766, 442] width 9 height 10
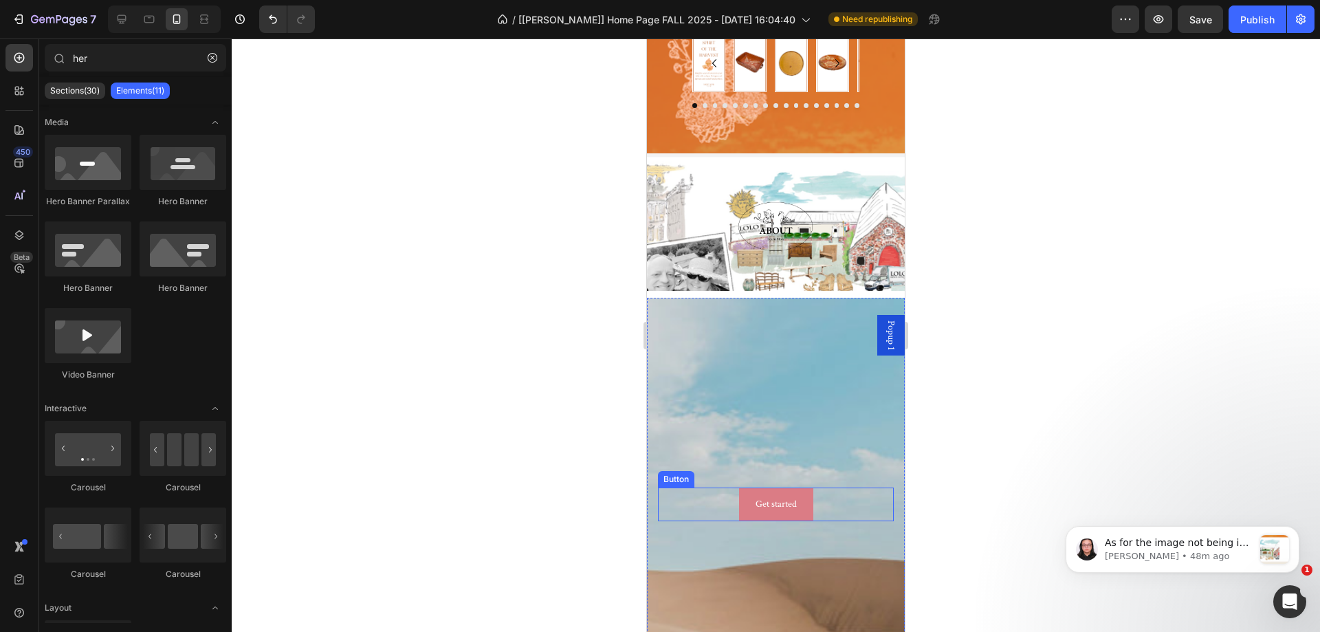
click at [759, 490] on button "Get started" at bounding box center [776, 504] width 74 height 34
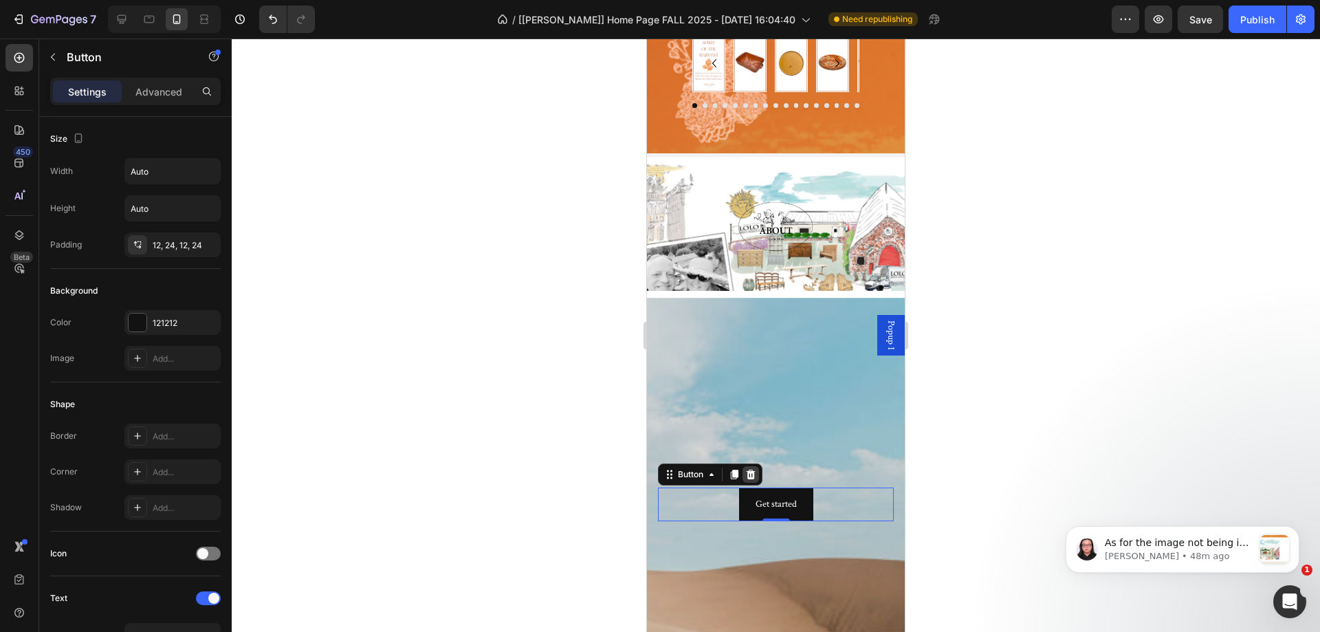
drag, startPoint x: 750, startPoint y: 468, endPoint x: 773, endPoint y: 472, distance: 22.9
click at [751, 470] on icon at bounding box center [751, 475] width 9 height 10
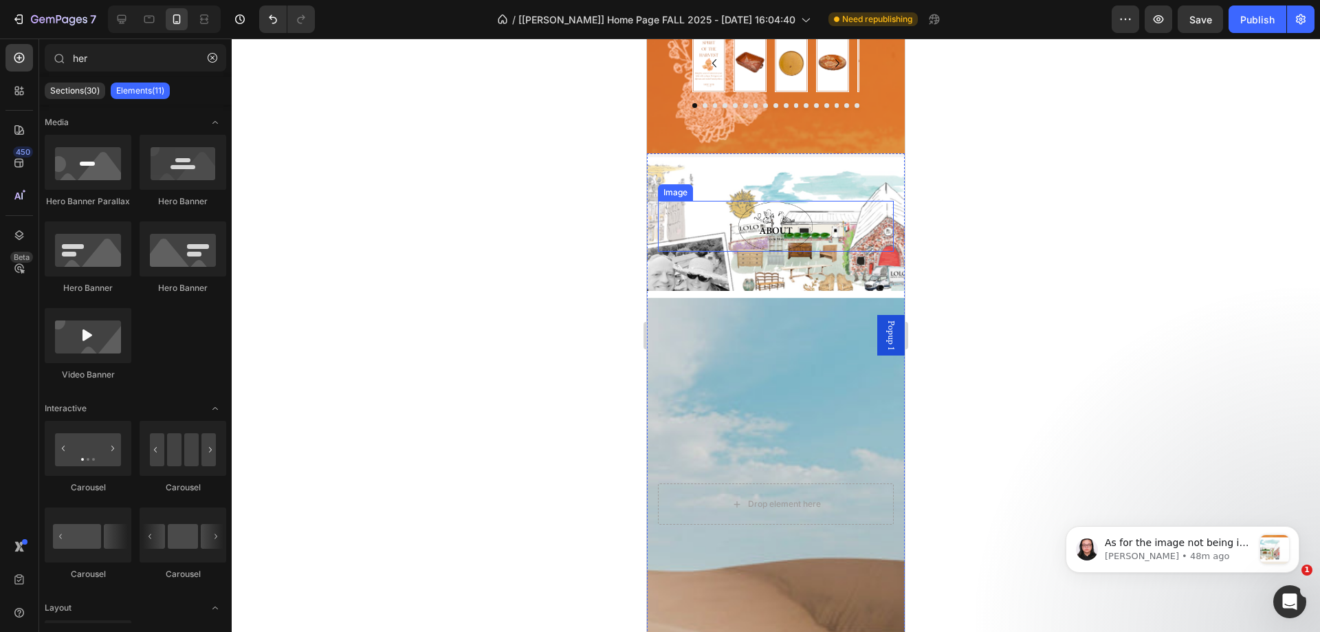
click at [693, 188] on div "Image" at bounding box center [675, 192] width 35 height 17
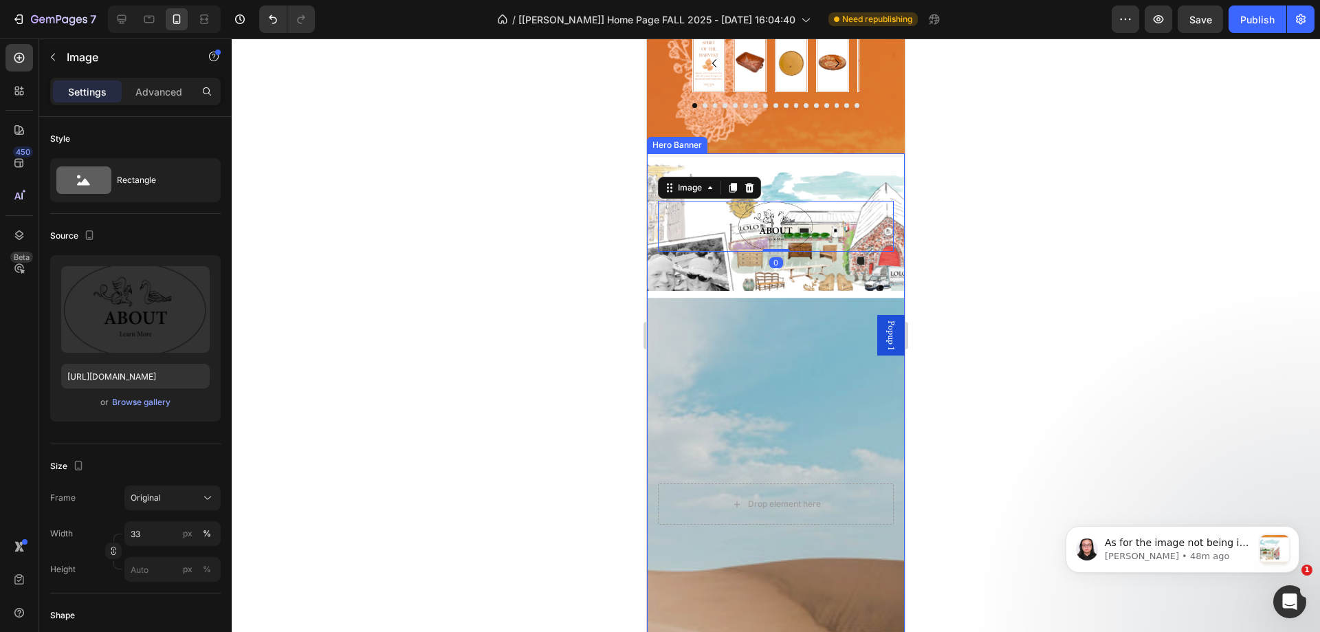
click at [778, 179] on div "Background Image" at bounding box center [776, 260] width 258 height 206
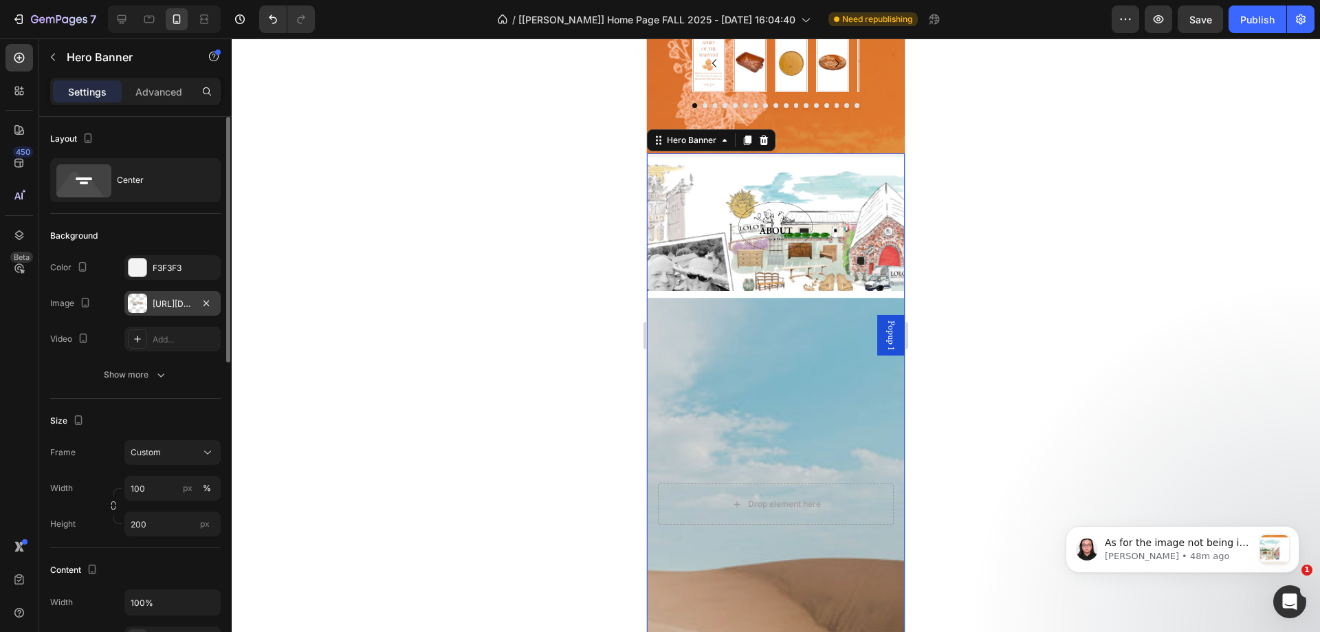
click at [177, 301] on div "https://cdn.shopify.com/s/files/1/1605/5007/files/gempages_525308358450742109-1…" at bounding box center [173, 304] width 40 height 12
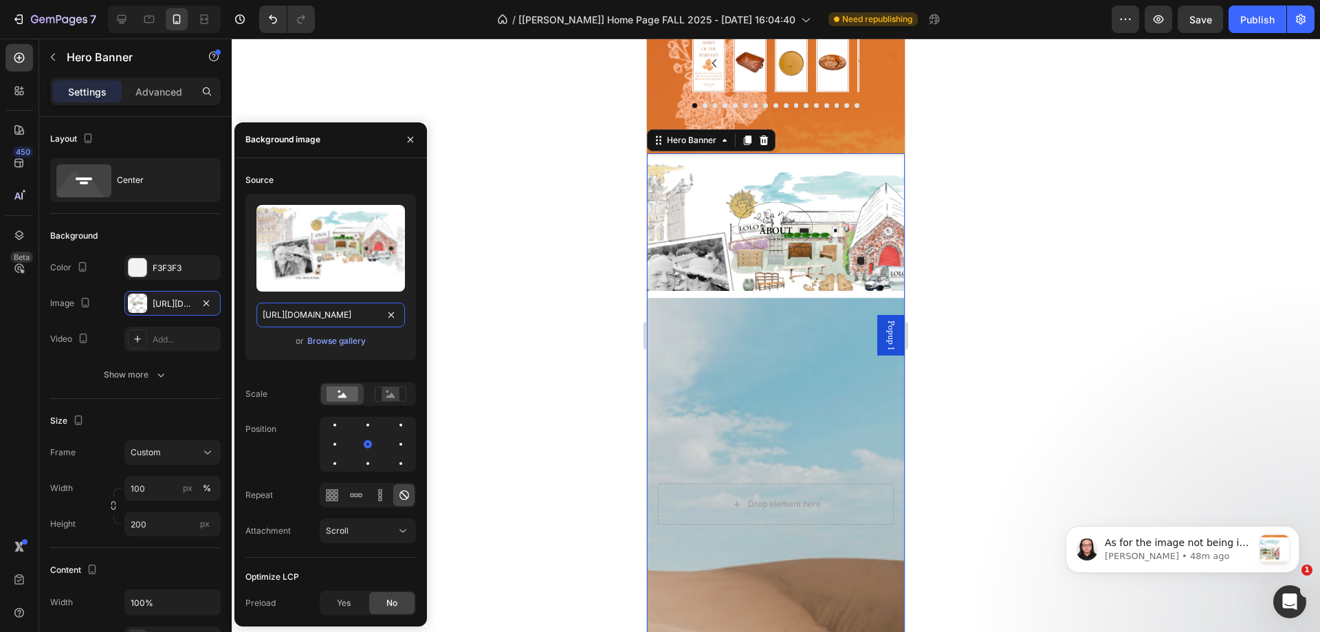
click at [362, 312] on input "https://cdn.shopify.com/s/files/1/1605/5007/files/gempages_525308358450742109-1…" at bounding box center [330, 315] width 149 height 25
click at [705, 360] on div "Background Image" at bounding box center [776, 579] width 258 height 619
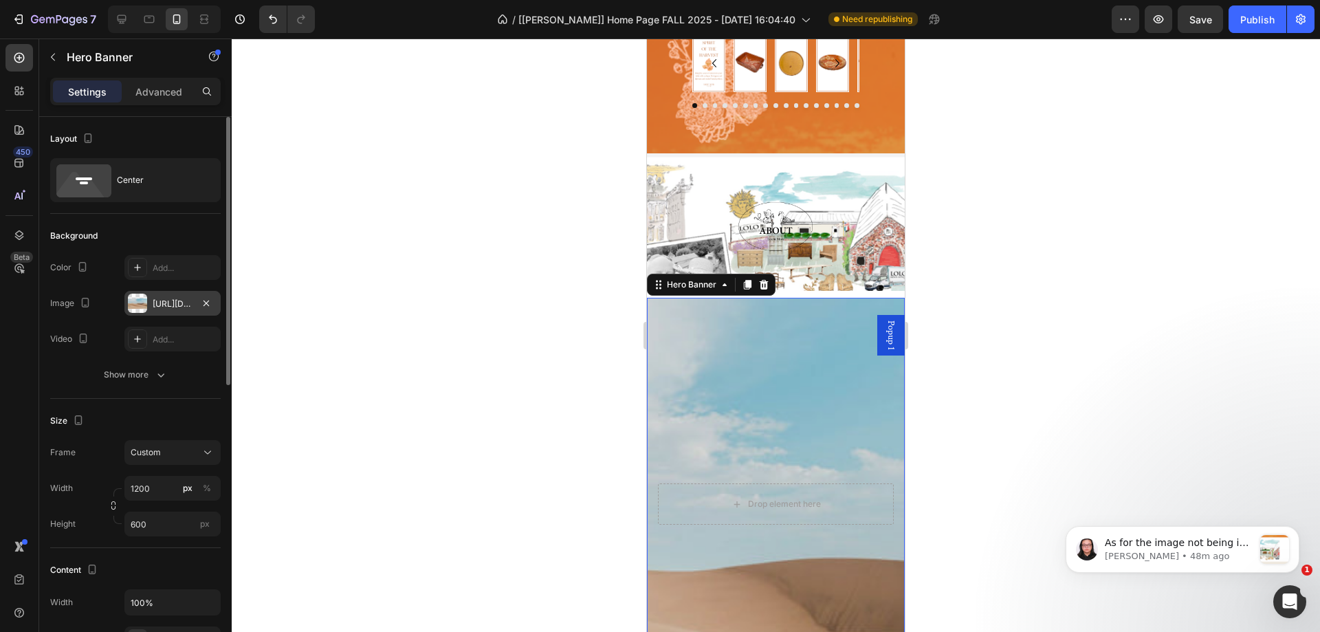
click at [152, 307] on div "https://cdn.shopify.com/s/files/1/2005/9307/files/background_settings.jpg" at bounding box center [172, 303] width 96 height 25
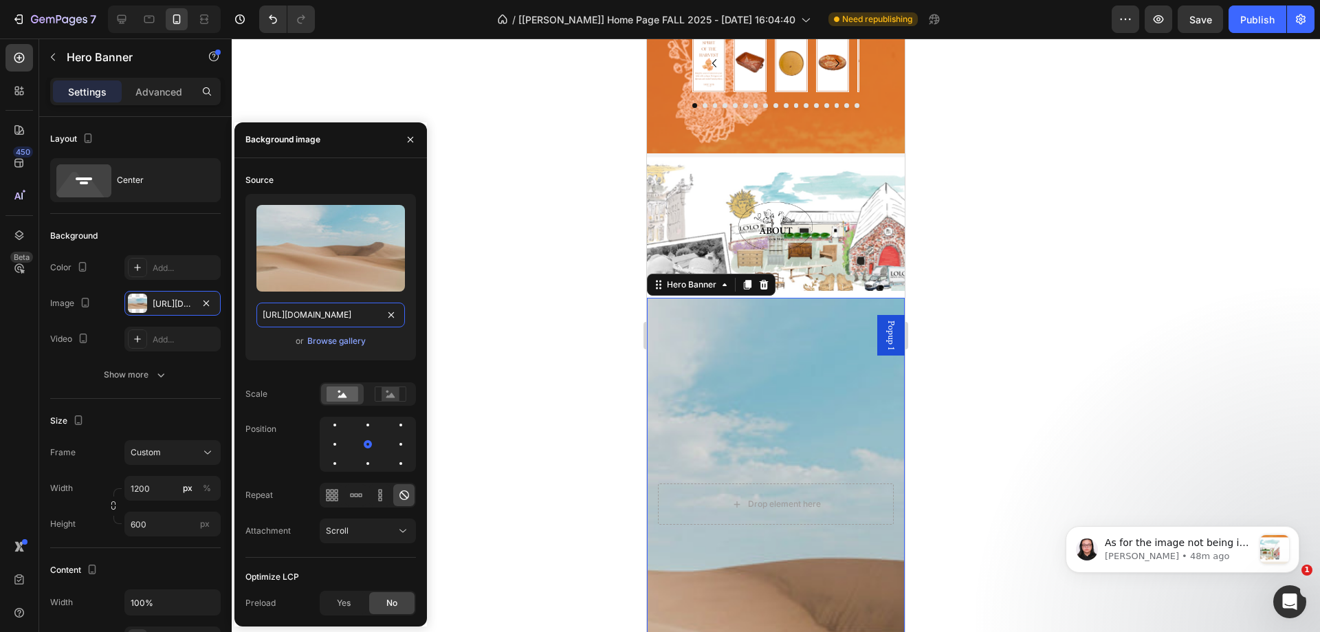
click at [322, 317] on input "https://cdn.shopify.com/s/files/1/2005/9307/files/background_settings.jpg" at bounding box center [330, 315] width 149 height 25
paste input "1605/5007/files/gempages_525308358450742109-1db84874-e118-479e-929c-91c93e8d2c8…"
type input "https://cdn.shopify.com/s/files/1/1605/5007/files/gempages_525308358450742109-1…"
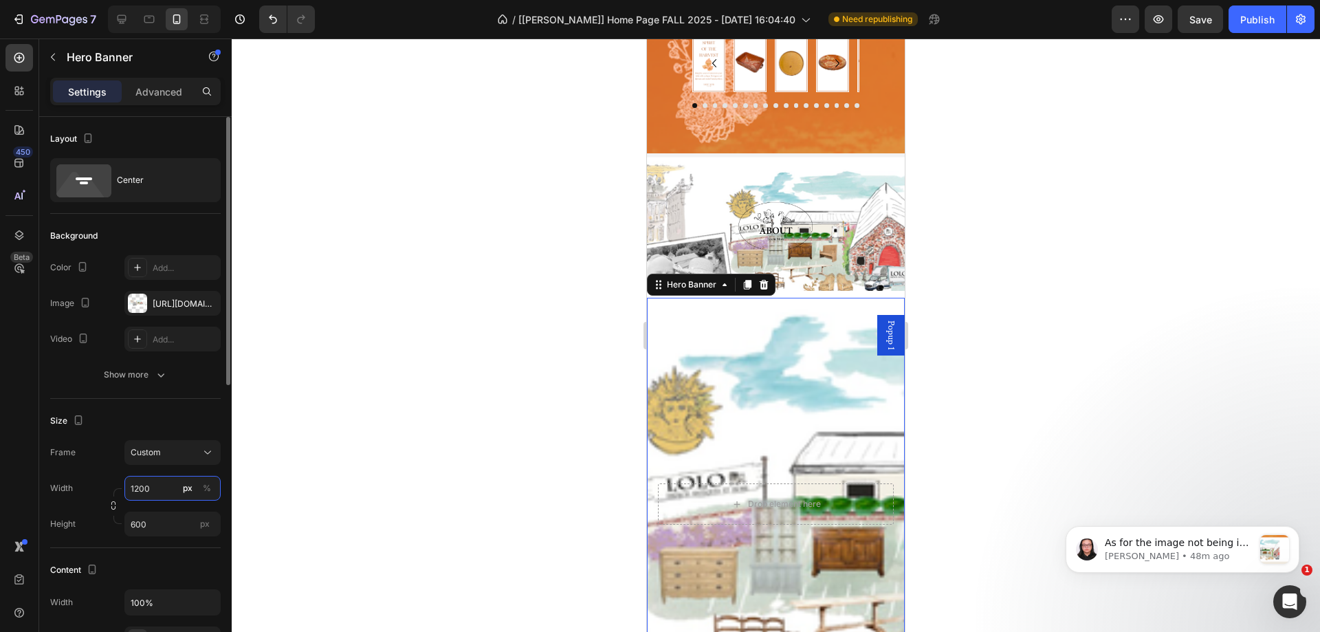
click at [176, 487] on input "1200" at bounding box center [172, 488] width 96 height 25
click at [195, 520] on span "100%" at bounding box center [198, 521] width 23 height 12
type input "100"
click at [178, 527] on input "600" at bounding box center [172, 524] width 96 height 25
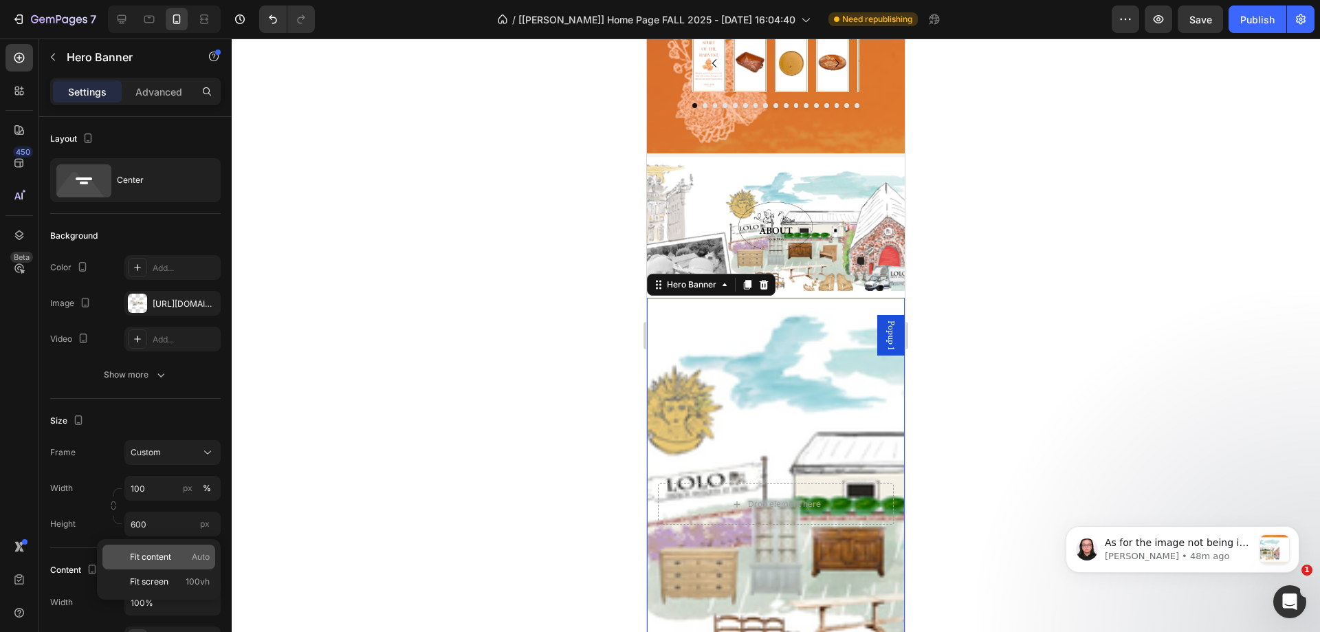
click at [184, 556] on p "Fit content Auto" at bounding box center [170, 557] width 80 height 12
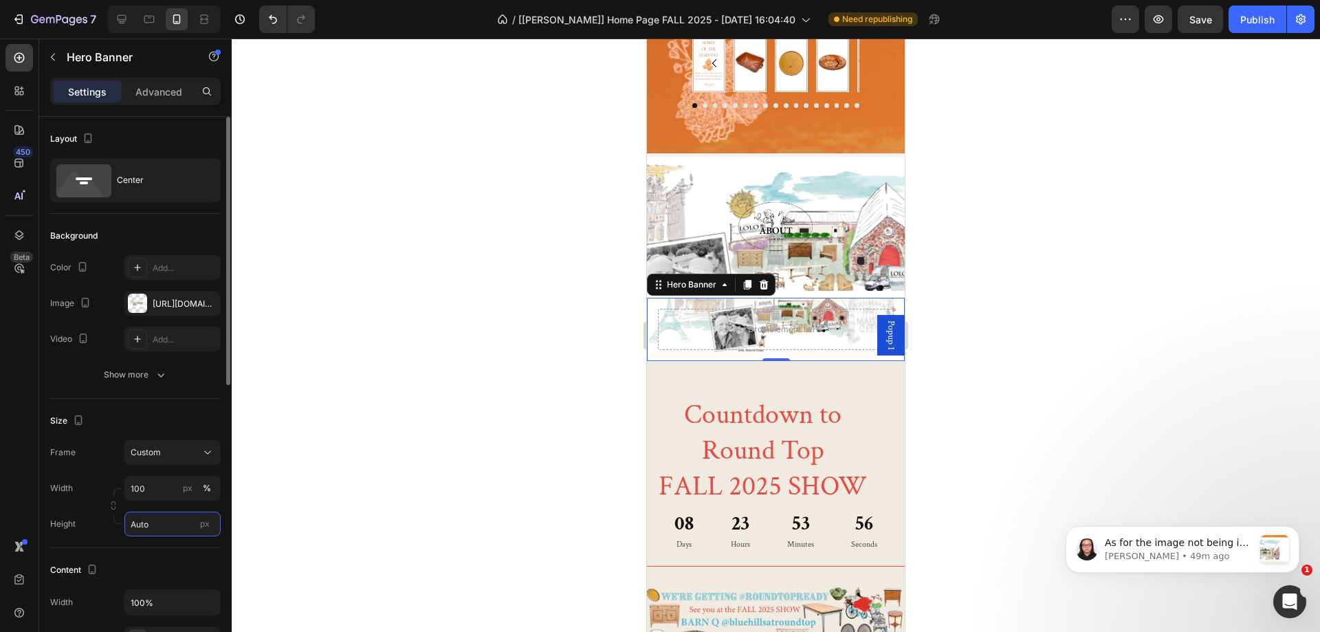
click at [149, 518] on input "Auto" at bounding box center [172, 524] width 96 height 25
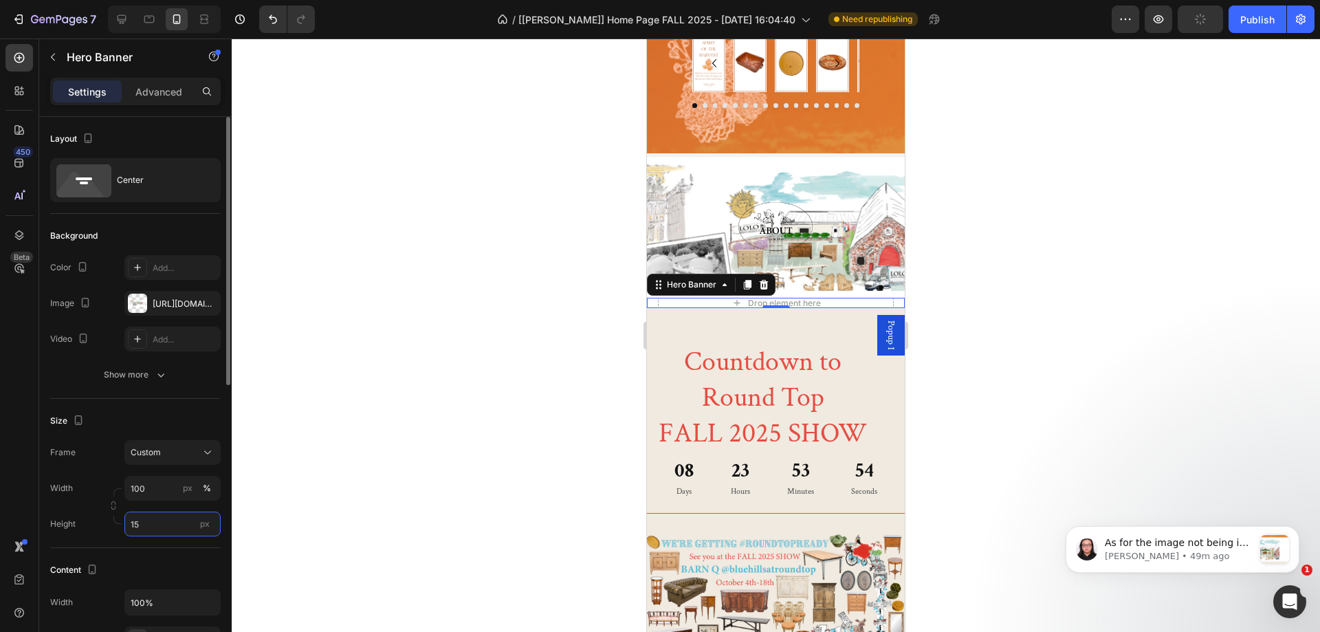
type input "150"
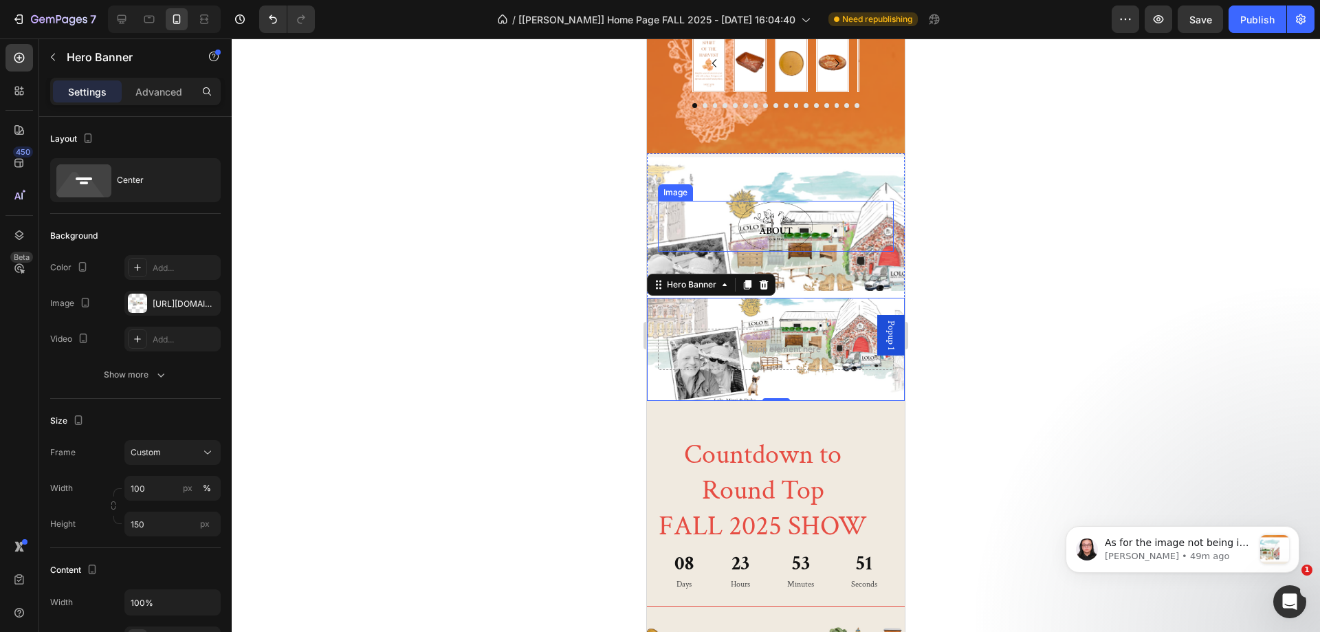
click at [708, 220] on link at bounding box center [776, 226] width 236 height 51
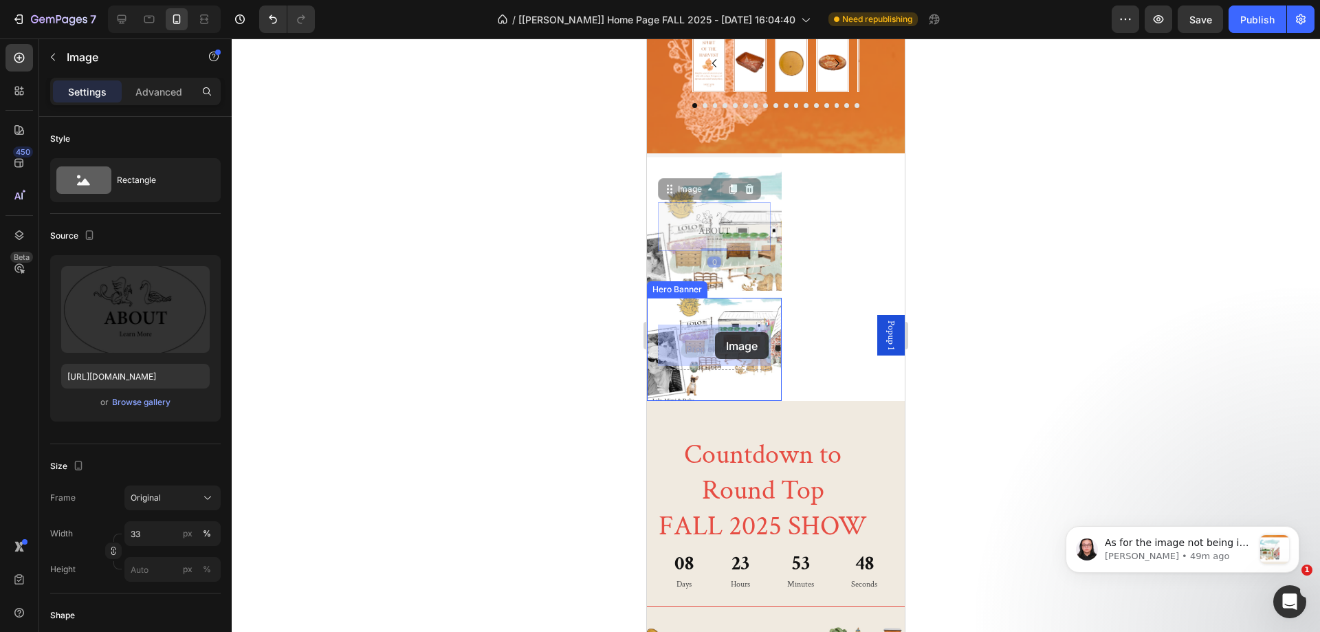
drag, startPoint x: 696, startPoint y: 186, endPoint x: 715, endPoint y: 332, distance: 147.0
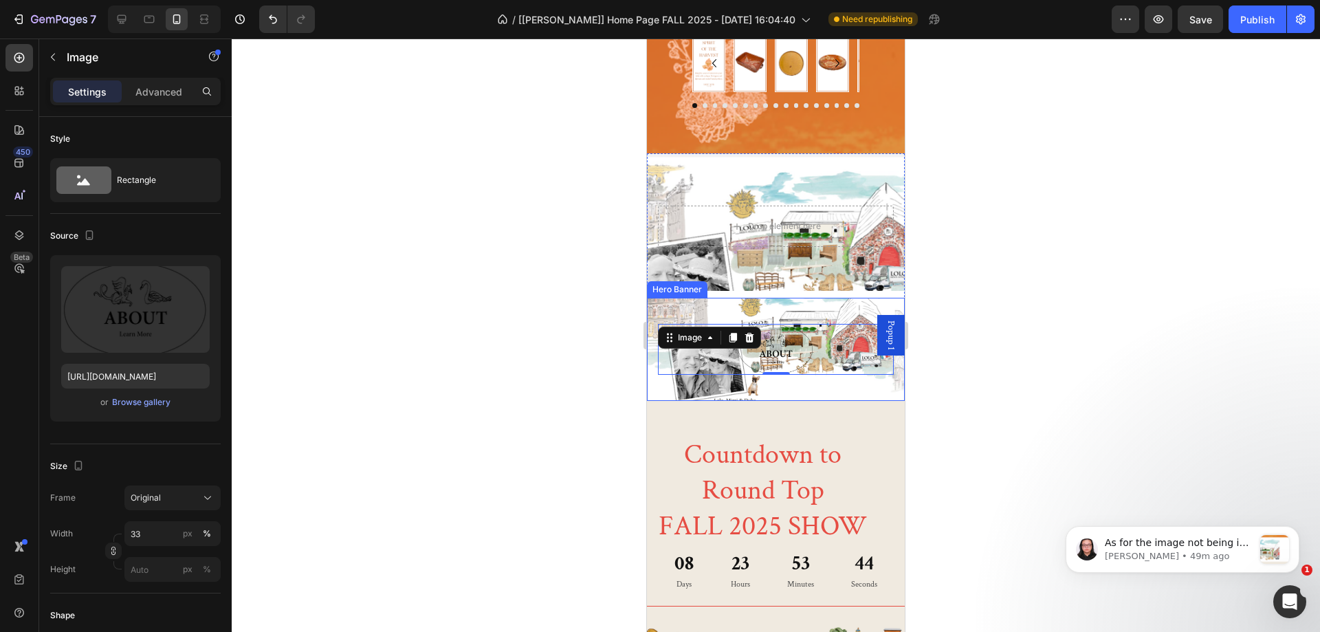
click at [723, 313] on div "Image 0" at bounding box center [776, 349] width 258 height 73
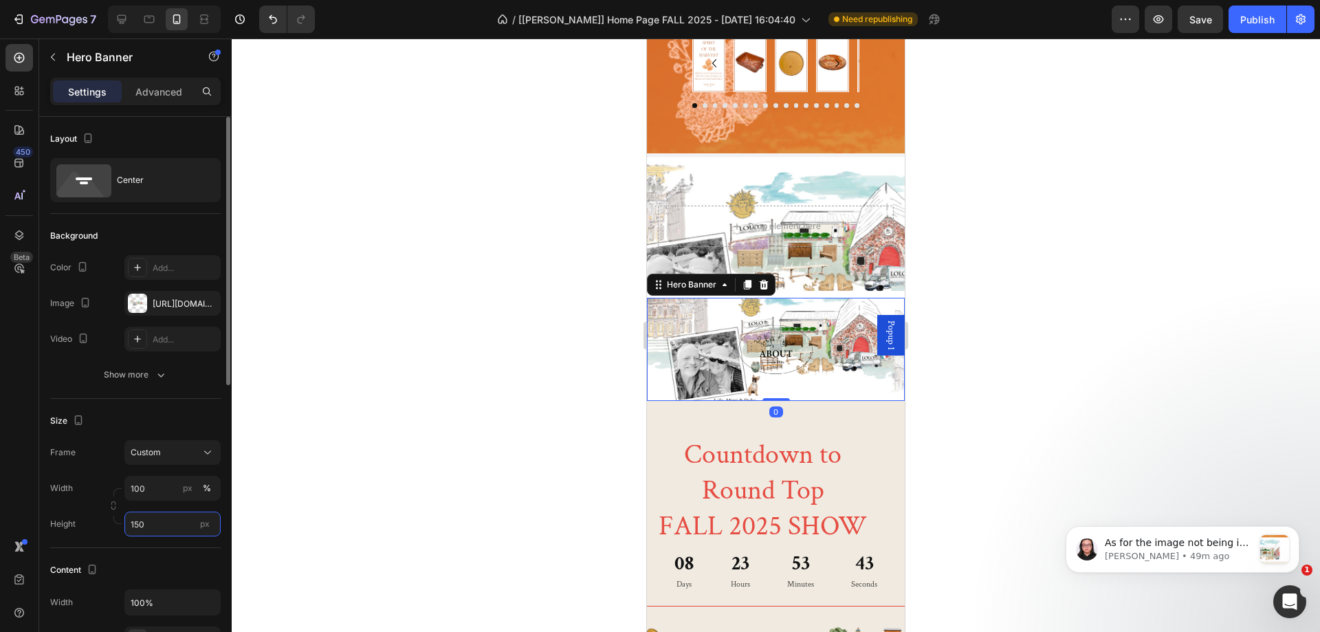
click at [149, 523] on input "150" at bounding box center [172, 524] width 96 height 25
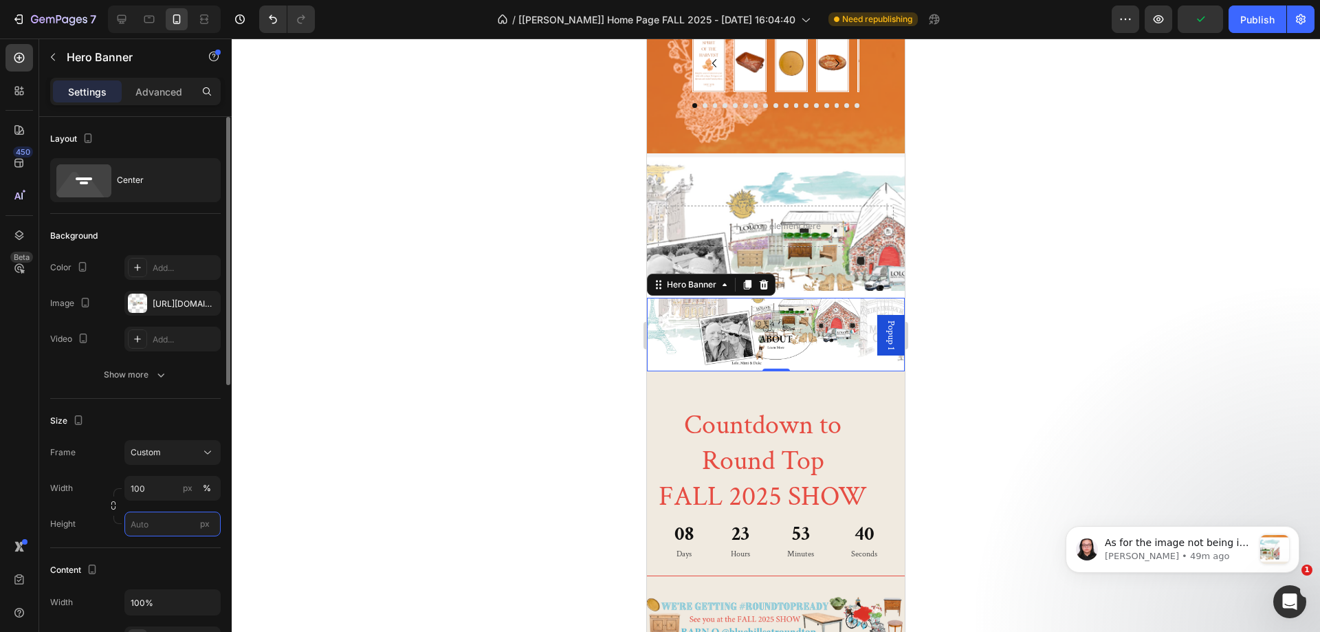
scroll to position [138, 0]
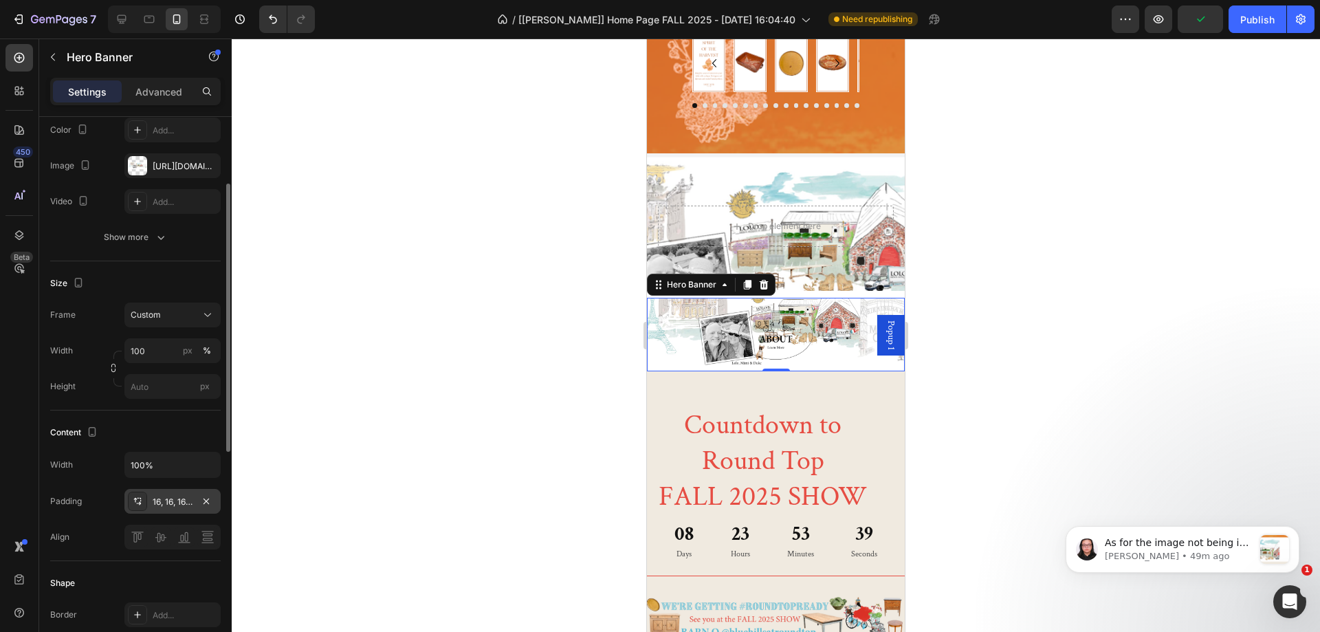
click at [176, 506] on div "16, 16, 16, 16" at bounding box center [173, 502] width 40 height 12
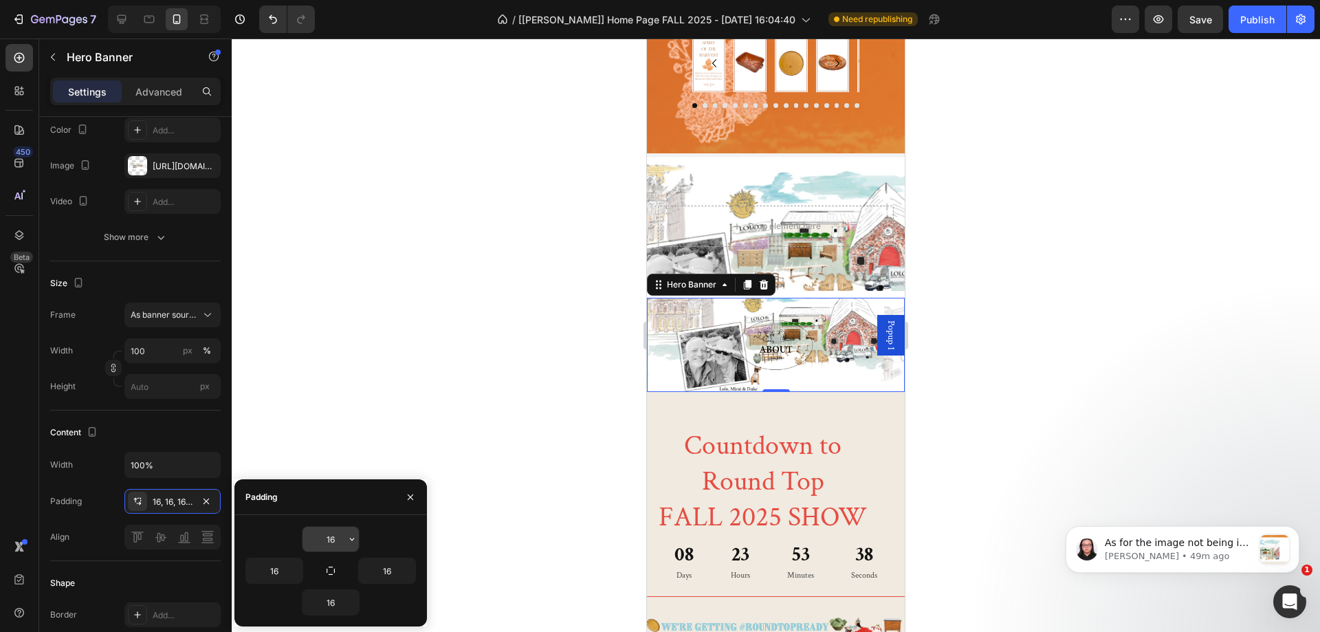
click at [336, 538] on input "16" at bounding box center [331, 539] width 56 height 25
type input "50"
click at [336, 602] on input "16" at bounding box center [331, 602] width 56 height 25
type input "50"
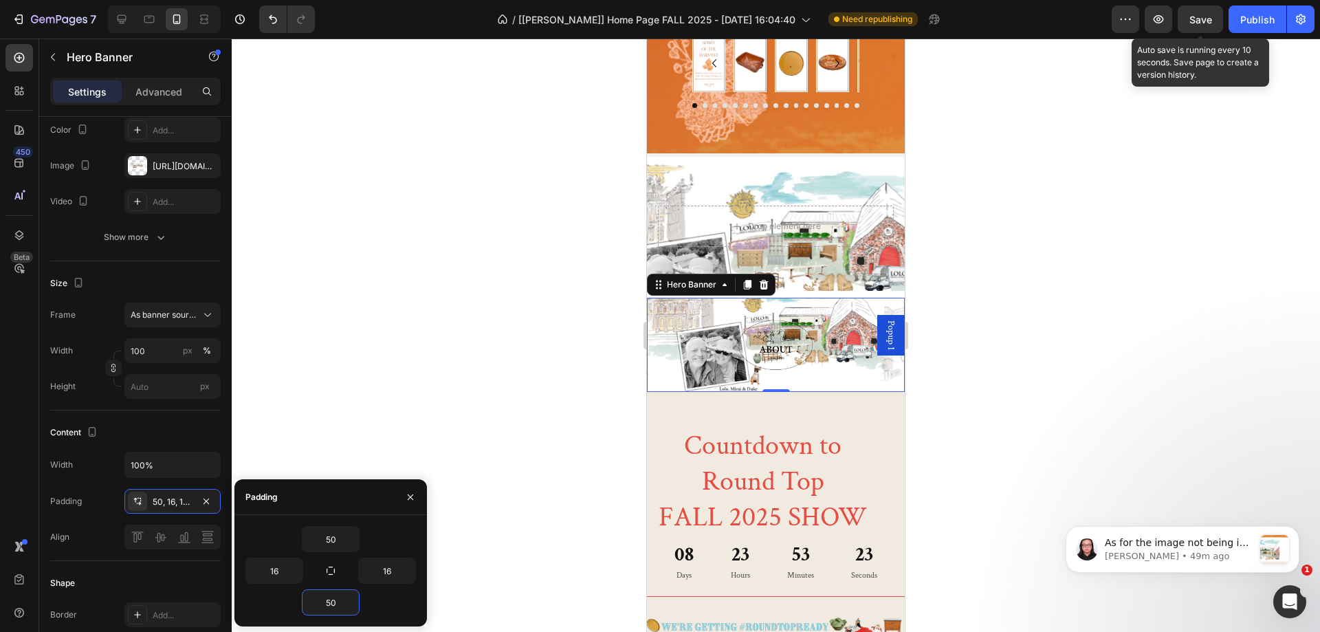
click at [1207, 12] on div "Save" at bounding box center [1200, 19] width 23 height 14
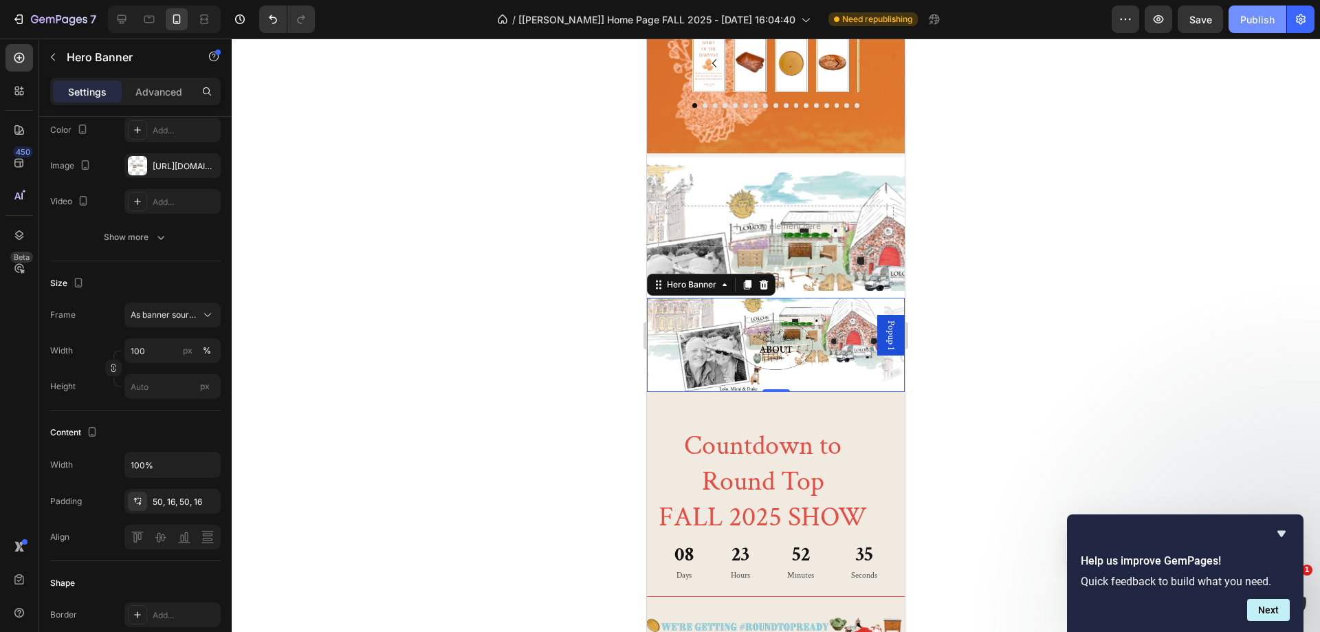
click at [1257, 28] on button "Publish" at bounding box center [1258, 20] width 58 height 28
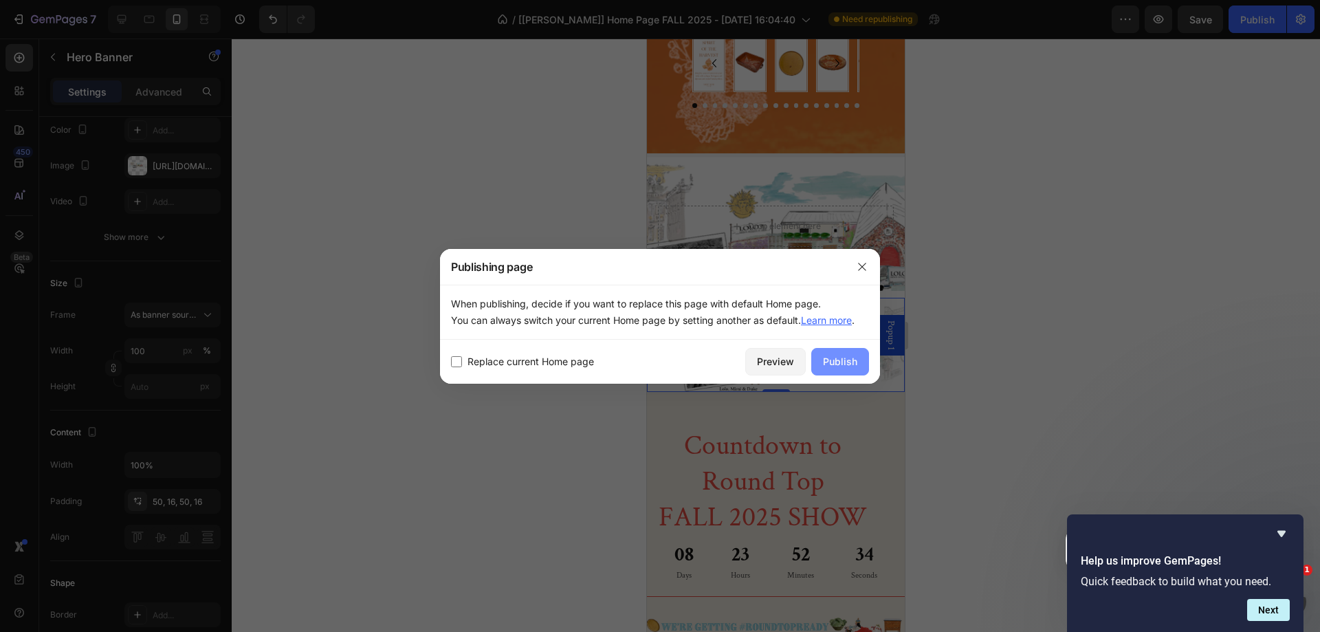
click at [843, 361] on div "Publish" at bounding box center [840, 361] width 34 height 14
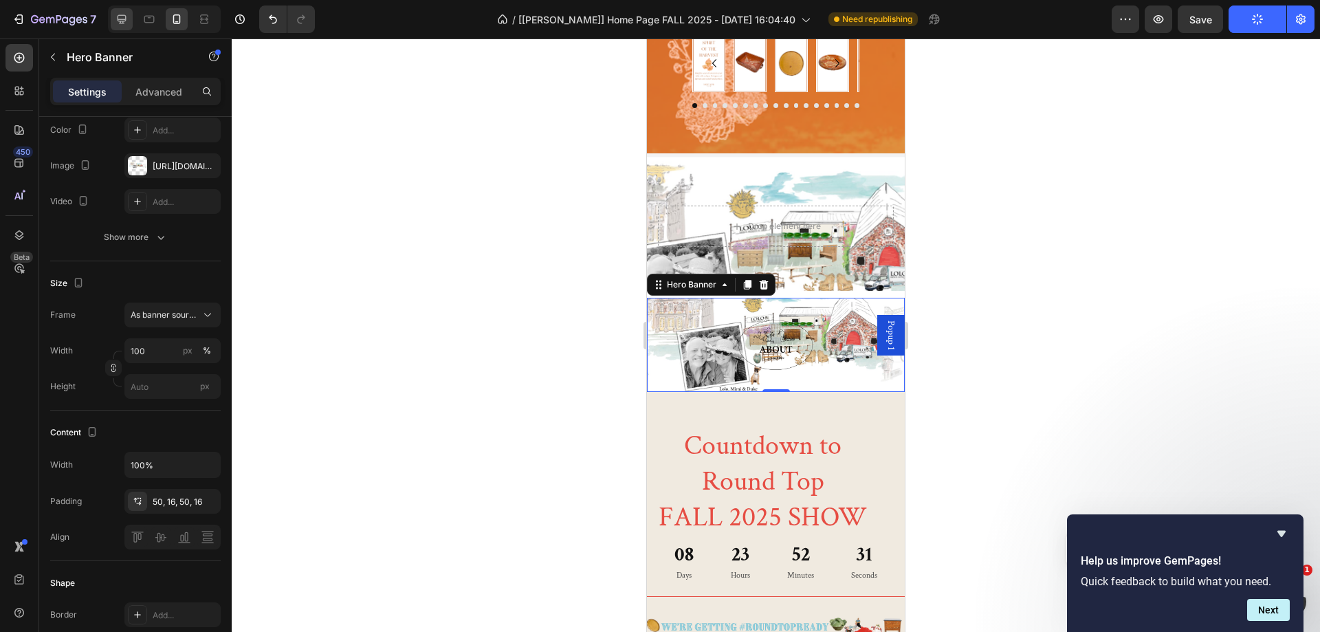
click at [127, 19] on icon at bounding box center [122, 19] width 14 height 14
type input "600"
type input "1200"
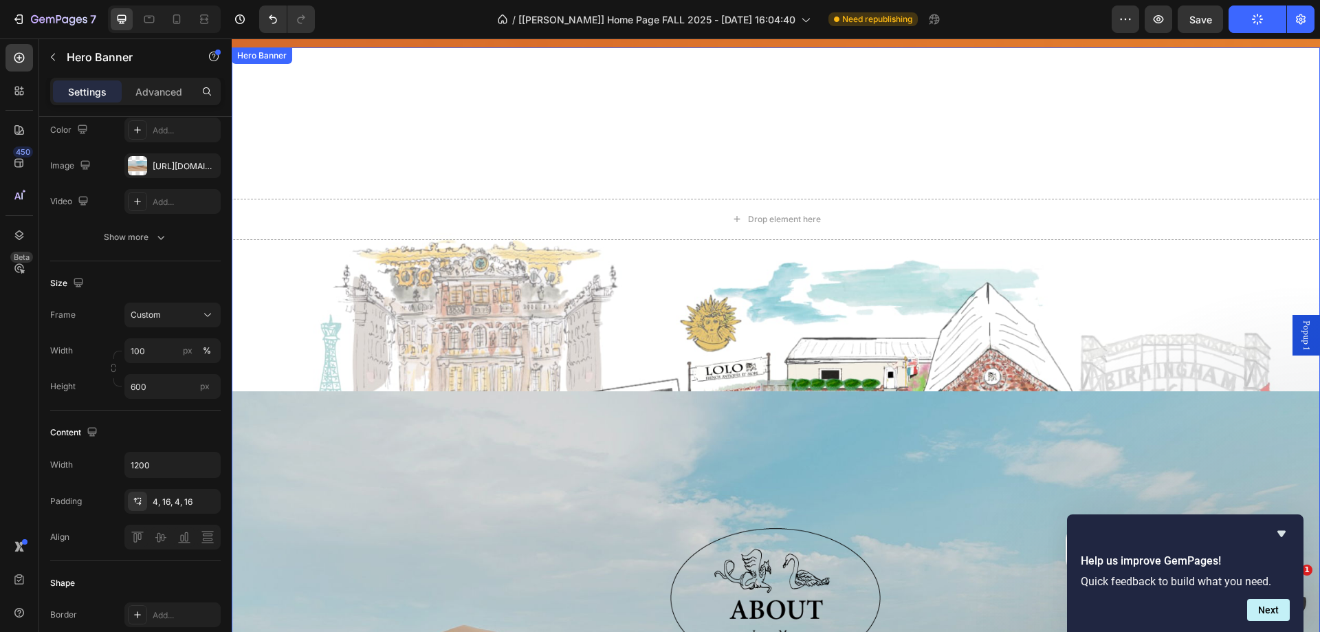
scroll to position [1029, 0]
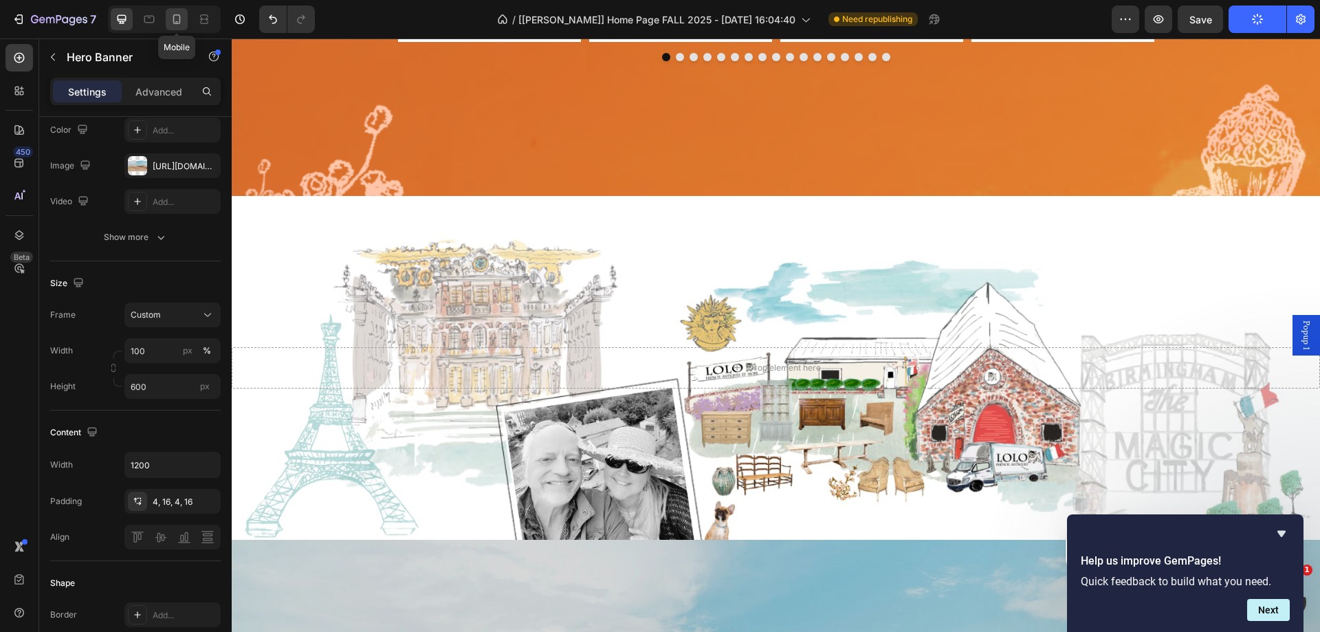
click at [174, 20] on icon at bounding box center [177, 19] width 8 height 10
type input "100%"
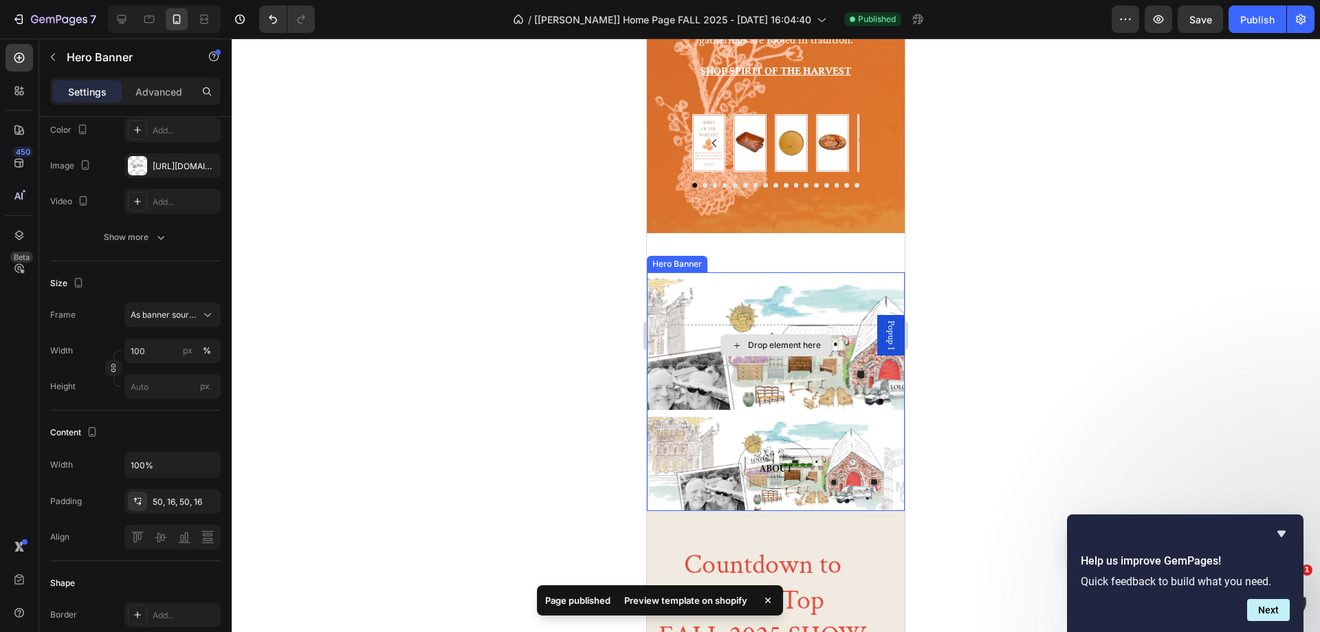
scroll to position [319, 0]
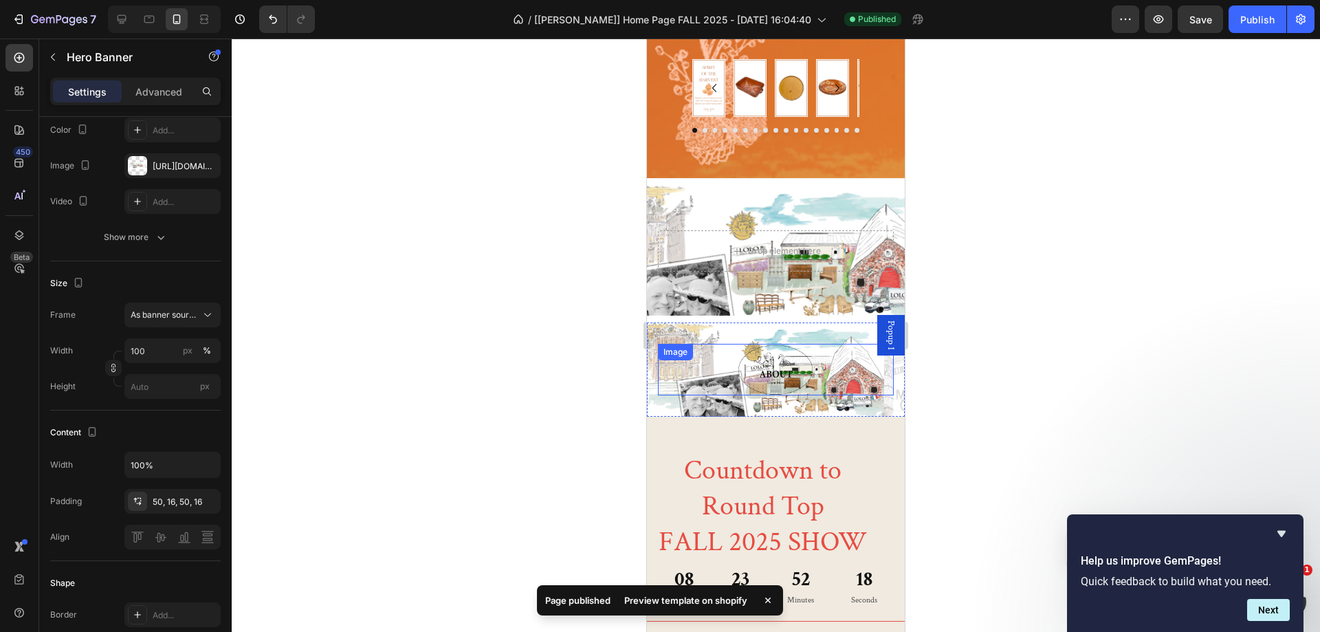
click at [732, 360] on link at bounding box center [776, 369] width 236 height 51
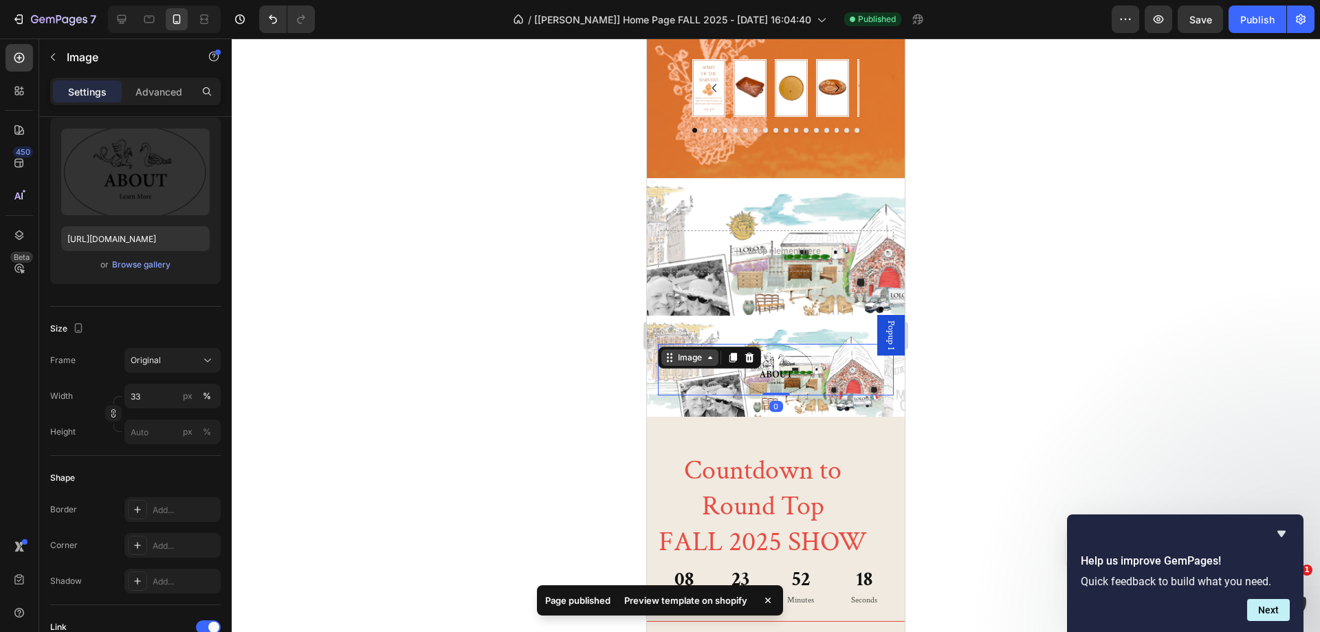
scroll to position [0, 0]
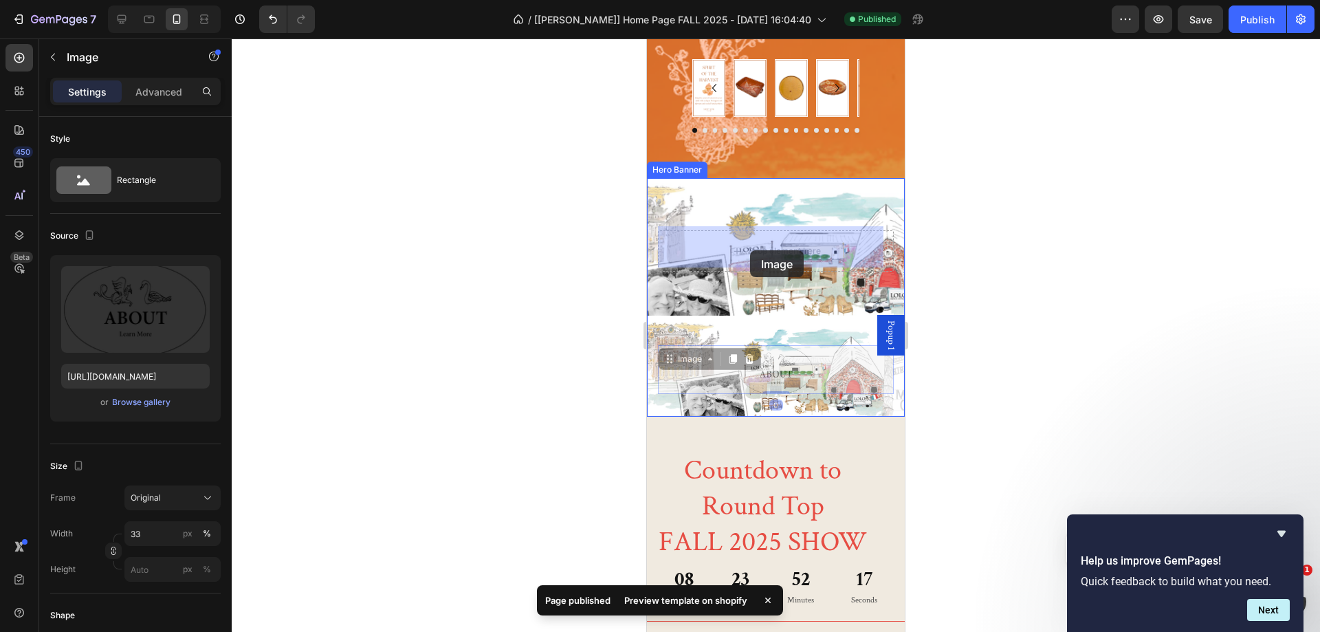
drag, startPoint x: 679, startPoint y: 356, endPoint x: 750, endPoint y: 250, distance: 127.4
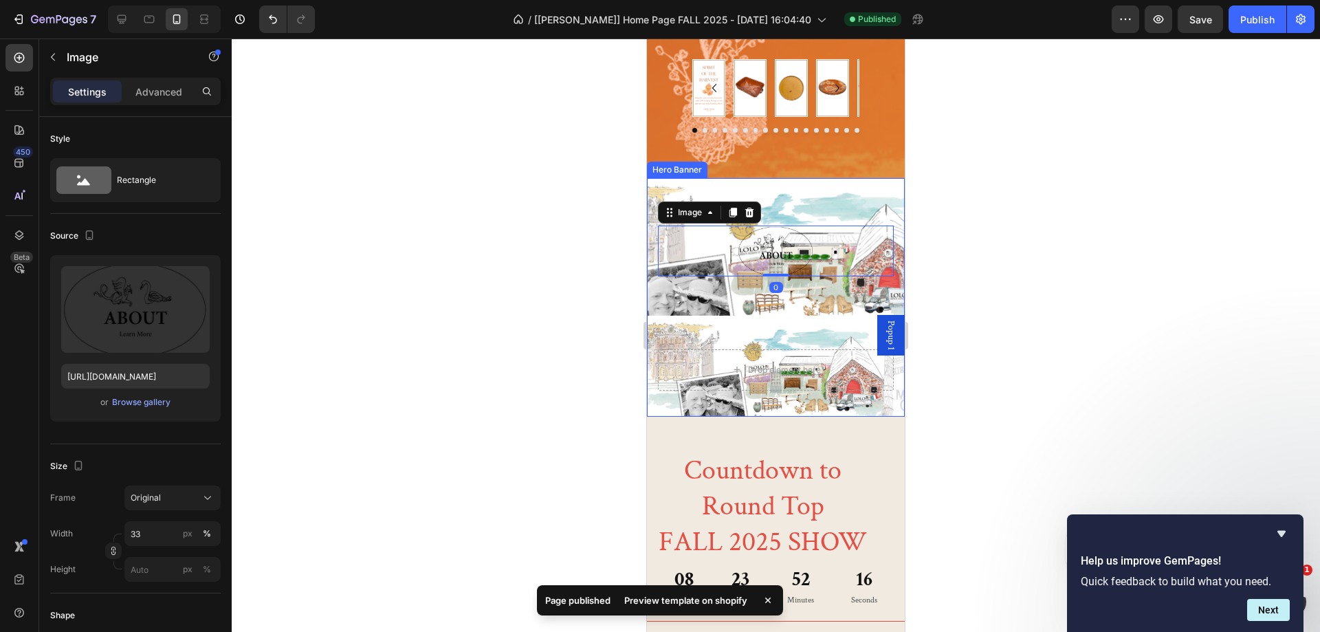
click at [735, 300] on div "Background Image" at bounding box center [776, 282] width 258 height 206
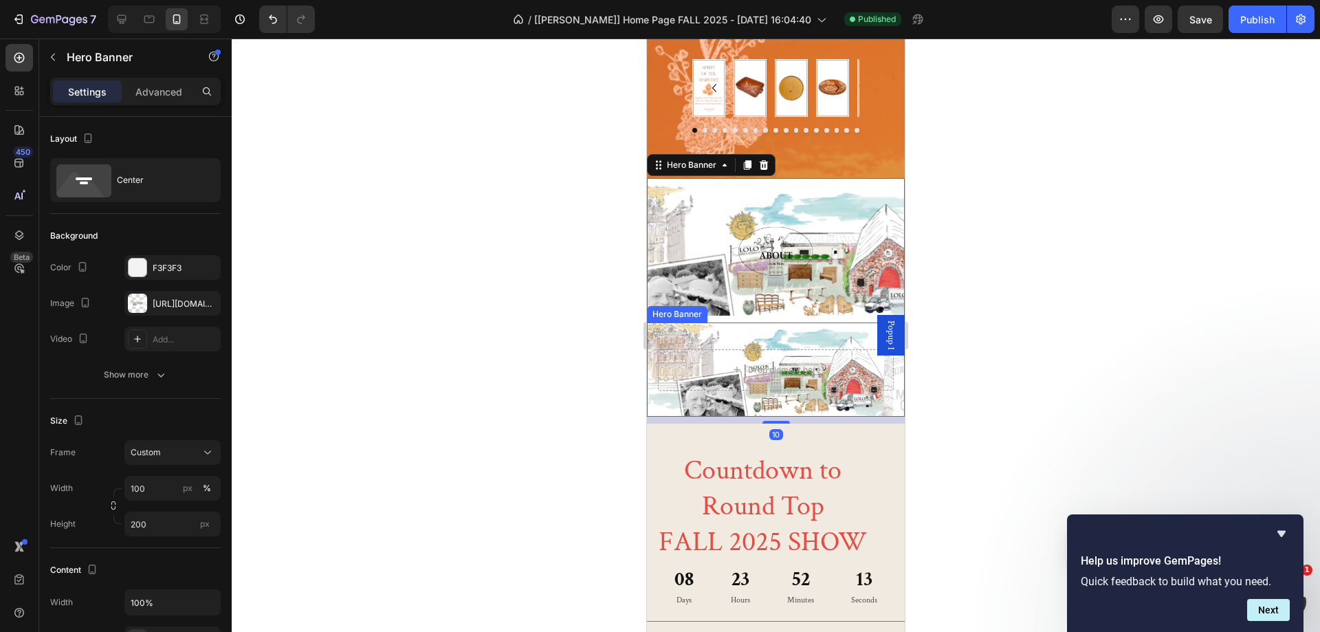
click at [701, 338] on div "Drop element here" at bounding box center [776, 370] width 258 height 110
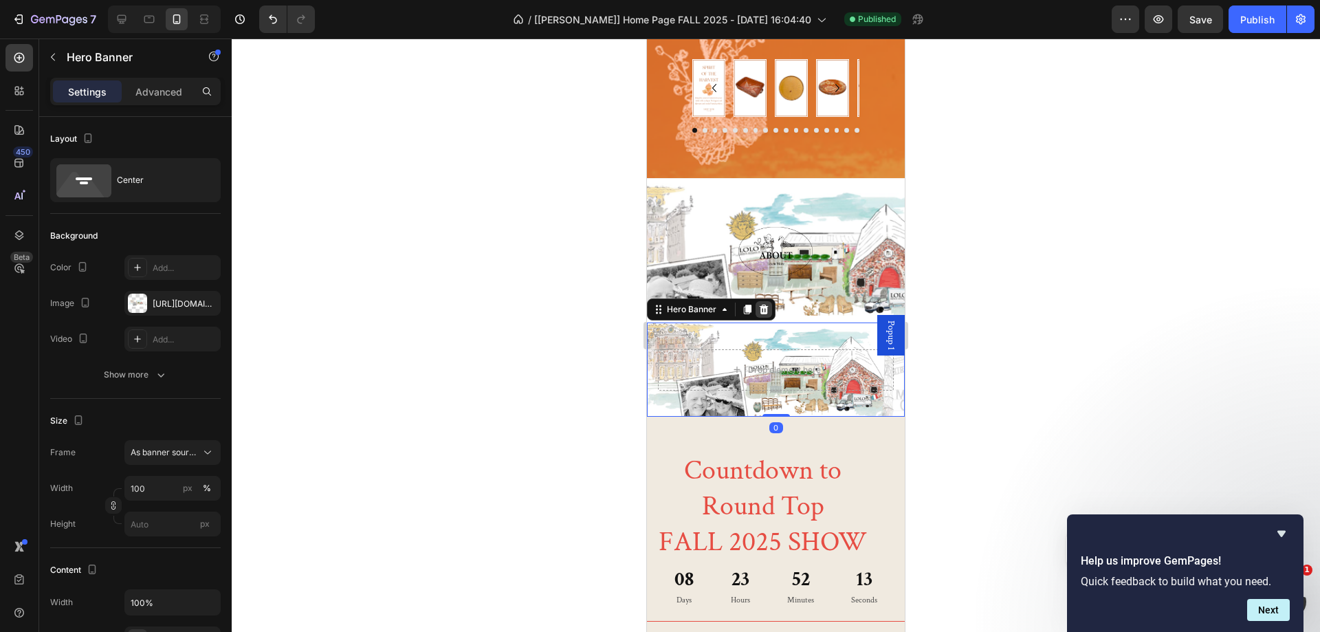
click at [765, 310] on icon at bounding box center [764, 310] width 9 height 10
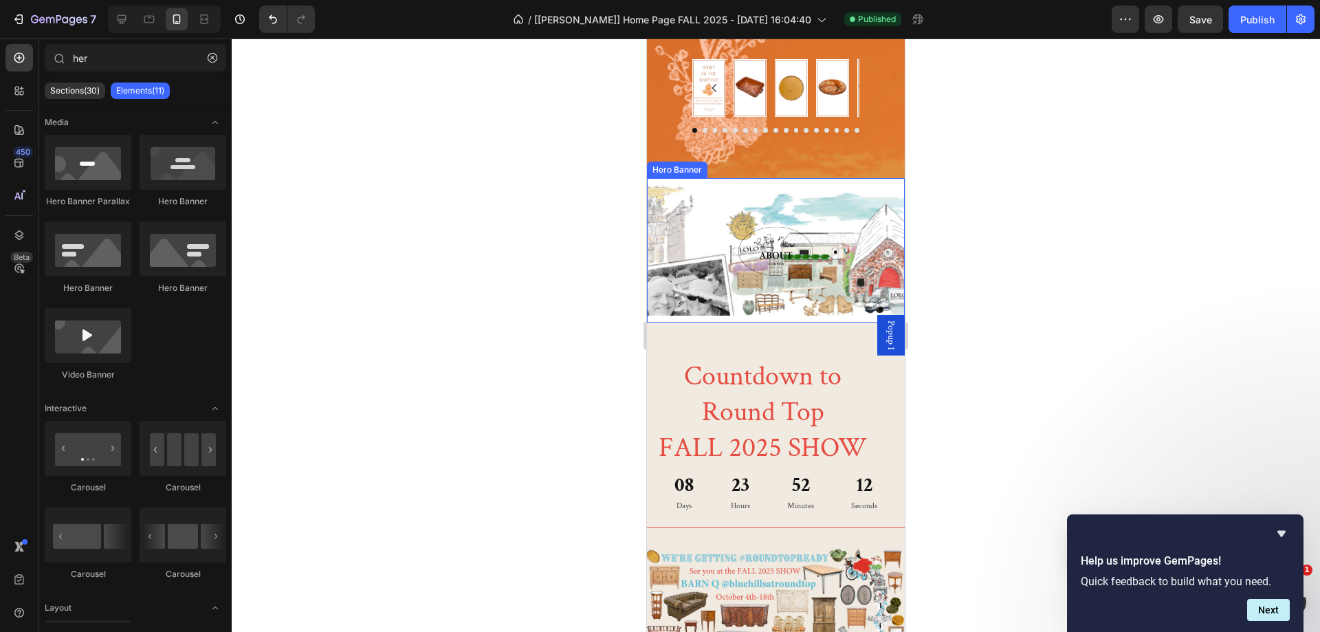
click at [690, 303] on div "Background Image" at bounding box center [776, 282] width 258 height 206
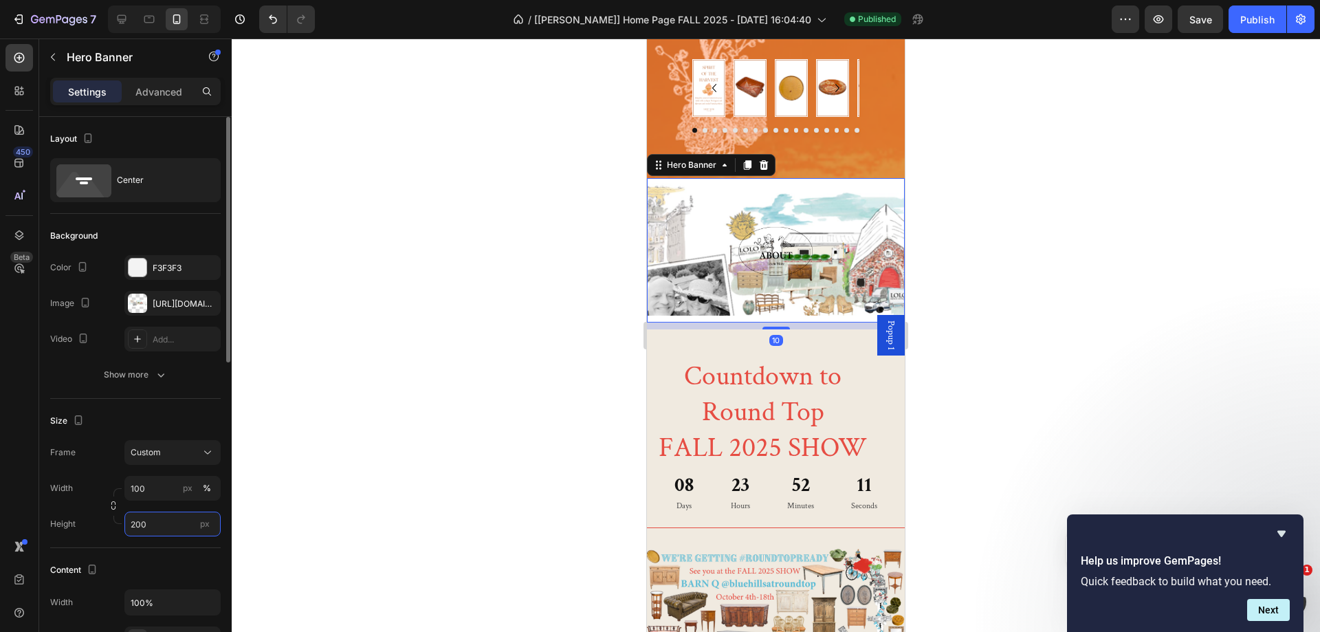
click at [151, 525] on input "200" at bounding box center [172, 524] width 96 height 25
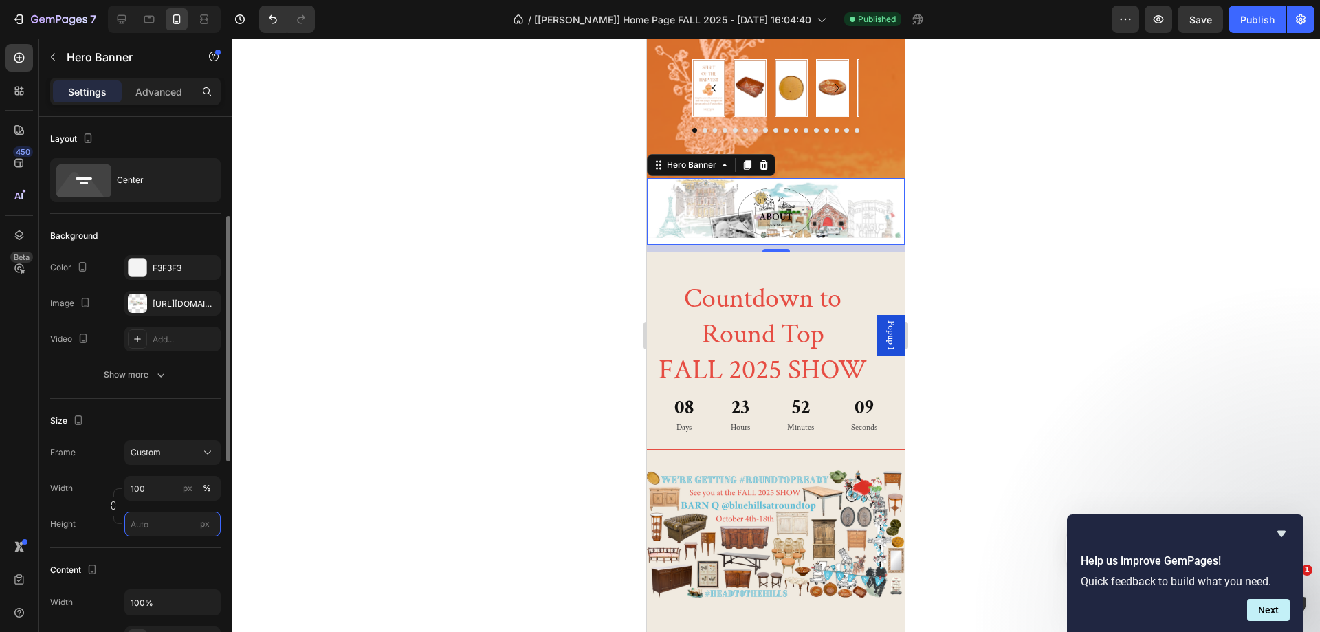
scroll to position [206, 0]
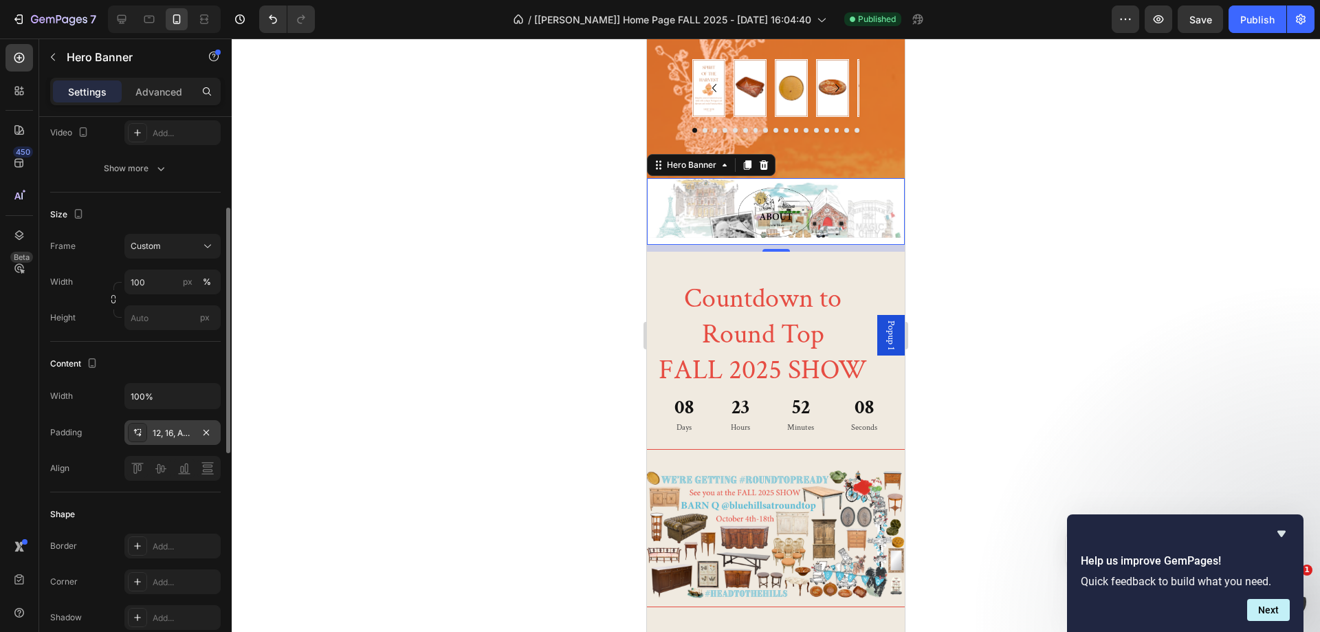
click at [170, 430] on div "12, 16, Auto, 16" at bounding box center [173, 433] width 40 height 12
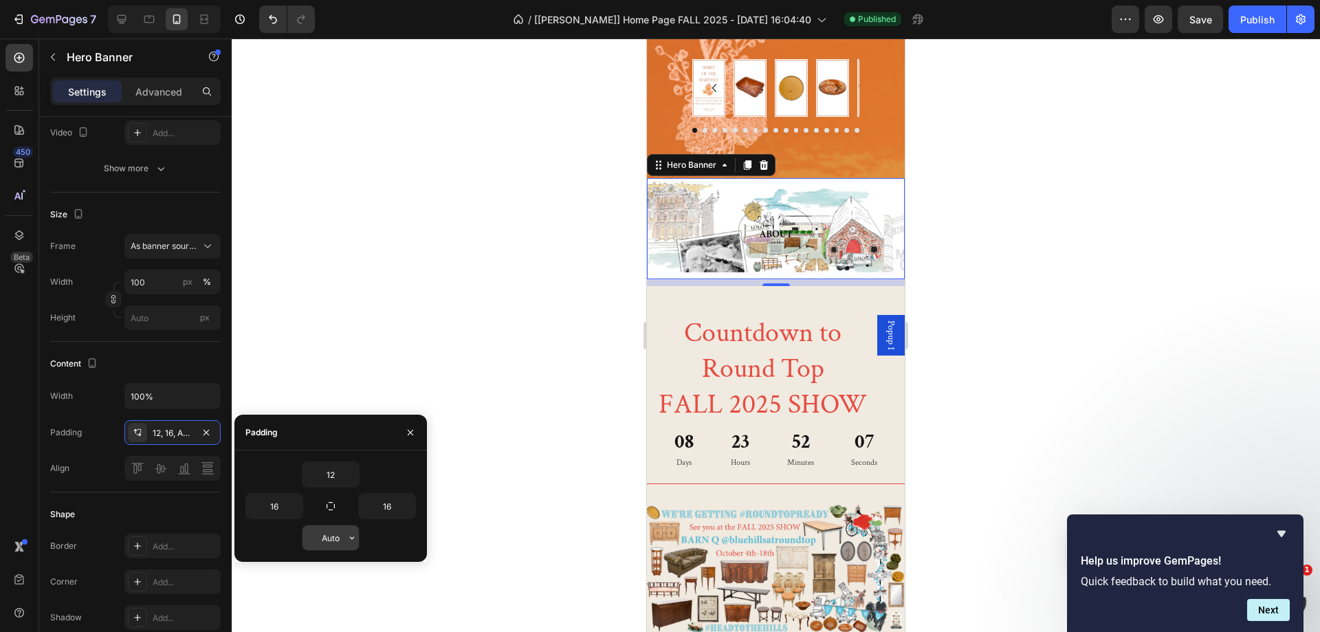
click at [338, 538] on input "Auto" at bounding box center [331, 537] width 56 height 25
type input "50"
click at [338, 472] on input "12" at bounding box center [331, 474] width 56 height 25
type input "50"
click at [174, 356] on div "Content" at bounding box center [135, 364] width 171 height 22
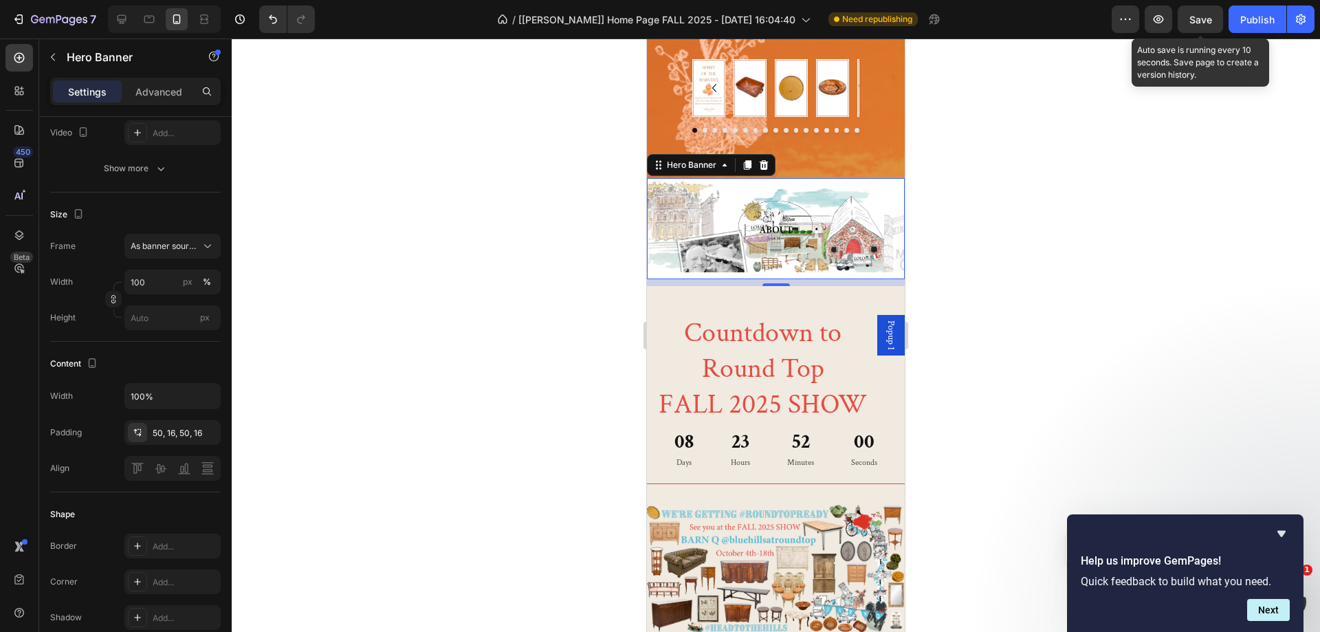
click at [1206, 21] on span "Save" at bounding box center [1200, 20] width 23 height 12
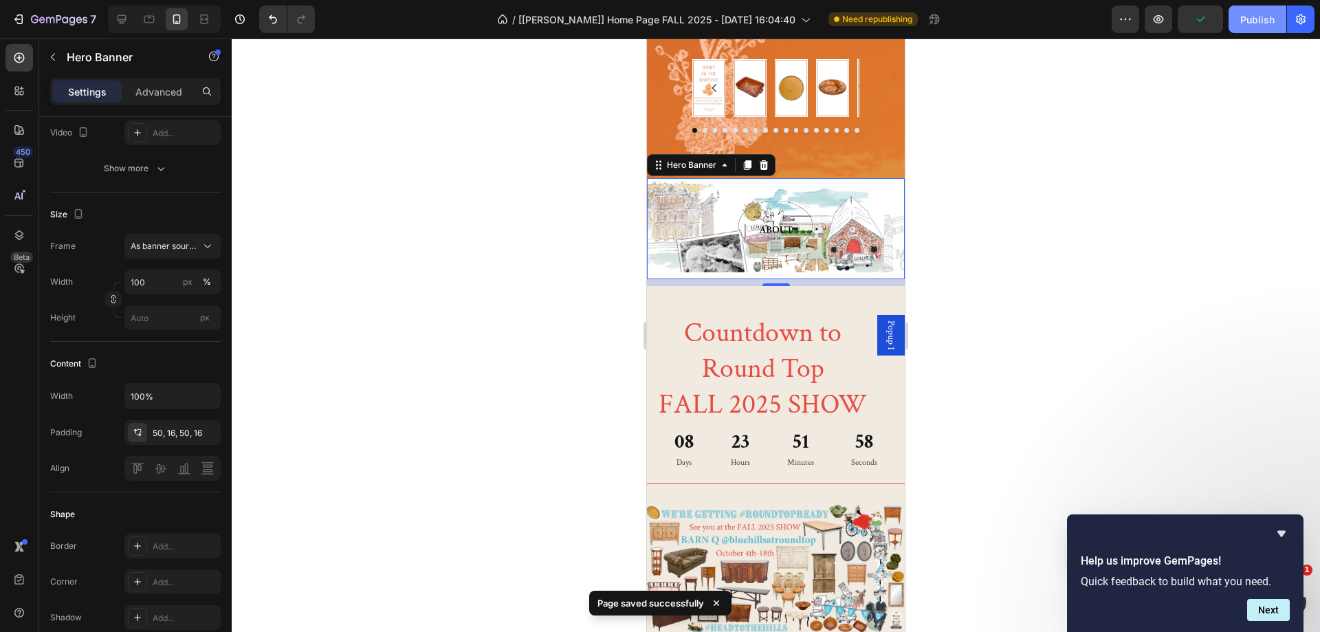
click at [1251, 18] on div "Publish" at bounding box center [1257, 19] width 34 height 14
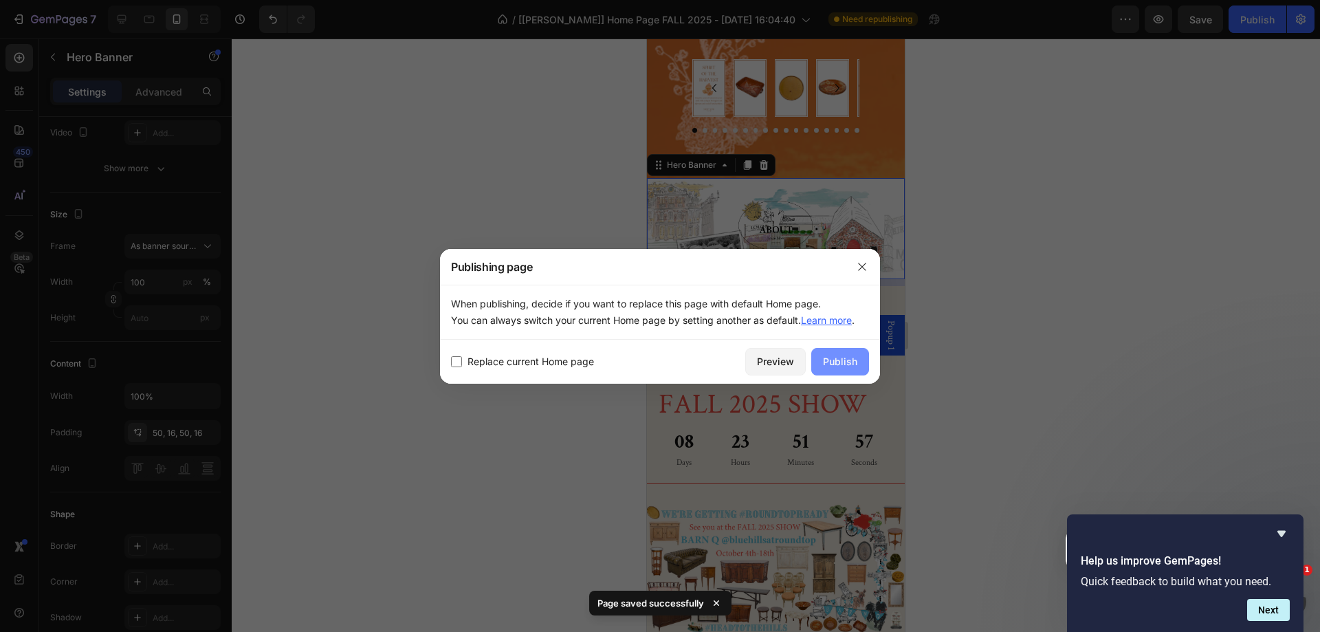
click at [857, 368] on div "Publish" at bounding box center [840, 361] width 34 height 14
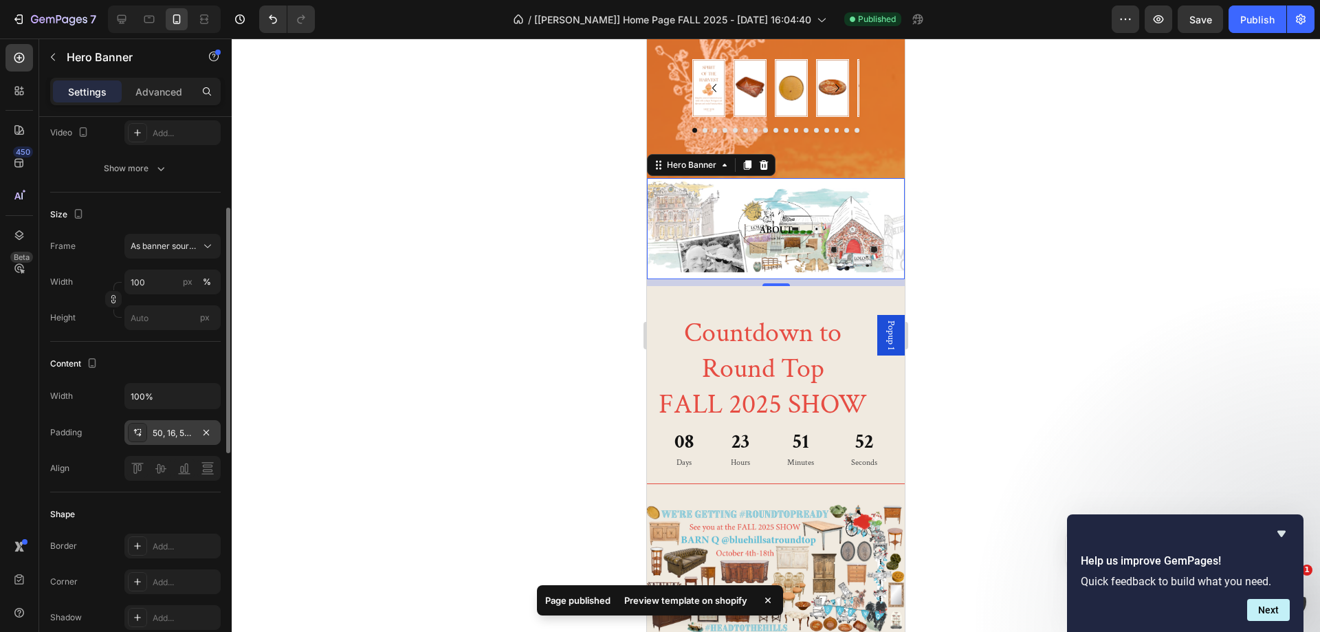
click at [164, 429] on div "50, 16, 50, 16" at bounding box center [173, 433] width 40 height 12
click at [350, 386] on div at bounding box center [776, 335] width 1088 height 593
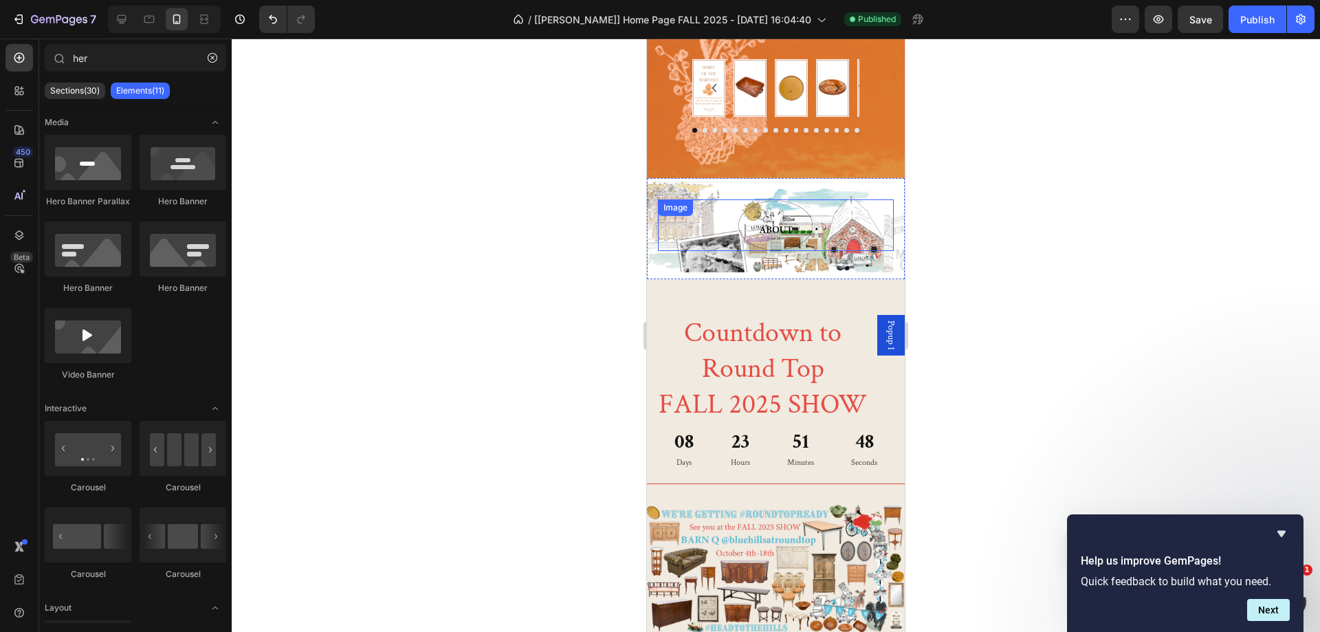
click at [738, 186] on div "Image" at bounding box center [776, 225] width 258 height 120
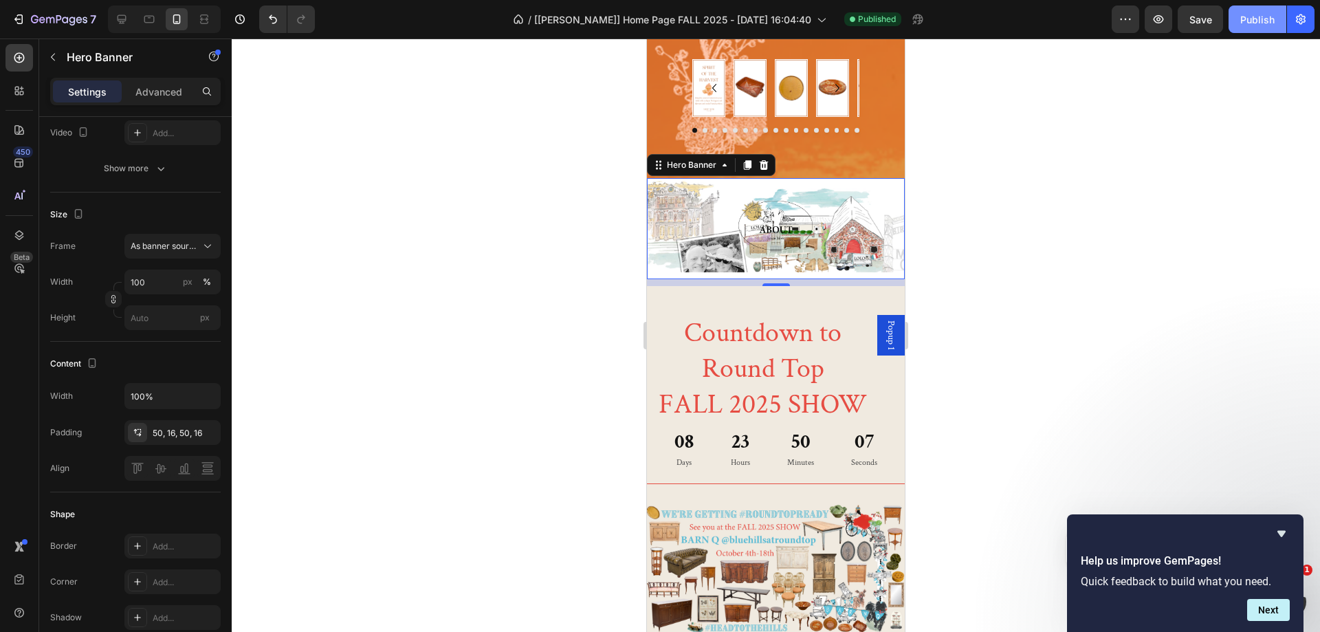
click at [1264, 20] on div "Publish" at bounding box center [1257, 19] width 34 height 14
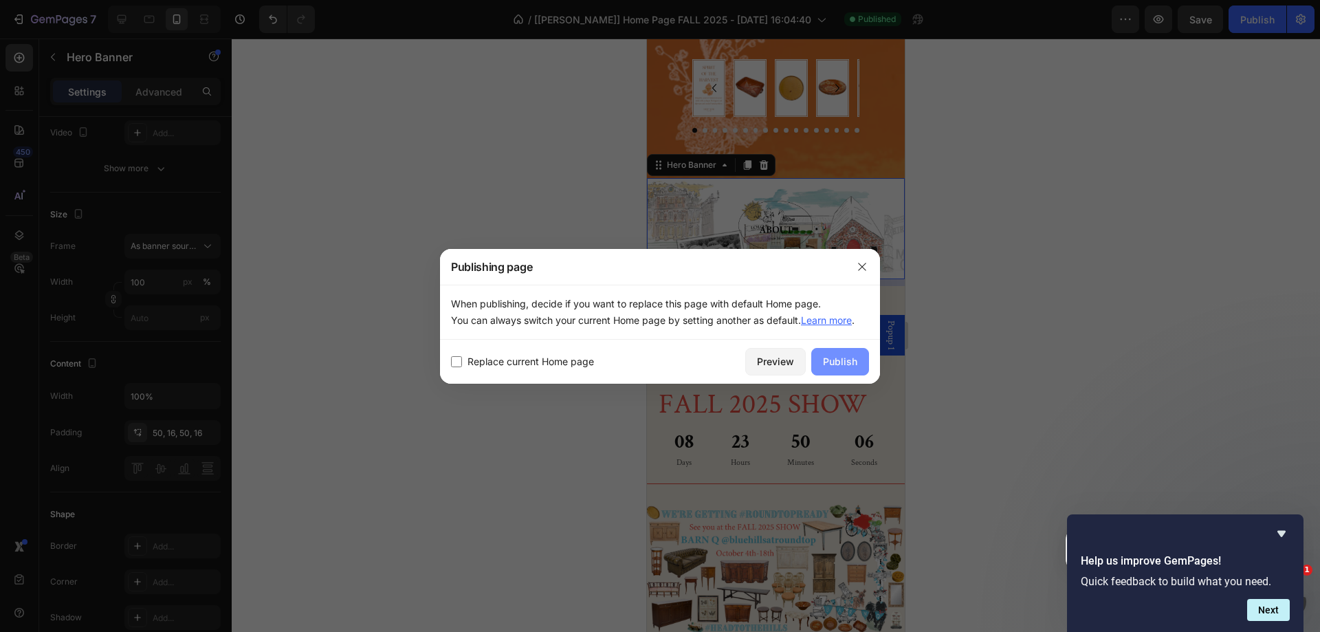
drag, startPoint x: 839, startPoint y: 364, endPoint x: 550, endPoint y: 175, distance: 345.5
click at [839, 364] on div "Publish" at bounding box center [840, 361] width 34 height 14
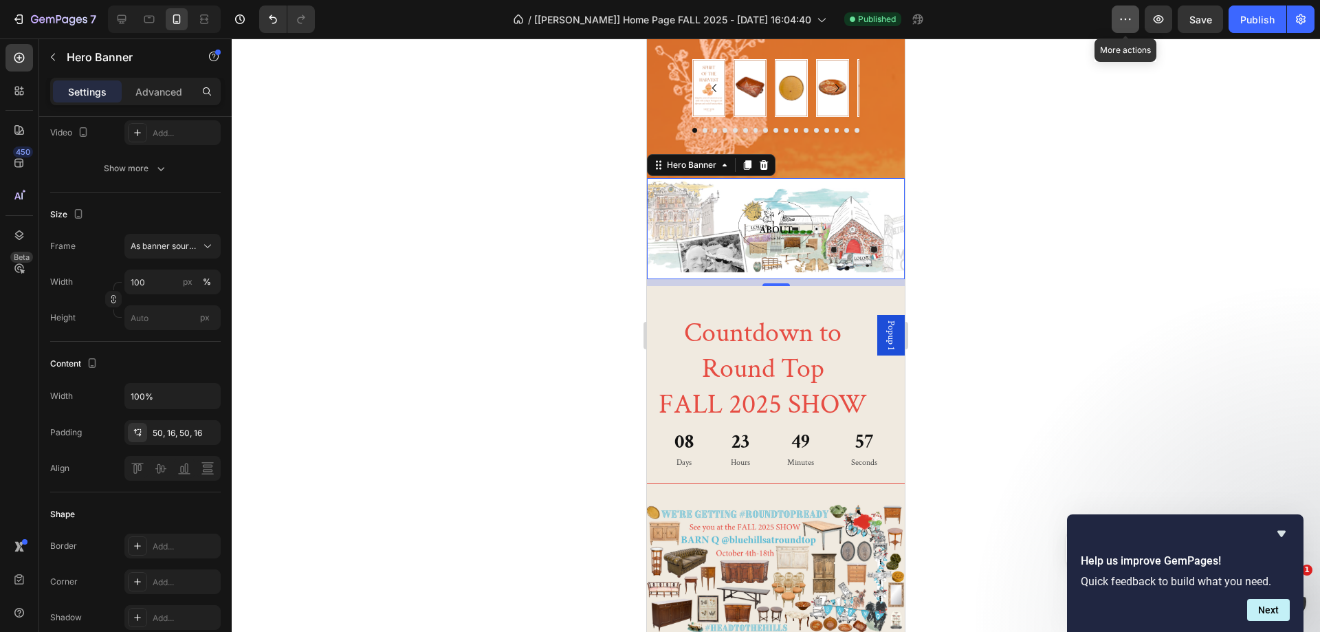
click at [1125, 19] on icon "button" at bounding box center [1126, 19] width 14 height 14
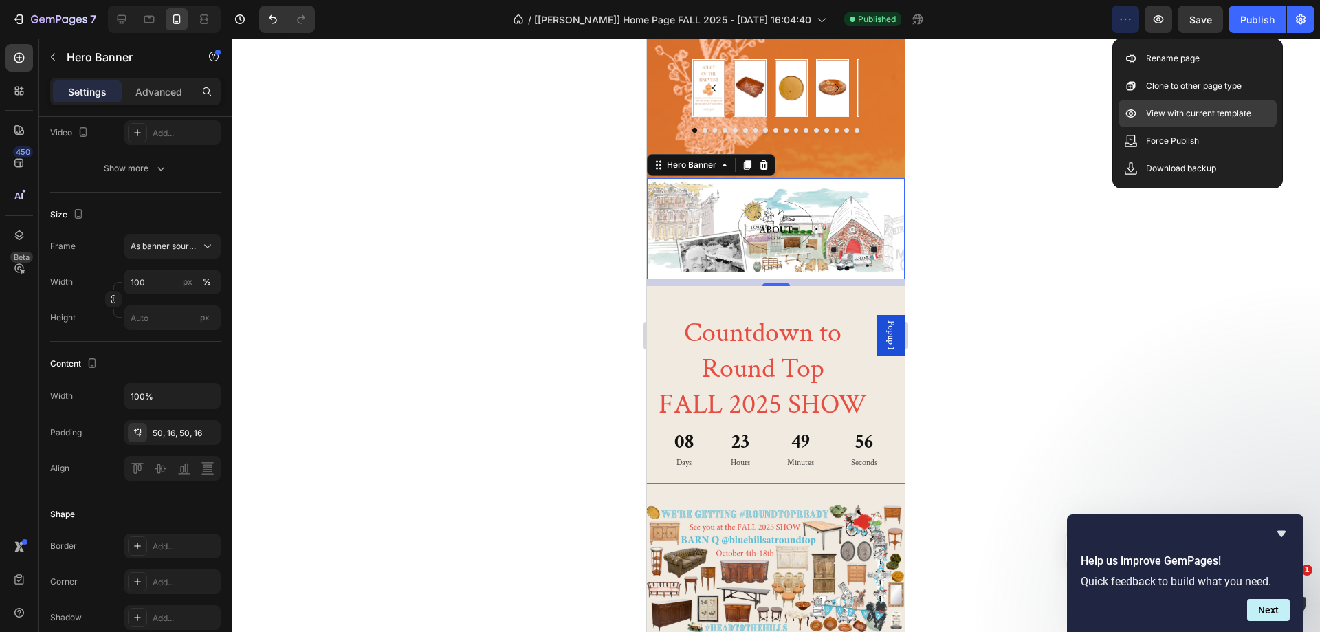
click at [1152, 111] on p "View with current template" at bounding box center [1198, 114] width 105 height 14
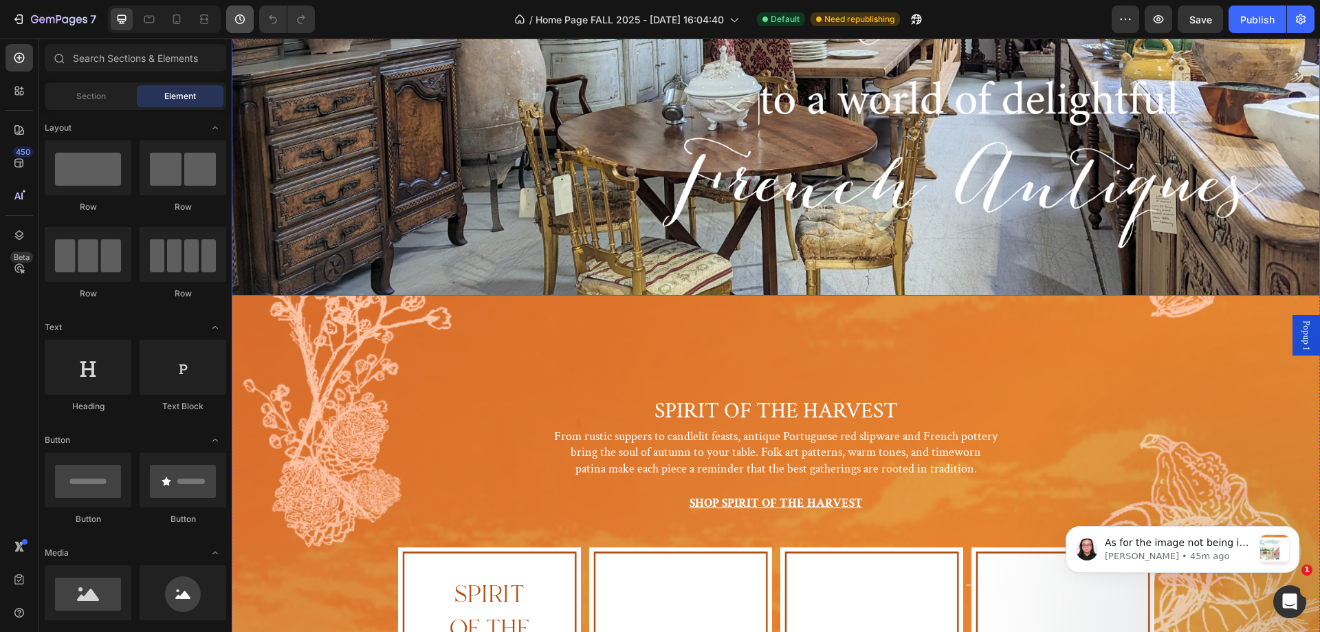
scroll to position [206, 0]
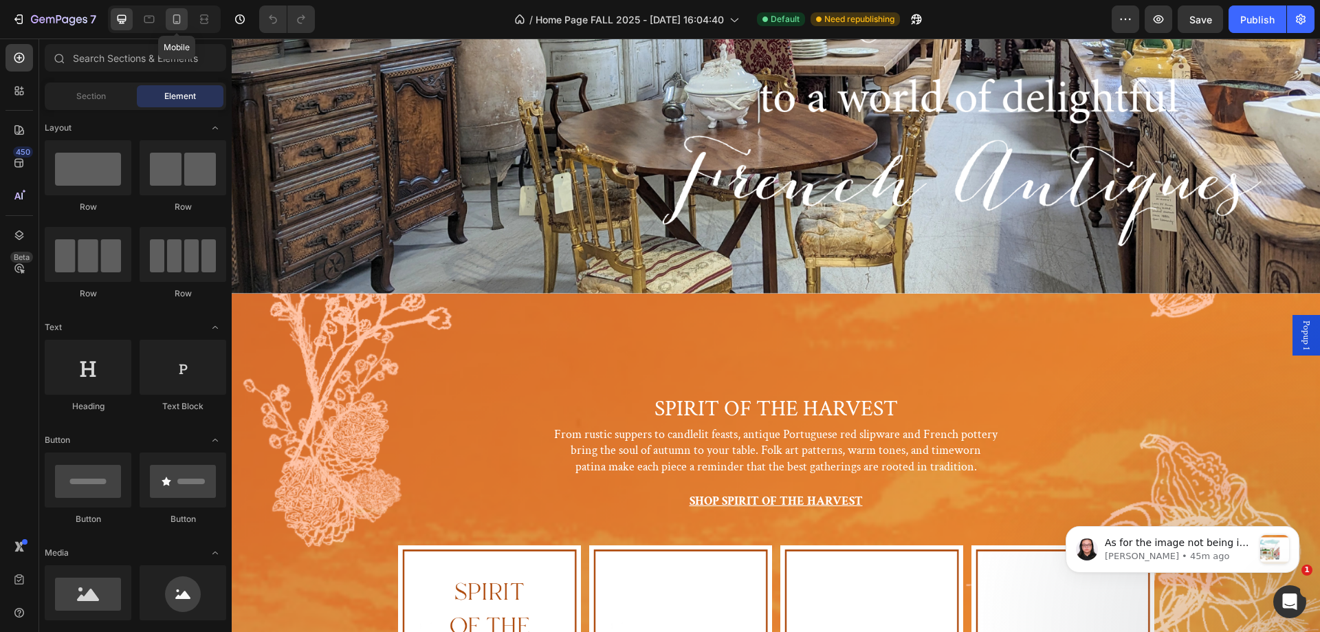
click at [177, 18] on icon at bounding box center [177, 19] width 14 height 14
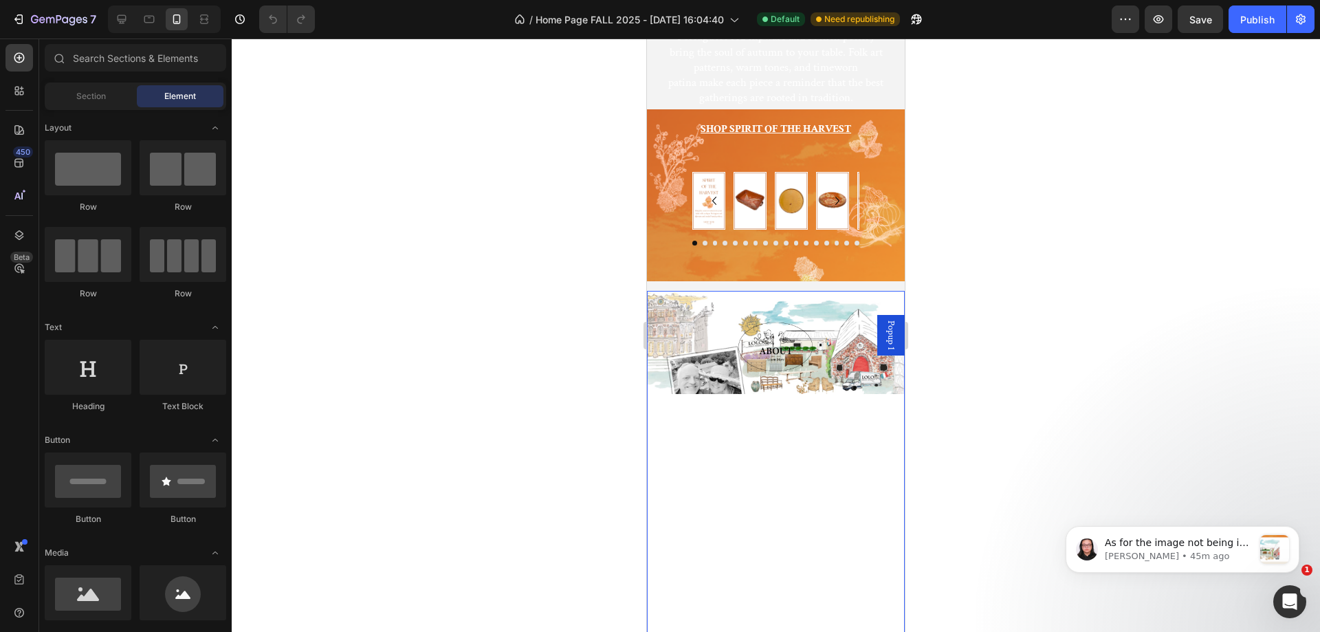
click at [709, 298] on div "Background Image" at bounding box center [776, 367] width 258 height 155
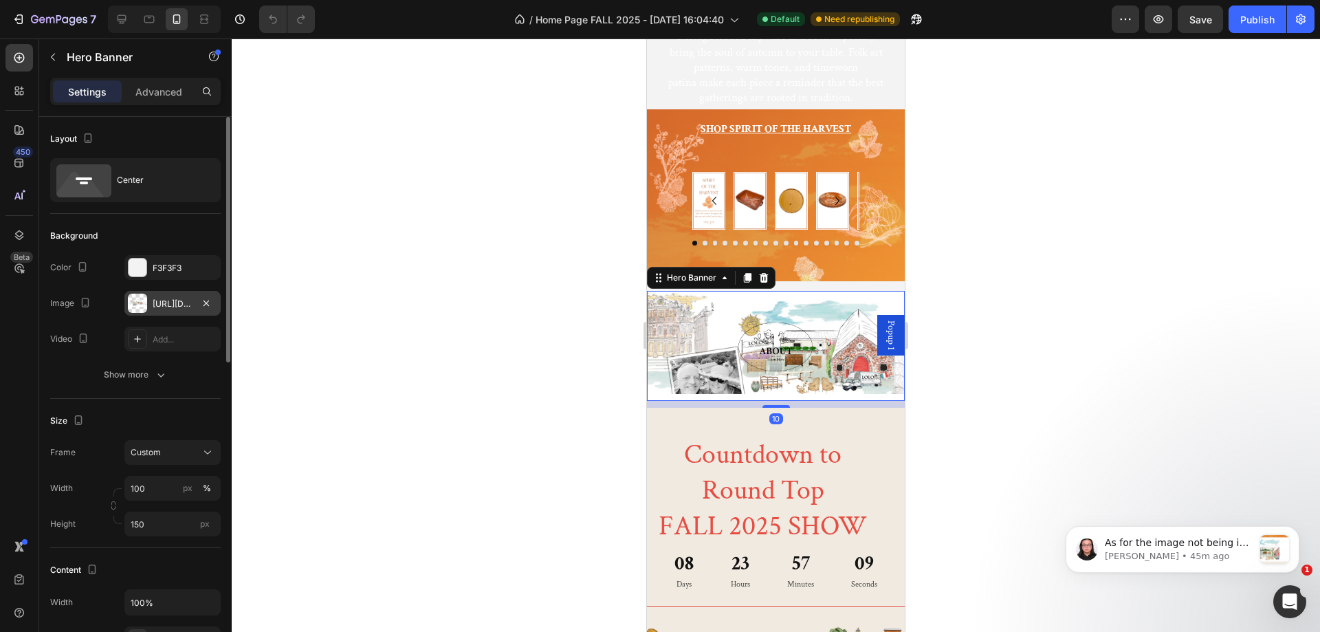
click at [176, 307] on div "https://cdn.shopify.com/s/files/1/1605/5007/files/gempages_525308358450742109-1…" at bounding box center [173, 304] width 40 height 12
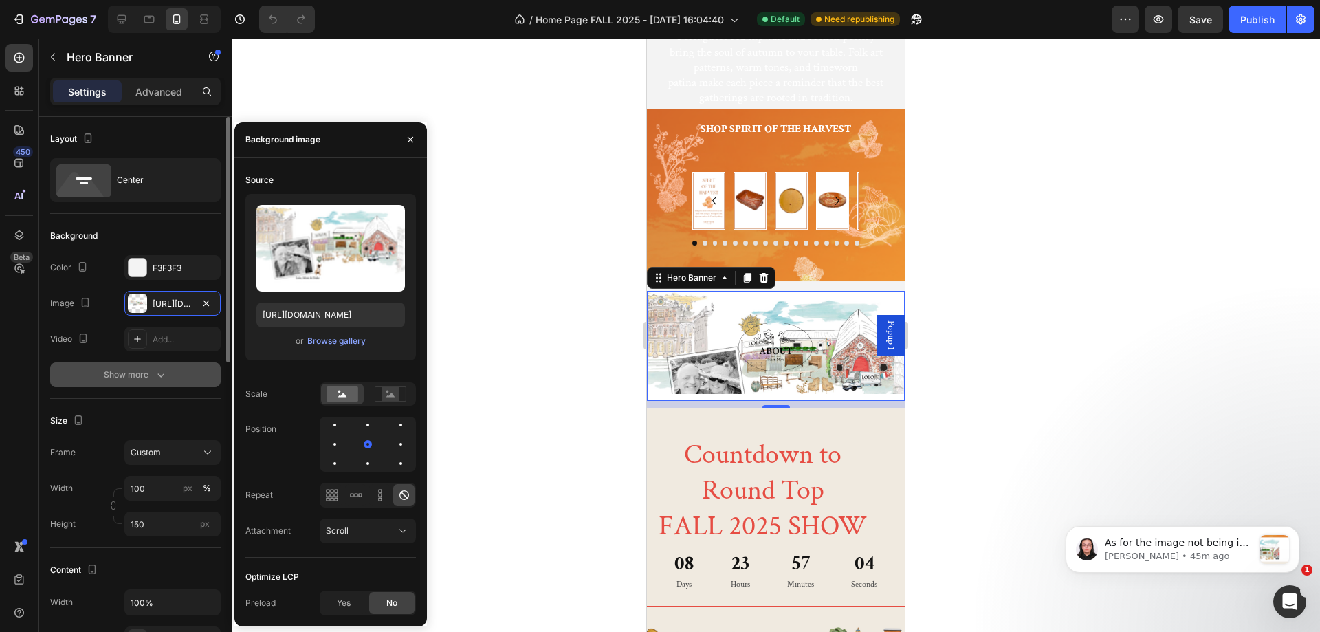
click at [168, 379] on button "Show more" at bounding box center [135, 374] width 171 height 25
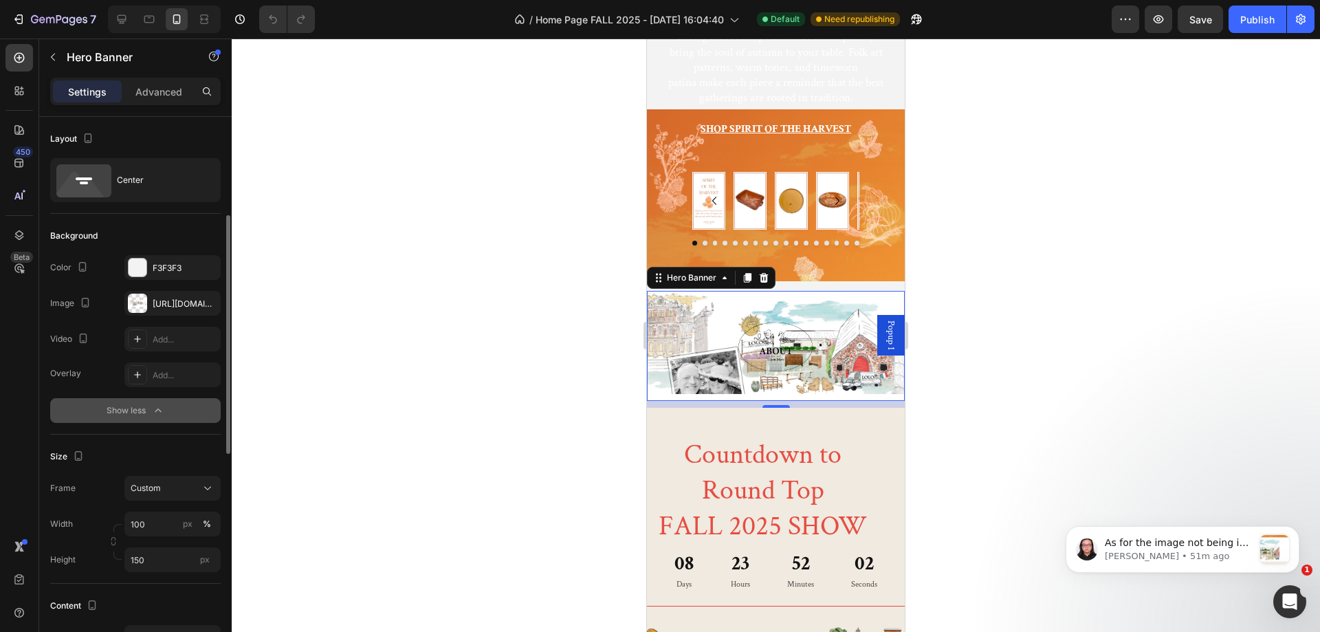
scroll to position [69, 0]
